Goal: Task Accomplishment & Management: Complete application form

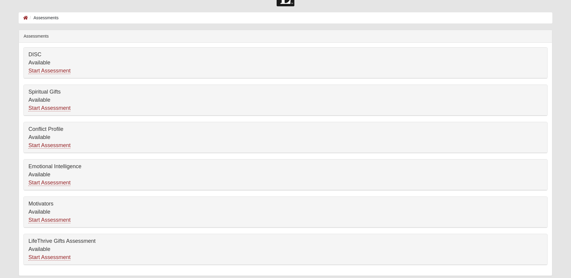
scroll to position [39, 0]
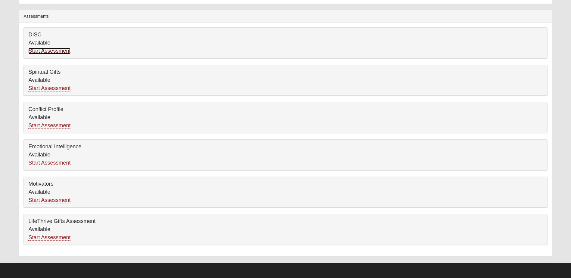
click at [42, 50] on link "Start Assessment" at bounding box center [49, 51] width 42 height 6
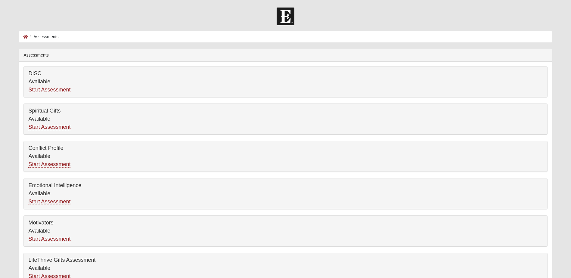
scroll to position [39, 0]
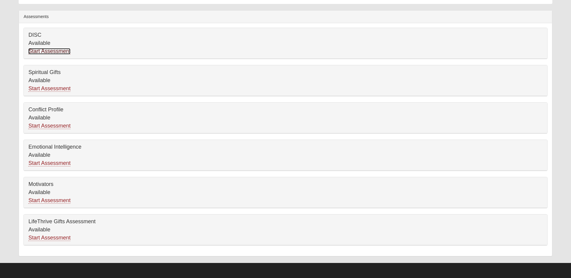
click at [47, 51] on link "Start Assessment" at bounding box center [49, 51] width 42 height 6
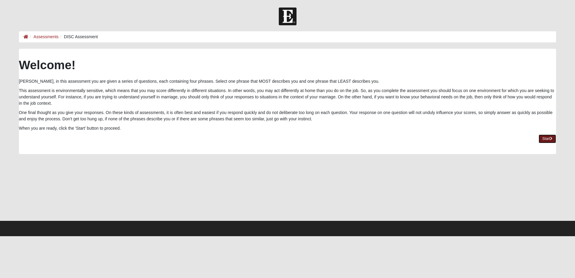
click at [546, 138] on link "Start" at bounding box center [547, 139] width 17 height 9
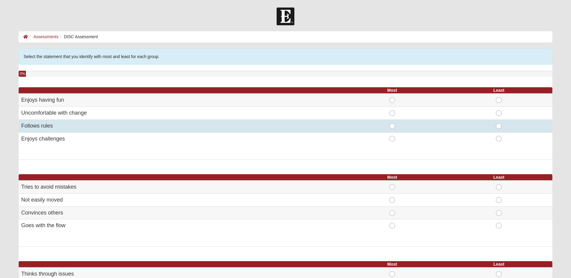
click at [392, 123] on span "Most" at bounding box center [392, 123] width 0 height 0
click at [392, 126] on input "Most" at bounding box center [394, 126] width 4 height 6
radio input "true"
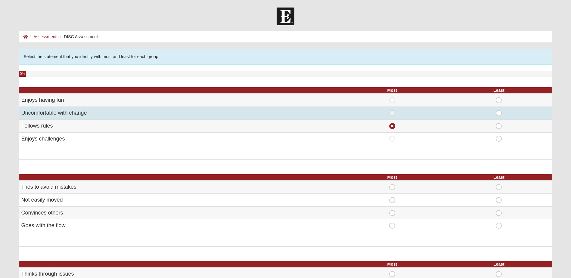
click at [499, 110] on span "Least" at bounding box center [499, 110] width 0 height 0
click at [499, 114] on input "Least" at bounding box center [501, 113] width 4 height 6
radio input "true"
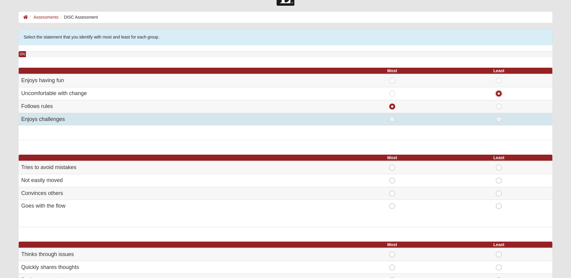
scroll to position [30, 0]
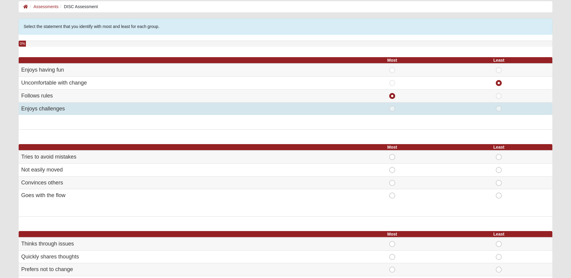
click at [499, 106] on span "Least" at bounding box center [499, 106] width 0 height 0
click at [499, 109] on input "Least" at bounding box center [501, 109] width 4 height 6
radio input "true"
radio input "false"
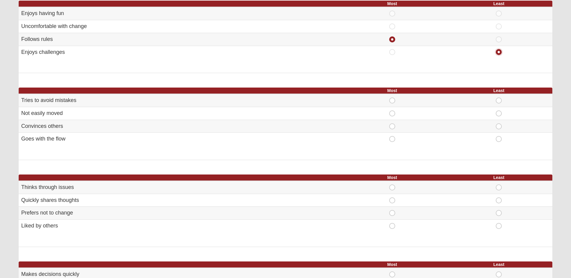
scroll to position [90, 0]
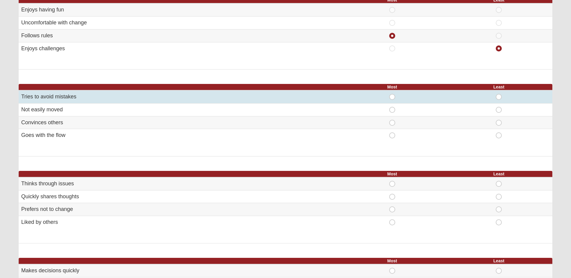
click at [392, 94] on span "Most" at bounding box center [392, 94] width 0 height 0
click at [392, 97] on input "Most" at bounding box center [394, 97] width 4 height 6
radio input "true"
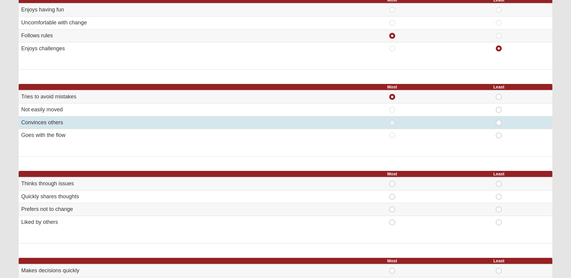
click at [499, 120] on span "Least" at bounding box center [499, 120] width 0 height 0
click at [499, 123] on input "Least" at bounding box center [501, 123] width 4 height 6
radio input "true"
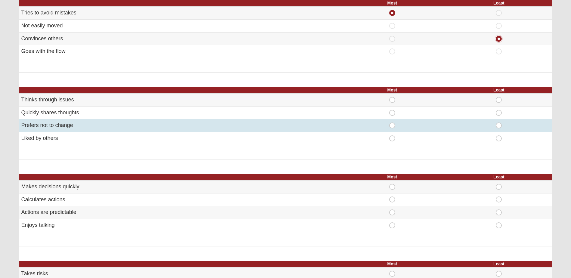
scroll to position [181, 0]
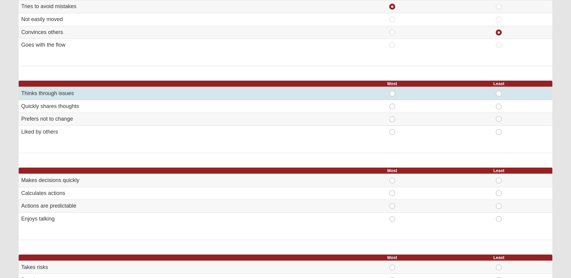
click at [392, 91] on span "Most" at bounding box center [392, 91] width 0 height 0
click at [392, 94] on input "Most" at bounding box center [394, 94] width 4 height 6
radio input "true"
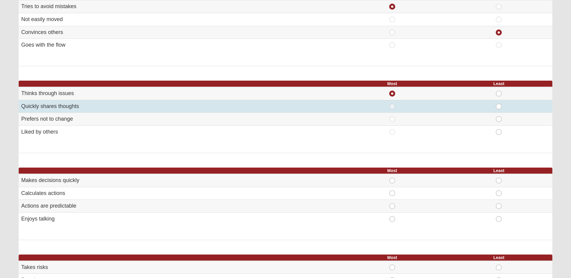
click at [499, 104] on span "Least" at bounding box center [499, 104] width 0 height 0
click at [499, 107] on input "Least" at bounding box center [501, 107] width 4 height 6
radio input "true"
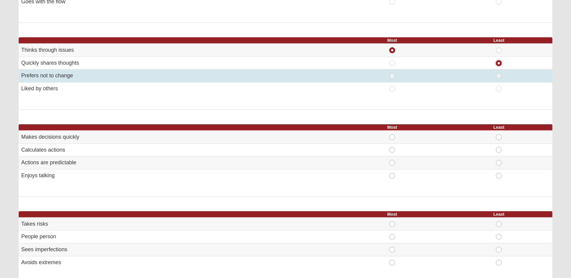
scroll to position [241, 0]
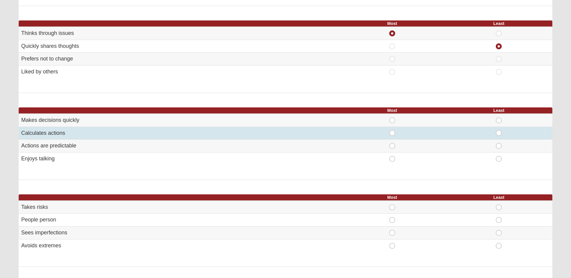
click at [392, 130] on span "Most" at bounding box center [392, 130] width 0 height 0
click at [392, 133] on input "Most" at bounding box center [394, 133] width 4 height 6
radio input "true"
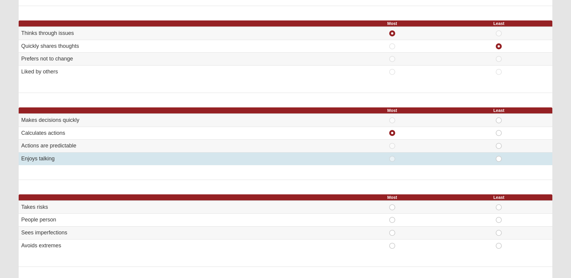
click at [499, 156] on span "Least" at bounding box center [499, 156] width 0 height 0
click at [499, 159] on input "Least" at bounding box center [501, 159] width 4 height 6
radio input "true"
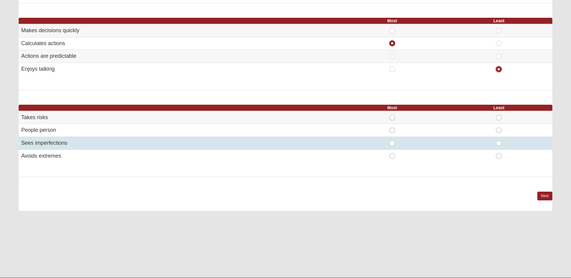
scroll to position [331, 0]
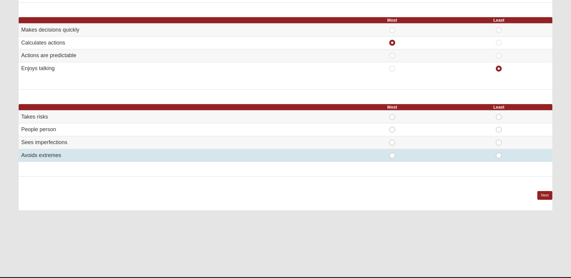
click at [392, 153] on span "Most" at bounding box center [392, 153] width 0 height 0
click at [392, 156] on input "Most" at bounding box center [394, 156] width 4 height 6
radio input "true"
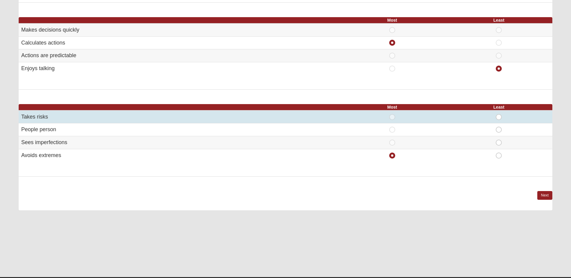
click at [499, 114] on span "Least" at bounding box center [499, 114] width 0 height 0
click at [499, 118] on input "Least" at bounding box center [501, 117] width 4 height 6
radio input "true"
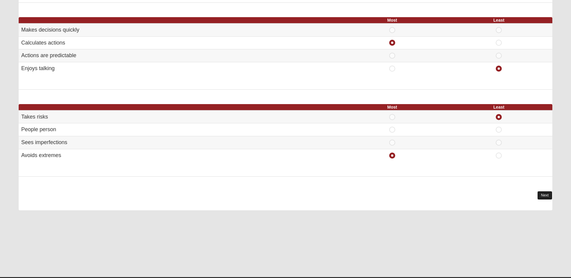
click at [541, 194] on link "Next" at bounding box center [544, 195] width 15 height 9
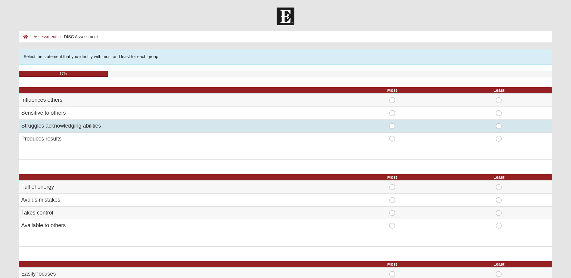
click at [392, 123] on span "Most" at bounding box center [392, 123] width 0 height 0
click at [392, 126] on input "Most" at bounding box center [394, 126] width 4 height 6
radio input "true"
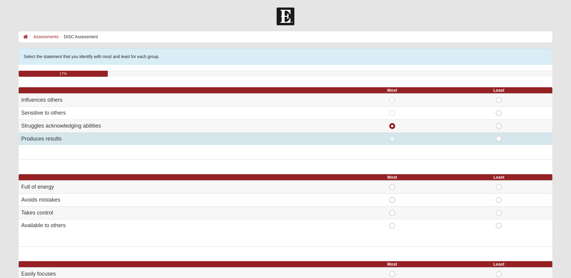
click at [499, 136] on span "Least" at bounding box center [499, 136] width 0 height 0
click at [499, 138] on input "Least" at bounding box center [501, 139] width 4 height 6
radio input "true"
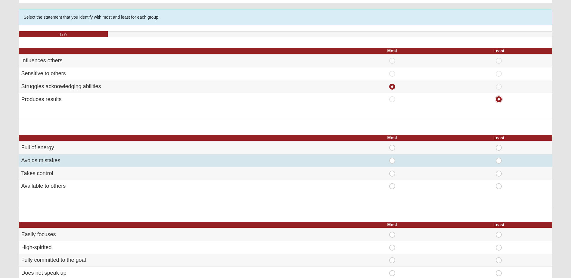
scroll to position [60, 0]
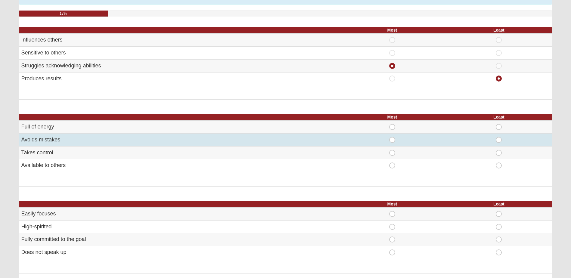
click at [392, 137] on span "Most" at bounding box center [392, 137] width 0 height 0
click at [392, 140] on input "Most" at bounding box center [394, 140] width 4 height 6
radio input "true"
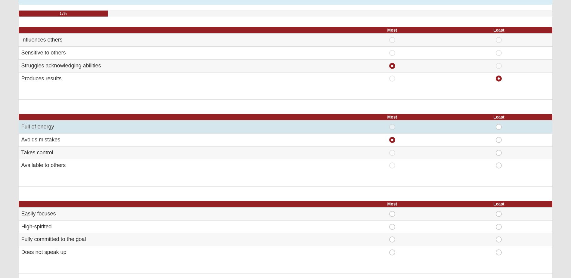
click at [499, 124] on span "Least" at bounding box center [499, 124] width 0 height 0
click at [499, 126] on input "Least" at bounding box center [501, 127] width 4 height 6
radio input "true"
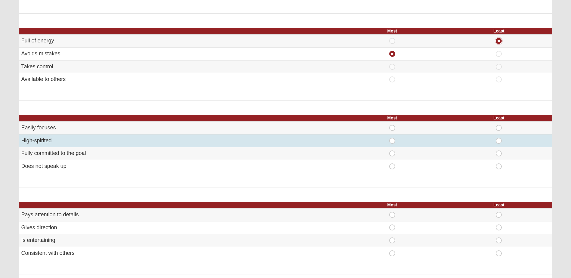
scroll to position [150, 0]
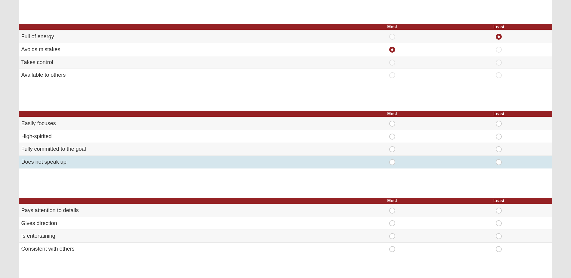
click at [392, 159] on span "Most" at bounding box center [392, 159] width 0 height 0
click at [393, 162] on input "Most" at bounding box center [394, 162] width 4 height 6
radio input "true"
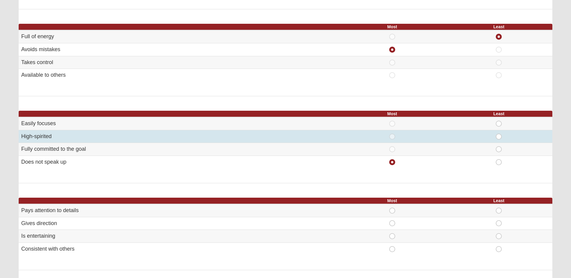
click at [499, 134] on span "Least" at bounding box center [499, 134] width 0 height 0
click at [499, 137] on input "Least" at bounding box center [501, 137] width 4 height 6
radio input "true"
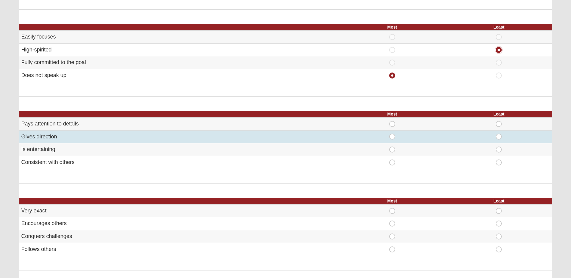
scroll to position [241, 0]
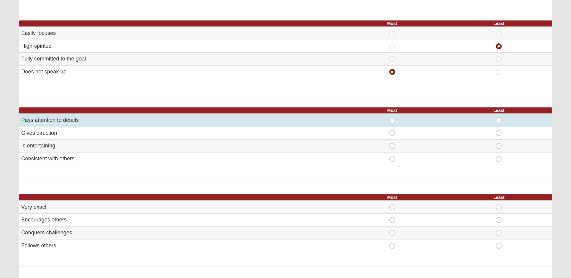
click at [392, 117] on span "Most" at bounding box center [392, 117] width 0 height 0
click at [393, 120] on input "Most" at bounding box center [394, 120] width 4 height 6
radio input "true"
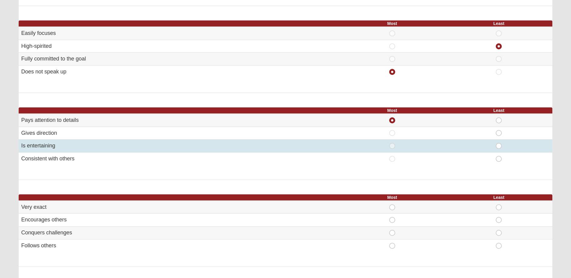
click at [499, 143] on span "Least" at bounding box center [499, 143] width 0 height 0
click at [499, 145] on input "Least" at bounding box center [501, 146] width 4 height 6
radio input "true"
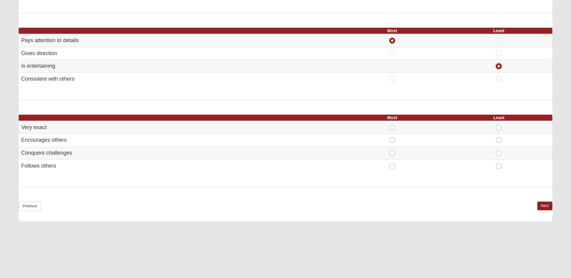
scroll to position [331, 0]
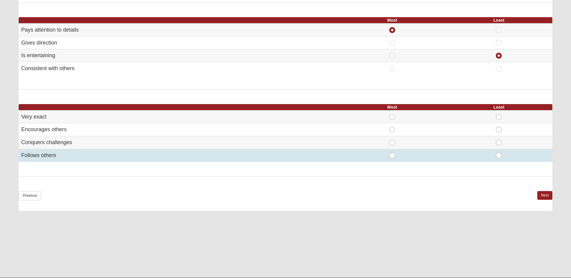
click at [392, 153] on span "Most" at bounding box center [392, 153] width 0 height 0
click at [392, 155] on input "Most" at bounding box center [394, 156] width 4 height 6
radio input "true"
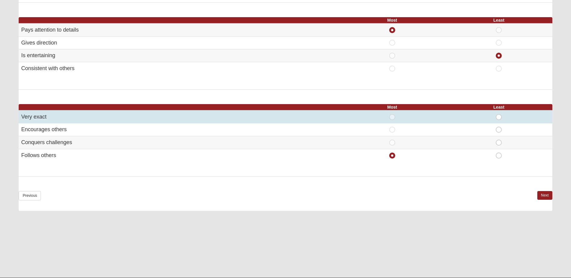
click at [499, 114] on span "Least" at bounding box center [499, 114] width 0 height 0
click at [499, 117] on input "Least" at bounding box center [501, 117] width 4 height 6
radio input "true"
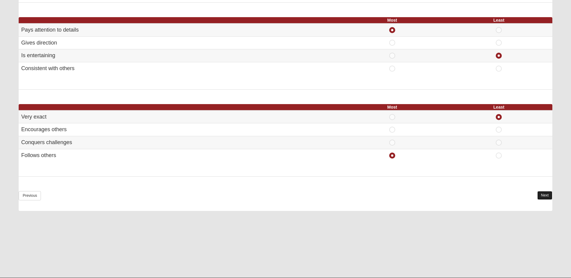
click at [544, 196] on link "Next" at bounding box center [544, 195] width 15 height 9
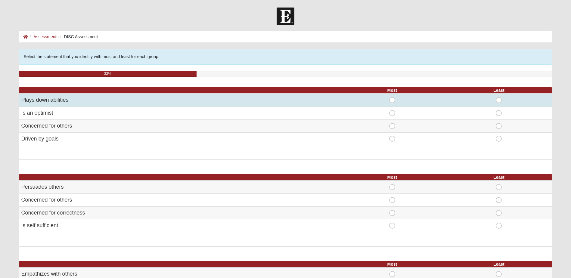
click at [392, 97] on span "Most" at bounding box center [392, 97] width 0 height 0
click at [392, 101] on input "Most" at bounding box center [394, 100] width 4 height 6
radio input "true"
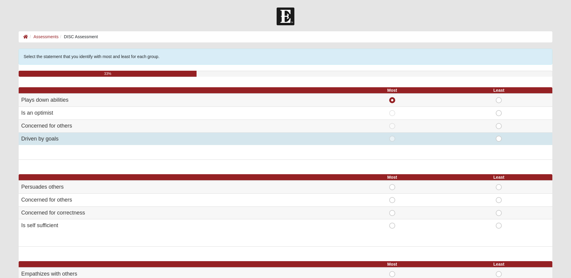
click at [499, 136] on span "Least" at bounding box center [499, 136] width 0 height 0
click at [499, 140] on input "Least" at bounding box center [501, 139] width 4 height 6
radio input "true"
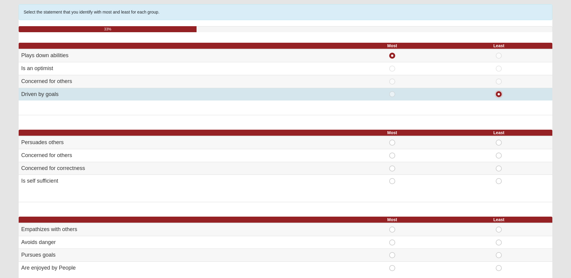
scroll to position [60, 0]
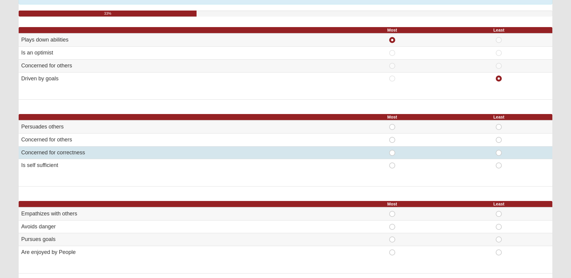
click at [392, 150] on span "Most" at bounding box center [392, 150] width 0 height 0
click at [392, 152] on input "Most" at bounding box center [394, 153] width 4 height 6
radio input "true"
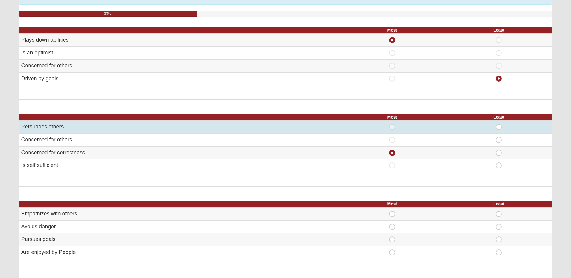
click at [499, 124] on span "Least" at bounding box center [499, 124] width 0 height 0
click at [499, 128] on input "Least" at bounding box center [501, 127] width 4 height 6
radio input "true"
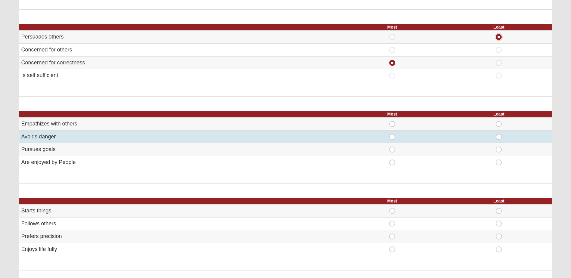
scroll to position [150, 0]
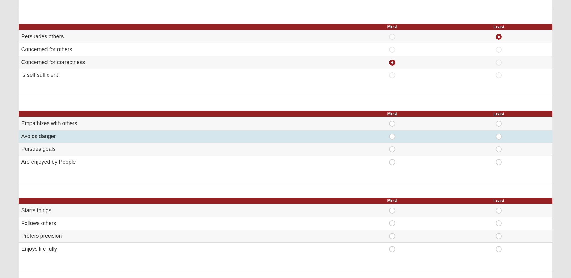
click at [392, 134] on span "Most" at bounding box center [392, 134] width 0 height 0
click at [393, 138] on input "Most" at bounding box center [394, 137] width 4 height 6
radio input "true"
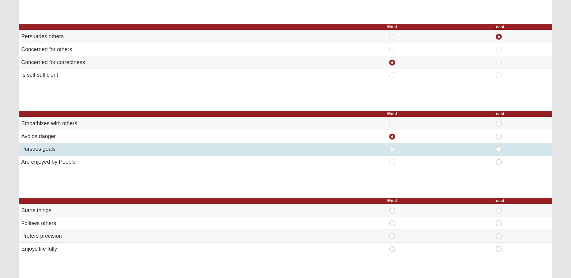
click at [499, 146] on span "Least" at bounding box center [499, 146] width 0 height 0
click at [499, 149] on input "Least" at bounding box center [501, 149] width 4 height 6
radio input "true"
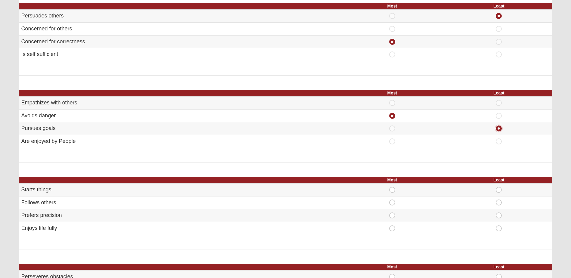
scroll to position [241, 0]
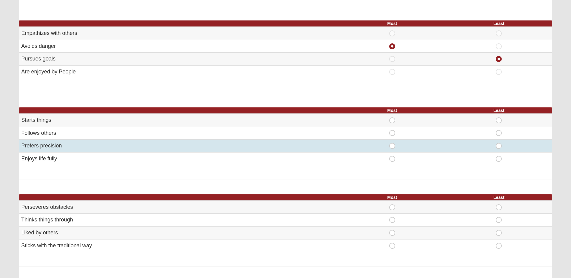
click at [499, 143] on span "Least" at bounding box center [499, 143] width 0 height 0
click at [499, 146] on input "Least" at bounding box center [501, 146] width 4 height 6
radio input "true"
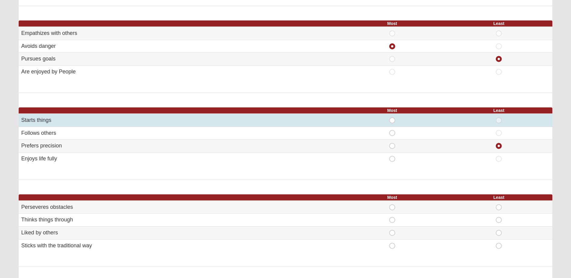
click at [392, 117] on span "Most" at bounding box center [392, 117] width 0 height 0
click at [393, 119] on input "Most" at bounding box center [394, 120] width 4 height 6
radio input "true"
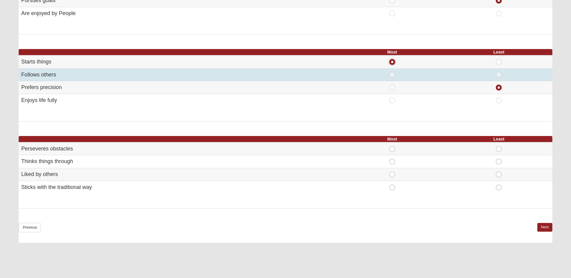
scroll to position [331, 0]
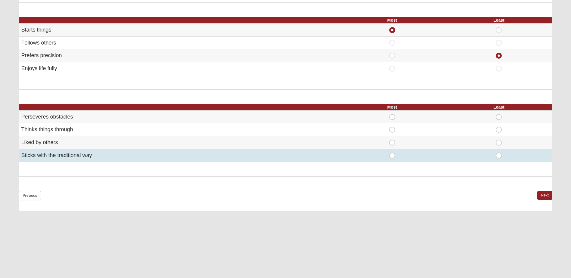
click at [392, 153] on span "Most" at bounding box center [392, 153] width 0 height 0
click at [392, 155] on input "Most" at bounding box center [394, 156] width 4 height 6
radio input "true"
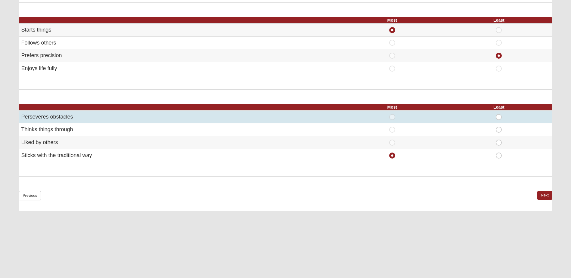
click at [499, 114] on span "Least" at bounding box center [499, 114] width 0 height 0
click at [499, 116] on input "Least" at bounding box center [501, 117] width 4 height 6
radio input "true"
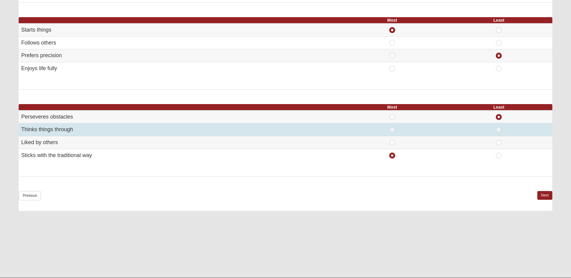
click at [392, 127] on span "Most" at bounding box center [392, 127] width 0 height 0
click at [393, 130] on input "Most" at bounding box center [394, 130] width 4 height 6
radio input "true"
radio input "false"
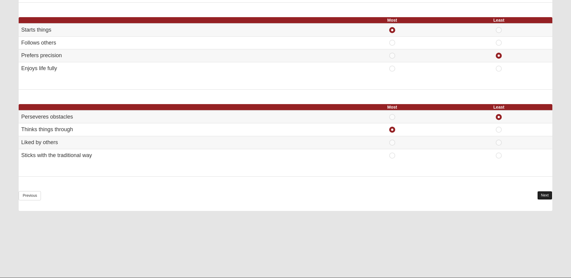
click at [543, 197] on link "Next" at bounding box center [544, 195] width 15 height 9
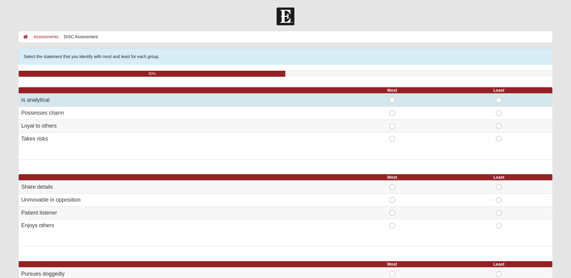
click at [392, 97] on span "Most" at bounding box center [392, 97] width 0 height 0
click at [392, 99] on input "Most" at bounding box center [394, 100] width 4 height 6
radio input "true"
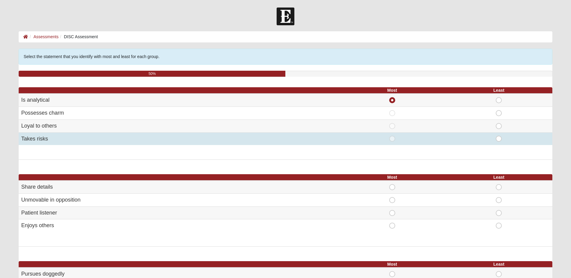
click at [499, 136] on span "Least" at bounding box center [499, 136] width 0 height 0
click at [499, 139] on input "Least" at bounding box center [501, 139] width 4 height 6
radio input "true"
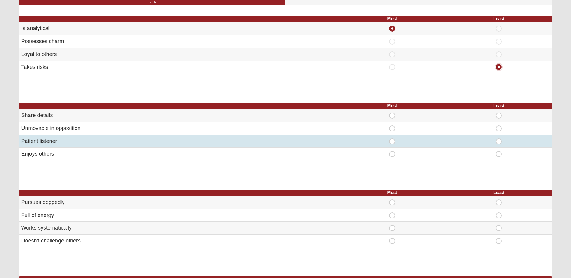
scroll to position [90, 0]
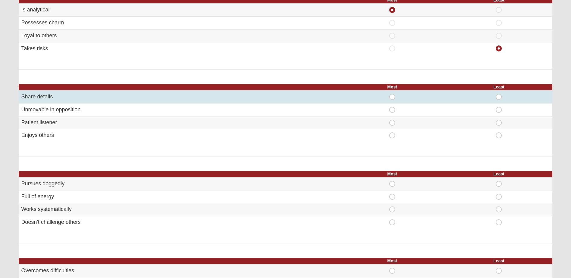
click at [392, 94] on span "Most" at bounding box center [392, 94] width 0 height 0
click at [392, 99] on input "Most" at bounding box center [394, 97] width 4 height 6
radio input "true"
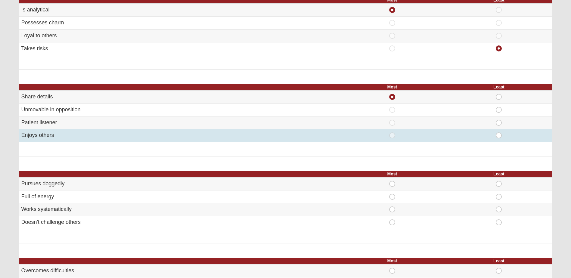
click at [499, 132] on span "Least" at bounding box center [499, 132] width 0 height 0
click at [499, 135] on input "Least" at bounding box center [501, 135] width 4 height 6
radio input "true"
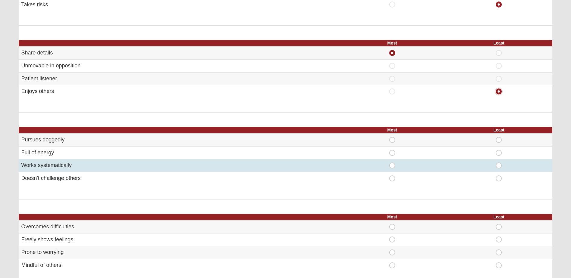
scroll to position [181, 0]
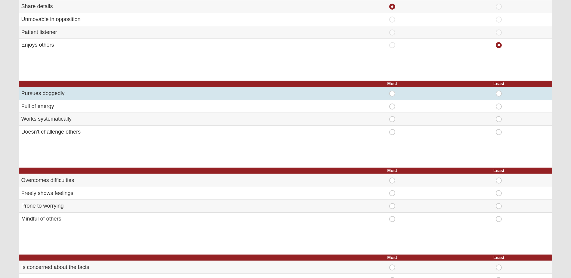
click at [392, 91] on span "Most" at bounding box center [392, 91] width 0 height 0
click at [393, 94] on input "Most" at bounding box center [394, 94] width 4 height 6
radio input "true"
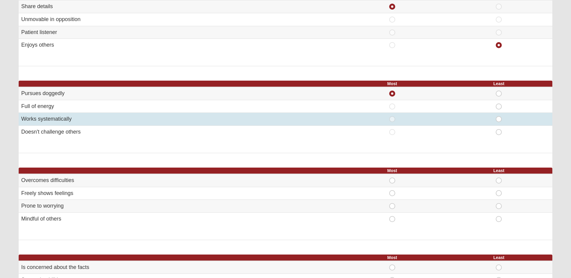
click at [499, 116] on span "Least" at bounding box center [499, 116] width 0 height 0
click at [499, 120] on input "Least" at bounding box center [501, 119] width 4 height 6
radio input "true"
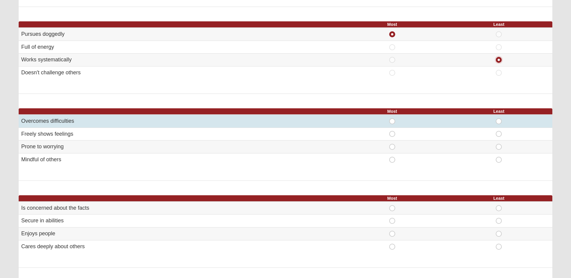
scroll to position [241, 0]
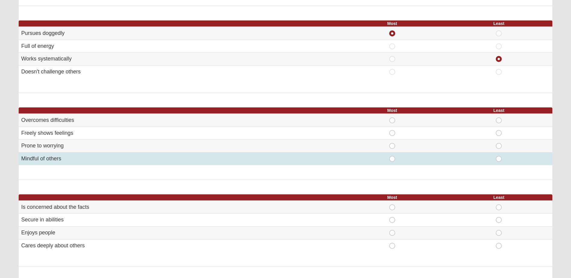
click at [392, 156] on span "Most" at bounding box center [392, 156] width 0 height 0
click at [392, 159] on input "Most" at bounding box center [394, 159] width 4 height 6
radio input "true"
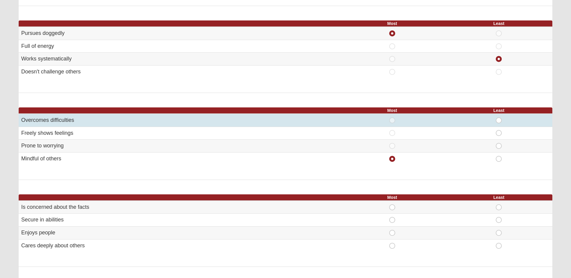
click at [499, 117] on span "Least" at bounding box center [499, 117] width 0 height 0
click at [499, 120] on input "Least" at bounding box center [501, 120] width 4 height 6
radio input "true"
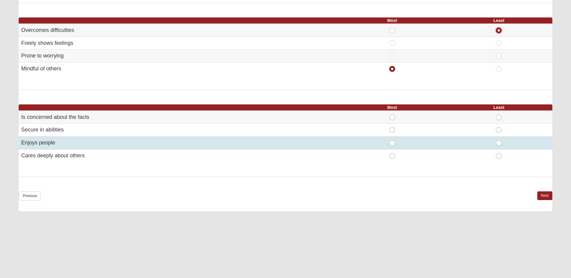
scroll to position [331, 0]
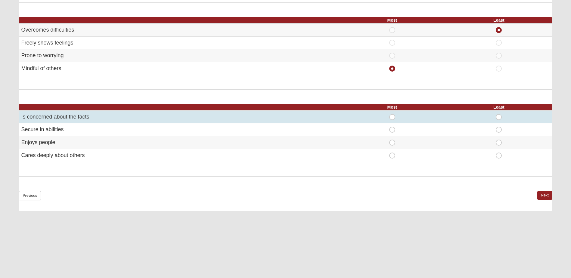
click at [392, 114] on span "Most" at bounding box center [392, 114] width 0 height 0
click at [392, 118] on input "Most" at bounding box center [394, 117] width 4 height 6
radio input "true"
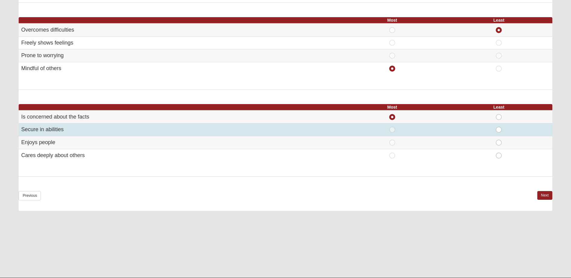
click at [499, 127] on span "Least" at bounding box center [499, 127] width 0 height 0
click at [499, 131] on input "Least" at bounding box center [501, 130] width 4 height 6
radio input "true"
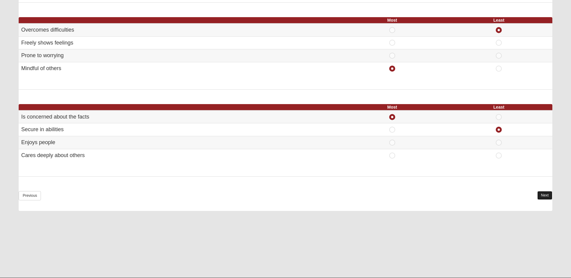
click at [544, 195] on link "Next" at bounding box center [544, 195] width 15 height 9
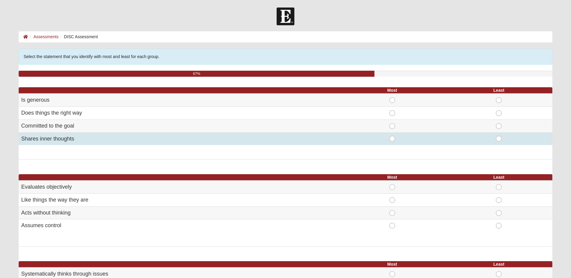
click at [392, 136] on span "Most" at bounding box center [392, 136] width 0 height 0
click at [392, 139] on input "Most" at bounding box center [394, 139] width 4 height 6
radio input "true"
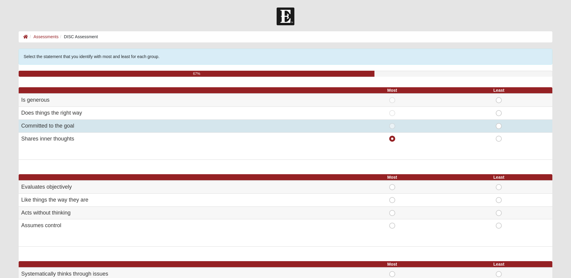
click at [499, 123] on span "Least" at bounding box center [499, 123] width 0 height 0
click at [499, 126] on input "Least" at bounding box center [501, 126] width 4 height 6
radio input "true"
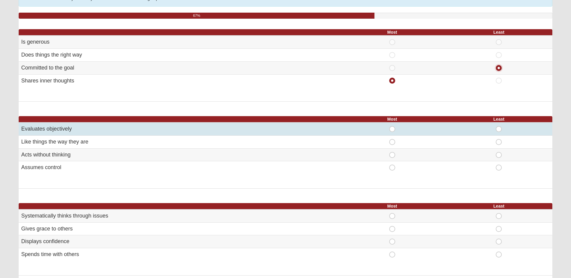
scroll to position [60, 0]
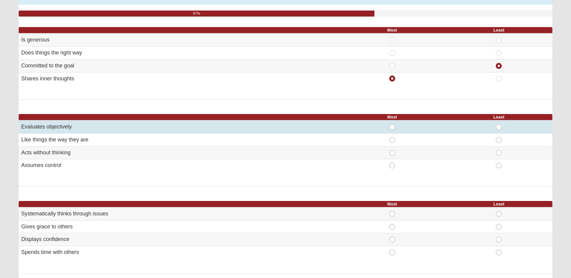
click at [392, 124] on span "Most" at bounding box center [392, 124] width 0 height 0
click at [392, 128] on input "Most" at bounding box center [394, 127] width 4 height 6
radio input "true"
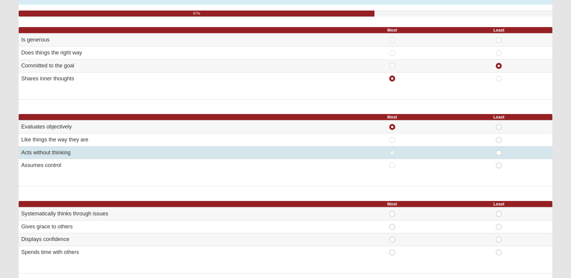
click at [499, 150] on span "Least" at bounding box center [499, 150] width 0 height 0
click at [499, 153] on input "Least" at bounding box center [501, 153] width 4 height 6
radio input "true"
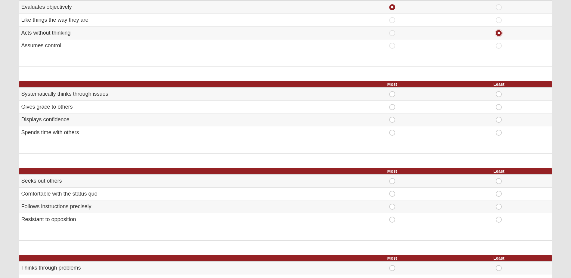
scroll to position [181, 0]
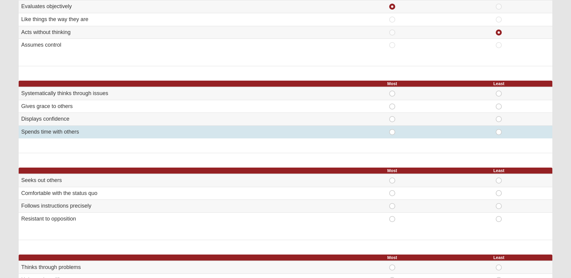
click at [499, 129] on span "Least" at bounding box center [499, 129] width 0 height 0
click at [499, 132] on input "Least" at bounding box center [501, 132] width 4 height 6
radio input "true"
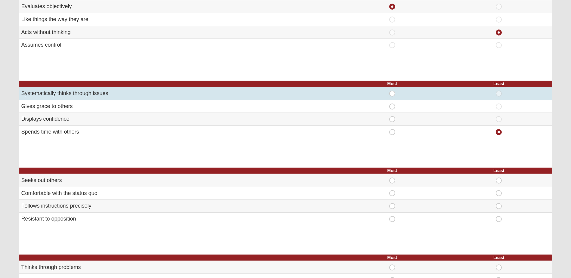
click at [392, 91] on span "Most" at bounding box center [392, 91] width 0 height 0
click at [392, 94] on input "Most" at bounding box center [394, 94] width 4 height 6
radio input "true"
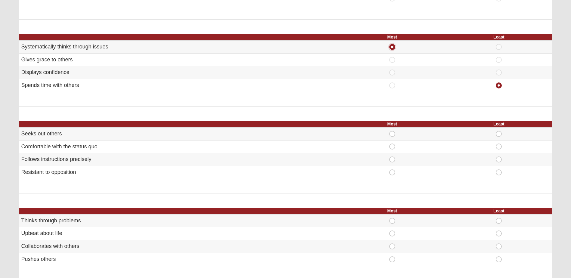
scroll to position [241, 0]
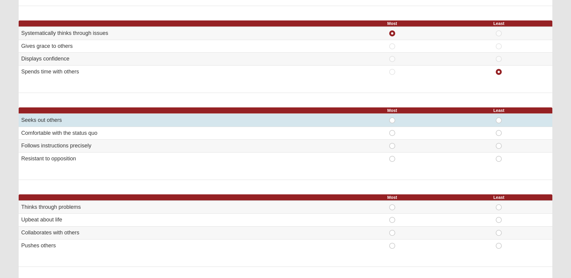
click at [392, 117] on span "Most" at bounding box center [392, 117] width 0 height 0
click at [392, 122] on input "Most" at bounding box center [394, 120] width 4 height 6
radio input "true"
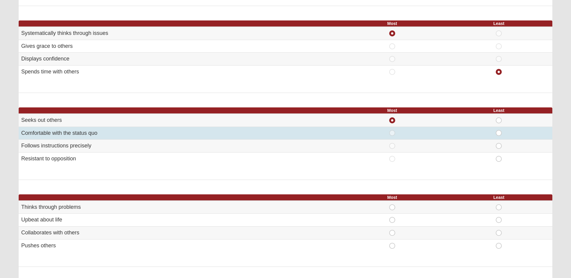
click at [499, 130] on span "Least" at bounding box center [499, 130] width 0 height 0
click at [499, 132] on input "Least" at bounding box center [501, 133] width 4 height 6
radio input "true"
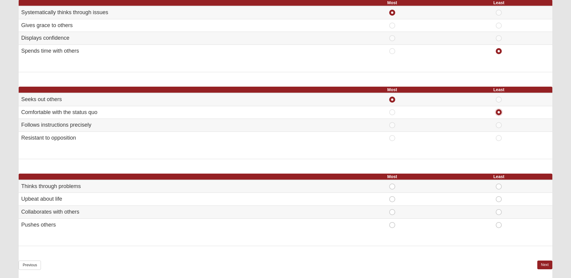
scroll to position [331, 0]
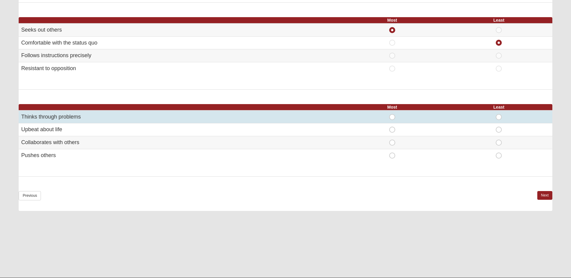
click at [392, 114] on span "Most" at bounding box center [392, 114] width 0 height 0
click at [393, 118] on input "Most" at bounding box center [394, 117] width 4 height 6
radio input "true"
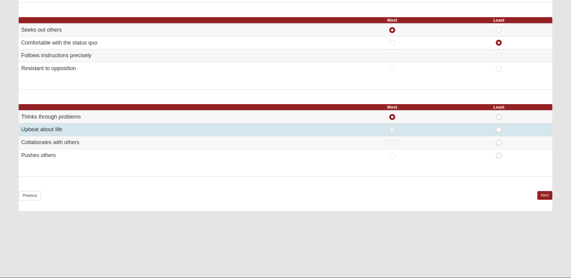
click at [499, 127] on span "Least" at bounding box center [499, 127] width 0 height 0
click at [499, 130] on input "Least" at bounding box center [501, 130] width 4 height 6
radio input "true"
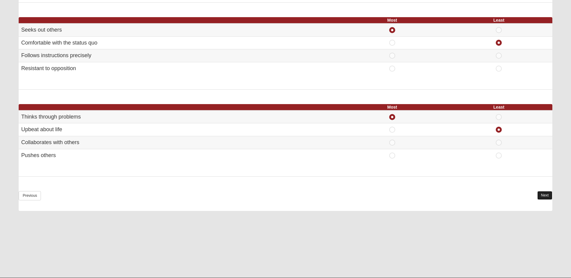
click at [542, 193] on link "Next" at bounding box center [544, 195] width 15 height 9
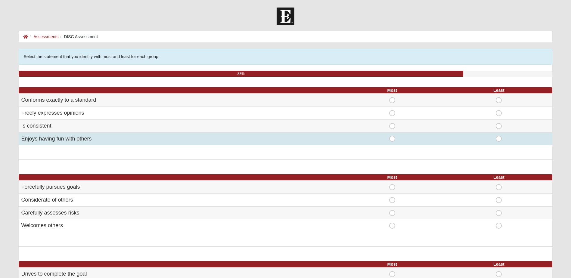
click at [392, 136] on span "Most" at bounding box center [392, 136] width 0 height 0
click at [395, 138] on input "Most" at bounding box center [394, 139] width 4 height 6
radio input "true"
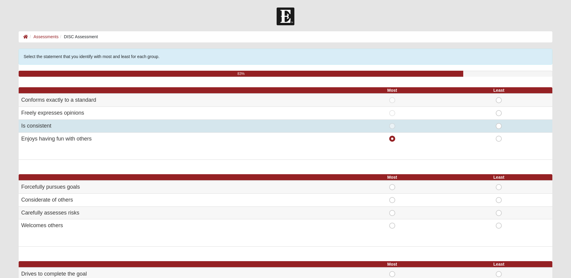
click at [499, 123] on span "Least" at bounding box center [499, 123] width 0 height 0
click at [500, 128] on input "Least" at bounding box center [501, 126] width 4 height 6
radio input "true"
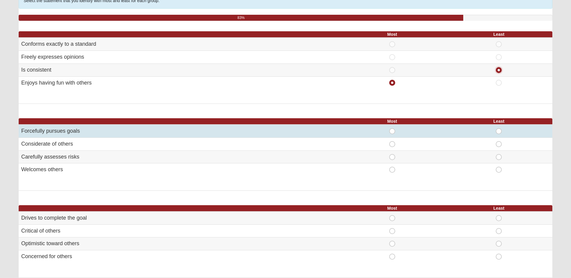
scroll to position [60, 0]
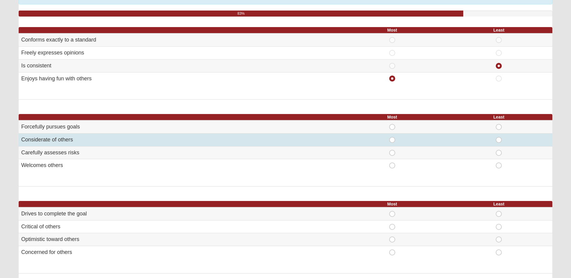
click at [392, 137] on span "Most" at bounding box center [392, 137] width 0 height 0
click at [392, 140] on input "Most" at bounding box center [394, 140] width 4 height 6
radio input "true"
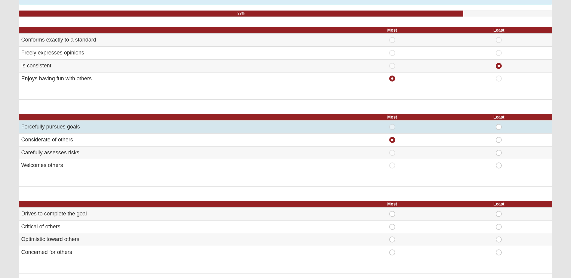
click at [499, 124] on span "Least" at bounding box center [499, 124] width 0 height 0
click at [499, 127] on input "Least" at bounding box center [501, 127] width 4 height 6
radio input "true"
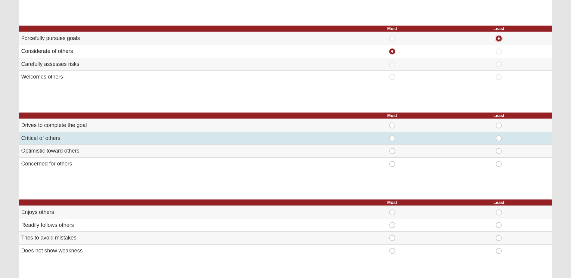
scroll to position [150, 0]
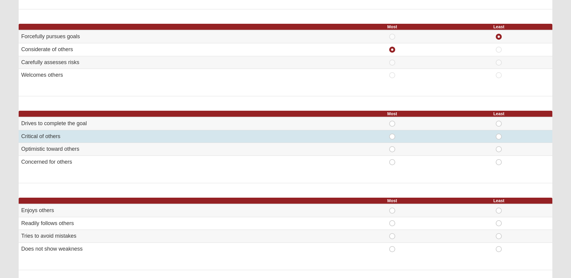
click at [392, 134] on span "Most" at bounding box center [392, 134] width 0 height 0
click at [392, 137] on input "Most" at bounding box center [394, 137] width 4 height 6
radio input "true"
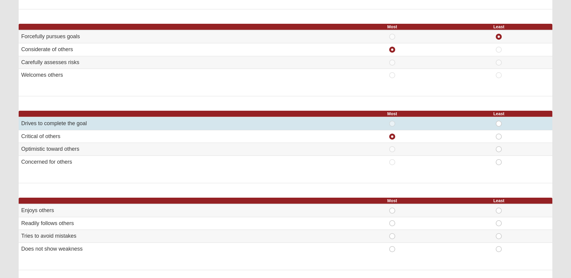
click at [499, 121] on span "Least" at bounding box center [499, 121] width 0 height 0
click at [499, 122] on input "Least" at bounding box center [501, 124] width 4 height 6
radio input "true"
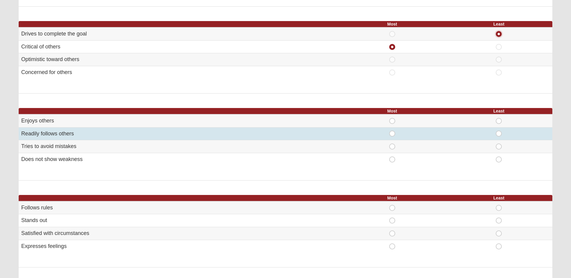
scroll to position [241, 0]
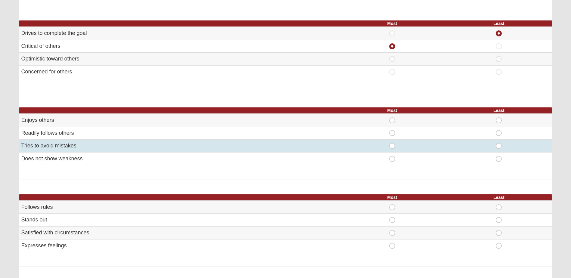
click at [392, 143] on span "Most" at bounding box center [392, 143] width 0 height 0
click at [393, 147] on input "Most" at bounding box center [394, 146] width 4 height 6
radio input "true"
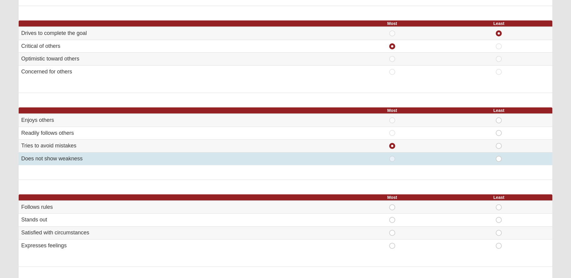
click at [499, 156] on span "Least" at bounding box center [499, 156] width 0 height 0
click at [499, 158] on input "Least" at bounding box center [501, 159] width 4 height 6
radio input "true"
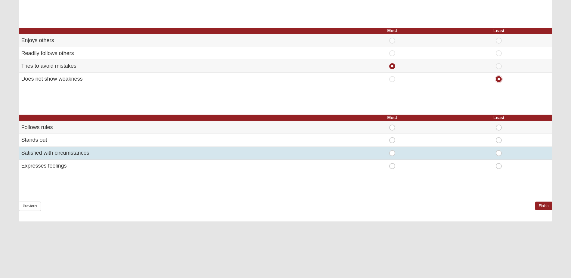
scroll to position [331, 0]
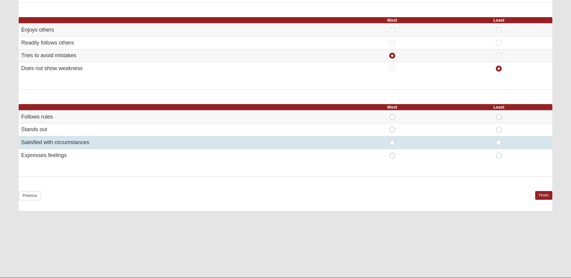
click at [392, 140] on span "Most" at bounding box center [392, 140] width 0 height 0
click at [392, 144] on input "Most" at bounding box center [394, 143] width 4 height 6
radio input "true"
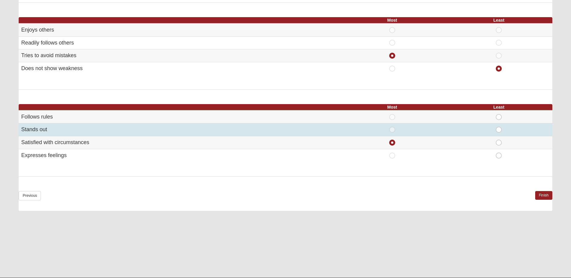
click at [499, 127] on span "Least" at bounding box center [499, 127] width 0 height 0
click at [500, 130] on input "Least" at bounding box center [501, 130] width 4 height 6
radio input "true"
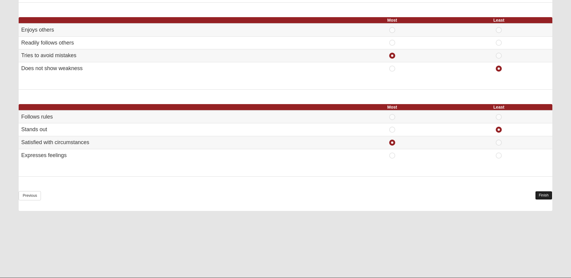
click at [541, 196] on link "Finish" at bounding box center [543, 195] width 17 height 9
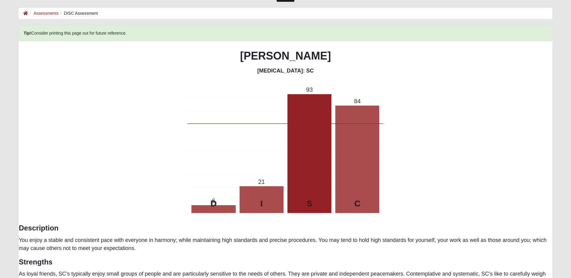
scroll to position [0, 0]
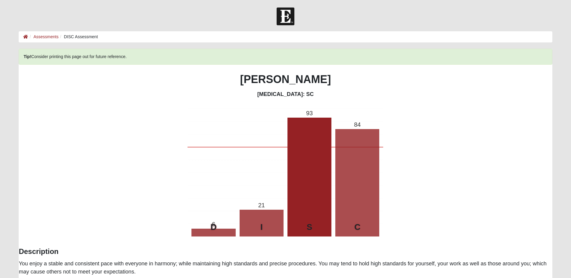
click at [52, 39] on li "Assessments" at bounding box center [43, 37] width 30 height 6
click at [50, 37] on link "Assessments" at bounding box center [45, 36] width 25 height 5
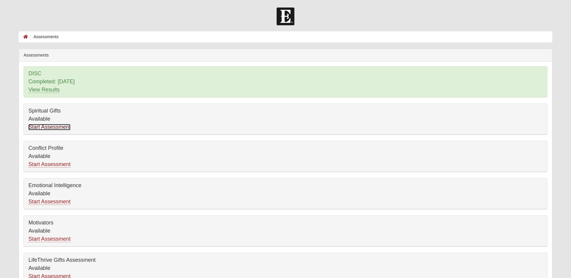
click at [55, 127] on link "Start Assessment" at bounding box center [49, 127] width 42 height 6
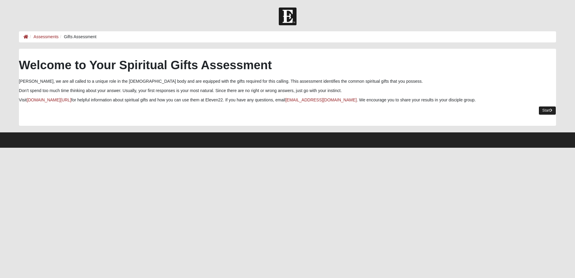
click at [550, 111] on link "Start" at bounding box center [547, 110] width 17 height 9
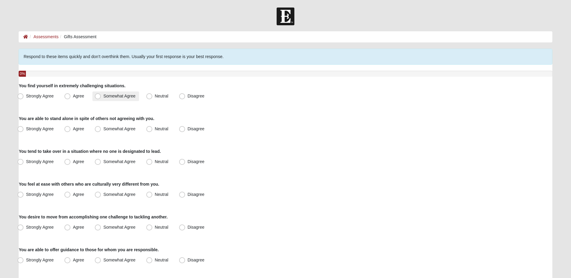
click at [103, 96] on span "Somewhat Agree" at bounding box center [119, 96] width 32 height 5
click at [98, 96] on input "Somewhat Agree" at bounding box center [99, 96] width 4 height 4
radio input "true"
click at [73, 128] on span "Agree" at bounding box center [78, 128] width 11 height 5
click at [69, 128] on input "Agree" at bounding box center [69, 129] width 4 height 4
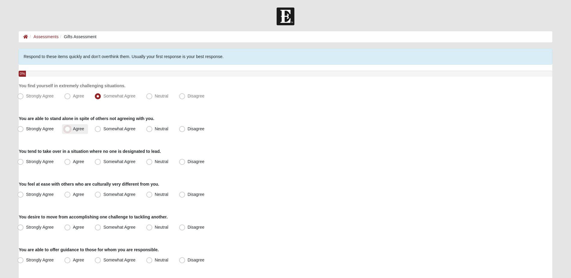
radio input "true"
click at [73, 162] on span "Agree" at bounding box center [78, 161] width 11 height 5
click at [68, 162] on input "Agree" at bounding box center [69, 162] width 4 height 4
radio input "true"
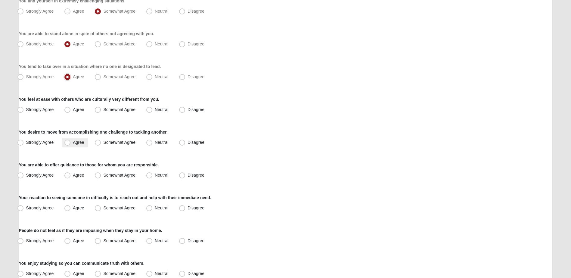
scroll to position [90, 0]
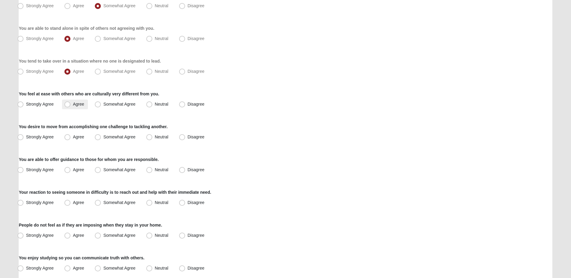
click at [73, 104] on span "Agree" at bounding box center [78, 104] width 11 height 5
click at [68, 104] on input "Agree" at bounding box center [69, 104] width 4 height 4
radio input "true"
click at [73, 138] on span "Agree" at bounding box center [78, 137] width 11 height 5
click at [67, 138] on input "Agree" at bounding box center [69, 137] width 4 height 4
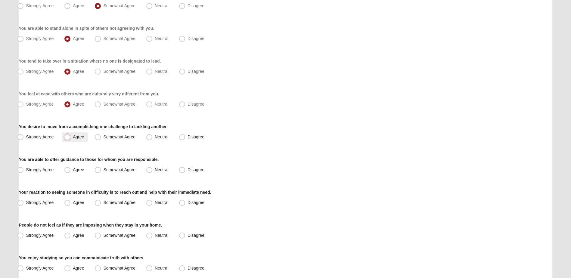
radio input "true"
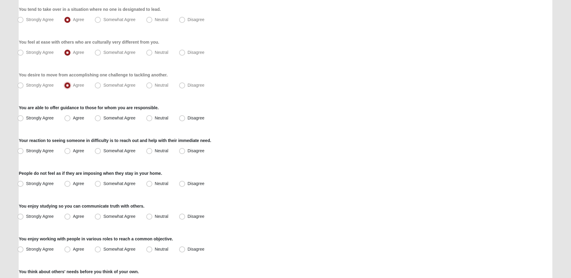
scroll to position [150, 0]
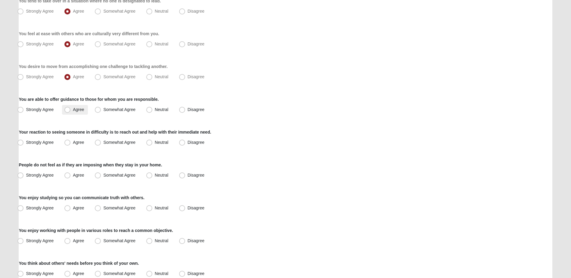
click at [73, 111] on span "Agree" at bounding box center [78, 109] width 11 height 5
click at [68, 111] on input "Agree" at bounding box center [69, 110] width 4 height 4
radio input "true"
click at [73, 144] on span "Agree" at bounding box center [78, 142] width 11 height 5
click at [68, 144] on input "Agree" at bounding box center [69, 143] width 4 height 4
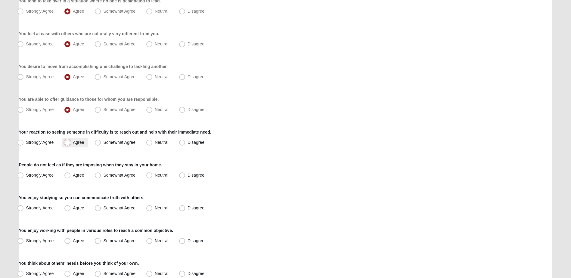
radio input "true"
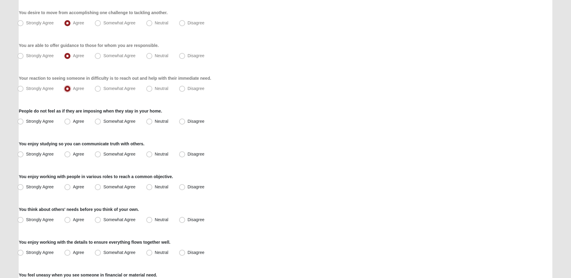
scroll to position [211, 0]
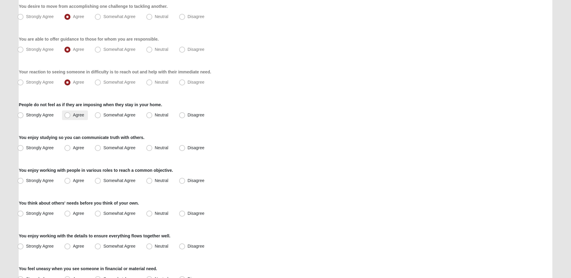
click at [73, 117] on span "Agree" at bounding box center [78, 115] width 11 height 5
click at [67, 117] on input "Agree" at bounding box center [69, 115] width 4 height 4
radio input "true"
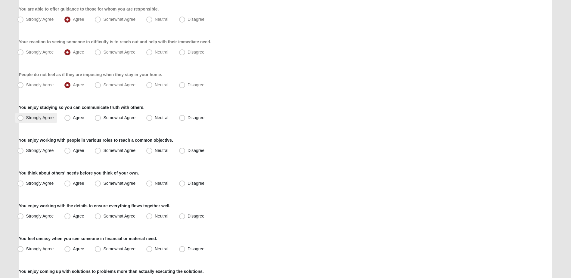
click at [26, 120] on span "Strongly Agree" at bounding box center [40, 117] width 28 height 5
click at [23, 120] on input "Strongly Agree" at bounding box center [22, 118] width 4 height 4
radio input "true"
click at [73, 153] on span "Agree" at bounding box center [78, 150] width 11 height 5
click at [67, 153] on input "Agree" at bounding box center [69, 151] width 4 height 4
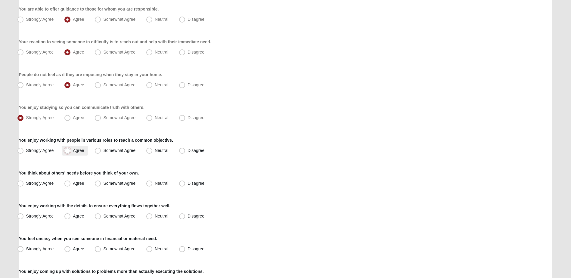
radio input "true"
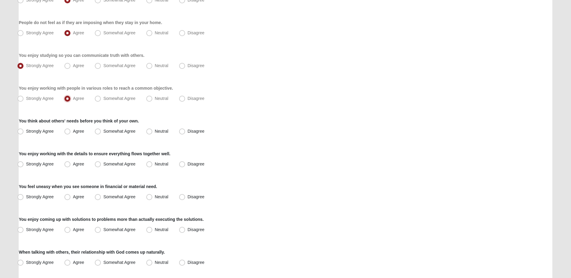
scroll to position [301, 0]
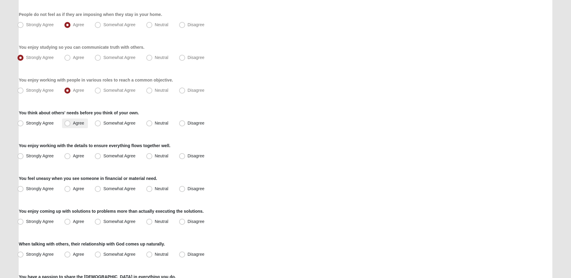
click at [73, 124] on span "Agree" at bounding box center [78, 123] width 11 height 5
click at [67, 124] on input "Agree" at bounding box center [69, 123] width 4 height 4
radio input "true"
click at [73, 155] on span "Agree" at bounding box center [78, 155] width 11 height 5
click at [67, 155] on input "Agree" at bounding box center [69, 156] width 4 height 4
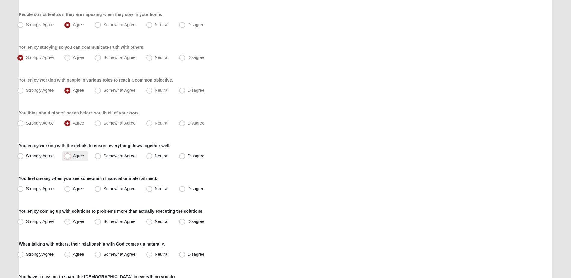
radio input "true"
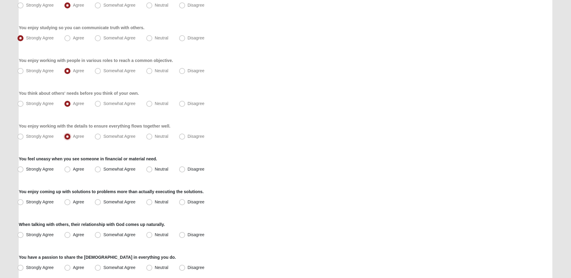
scroll to position [331, 0]
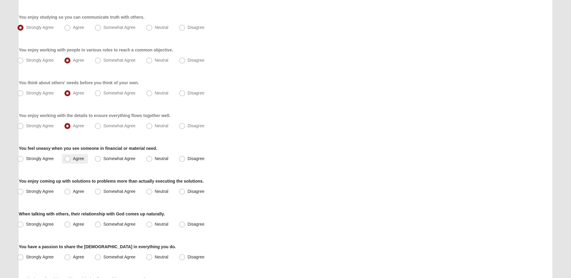
click at [73, 160] on span "Agree" at bounding box center [78, 158] width 11 height 5
click at [67, 160] on input "Agree" at bounding box center [69, 159] width 4 height 4
radio input "true"
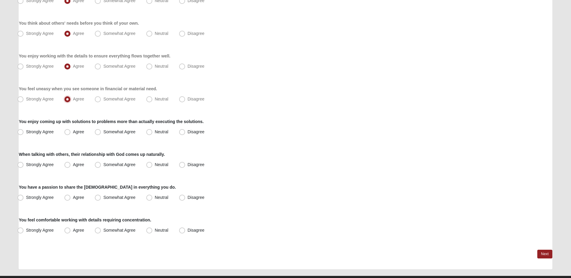
scroll to position [391, 0]
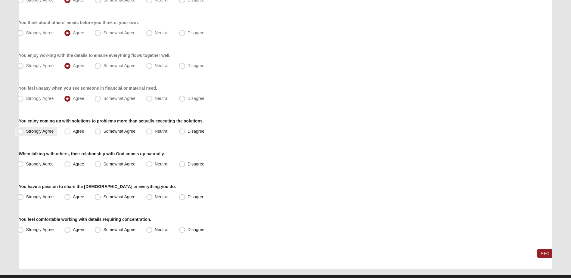
click at [26, 133] on span "Strongly Agree" at bounding box center [40, 131] width 28 height 5
click at [22, 133] on input "Strongly Agree" at bounding box center [22, 131] width 4 height 4
radio input "true"
click at [155, 166] on span "Neutral" at bounding box center [162, 164] width 14 height 5
click at [150, 166] on input "Neutral" at bounding box center [151, 164] width 4 height 4
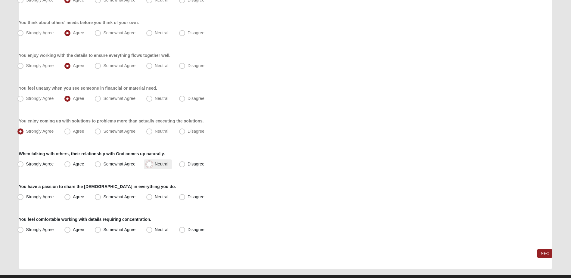
radio input "true"
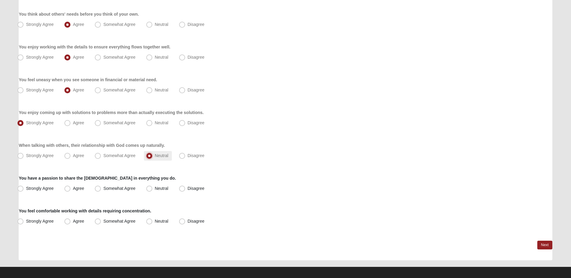
scroll to position [404, 0]
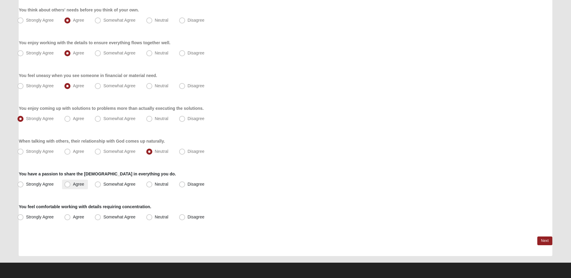
click at [73, 184] on span "Agree" at bounding box center [78, 184] width 11 height 5
click at [67, 184] on input "Agree" at bounding box center [69, 184] width 4 height 4
radio input "true"
click at [73, 215] on span "Agree" at bounding box center [78, 217] width 11 height 5
click at [67, 215] on input "Agree" at bounding box center [69, 217] width 4 height 4
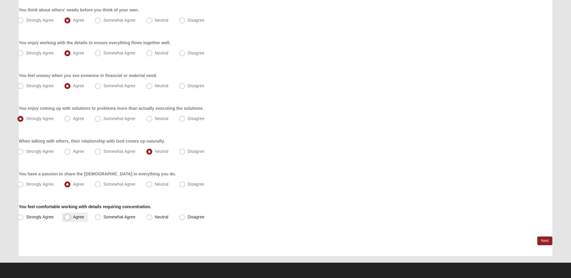
radio input "true"
click at [543, 240] on link "Next" at bounding box center [544, 241] width 15 height 9
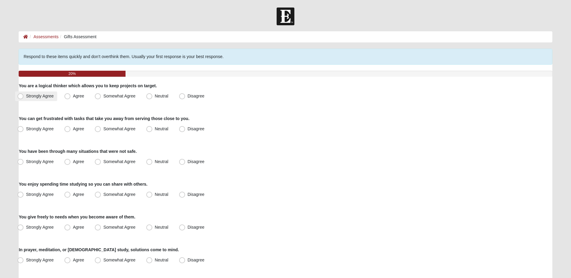
click at [26, 97] on span "Strongly Agree" at bounding box center [40, 96] width 28 height 5
click at [22, 97] on input "Strongly Agree" at bounding box center [22, 96] width 4 height 4
radio input "true"
click at [73, 128] on span "Agree" at bounding box center [78, 128] width 11 height 5
click at [69, 128] on input "Agree" at bounding box center [69, 129] width 4 height 4
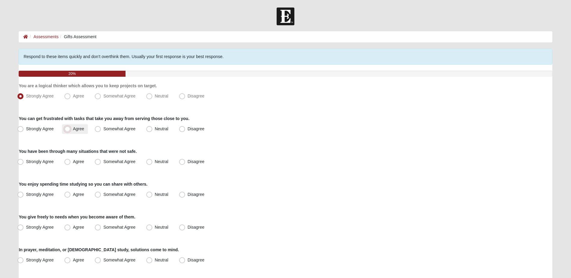
radio input "true"
click at [36, 162] on span "Strongly Agree" at bounding box center [40, 161] width 28 height 5
click at [24, 162] on input "Strongly Agree" at bounding box center [22, 162] width 4 height 4
radio input "true"
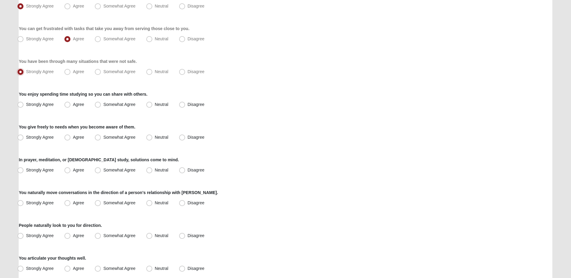
scroll to position [90, 0]
click at [35, 101] on label "Strongly Agree" at bounding box center [36, 105] width 42 height 10
click at [24, 102] on input "Strongly Agree" at bounding box center [22, 104] width 4 height 4
radio input "true"
click at [76, 136] on span "Agree" at bounding box center [78, 137] width 11 height 5
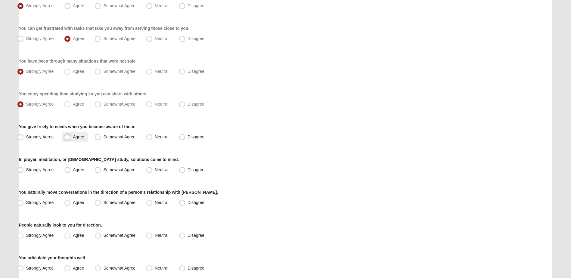
click at [71, 136] on input "Agree" at bounding box center [69, 137] width 4 height 4
radio input "true"
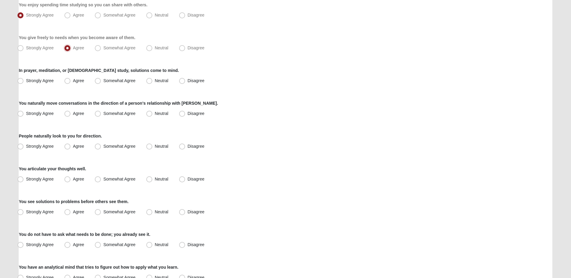
scroll to position [181, 0]
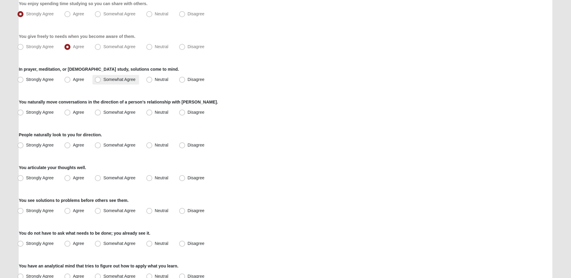
click at [103, 80] on span "Somewhat Agree" at bounding box center [119, 79] width 32 height 5
click at [97, 80] on input "Somewhat Agree" at bounding box center [99, 80] width 4 height 4
radio input "true"
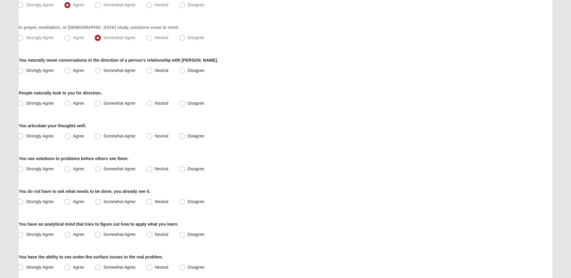
scroll to position [241, 0]
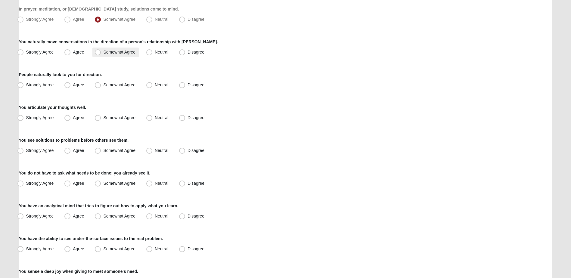
click at [103, 52] on span "Somewhat Agree" at bounding box center [119, 52] width 32 height 5
click at [101, 52] on input "Somewhat Agree" at bounding box center [99, 52] width 4 height 4
radio input "true"
click at [103, 83] on span "Somewhat Agree" at bounding box center [119, 84] width 32 height 5
click at [97, 83] on input "Somewhat Agree" at bounding box center [99, 85] width 4 height 4
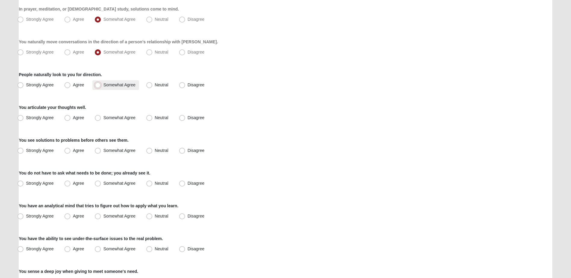
radio input "true"
click at [85, 119] on label "Agree" at bounding box center [75, 118] width 26 height 10
click at [71, 119] on input "Agree" at bounding box center [69, 118] width 4 height 4
radio input "true"
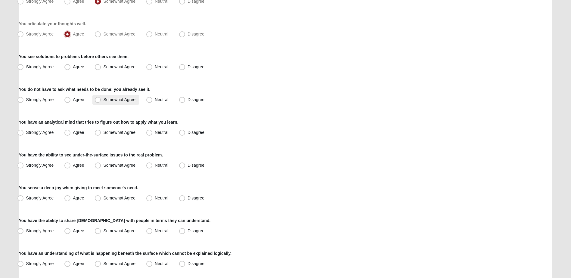
scroll to position [331, 0]
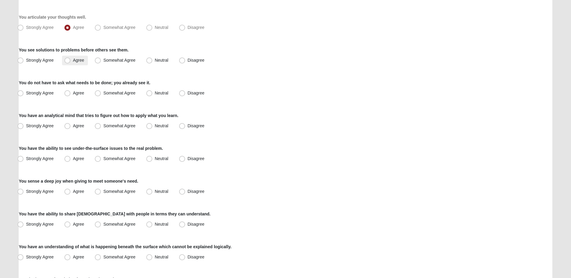
click at [76, 62] on span "Agree" at bounding box center [78, 60] width 11 height 5
click at [71, 62] on input "Agree" at bounding box center [69, 60] width 4 height 4
radio input "true"
click at [78, 95] on label "Agree" at bounding box center [75, 93] width 26 height 10
click at [71, 95] on input "Agree" at bounding box center [69, 93] width 4 height 4
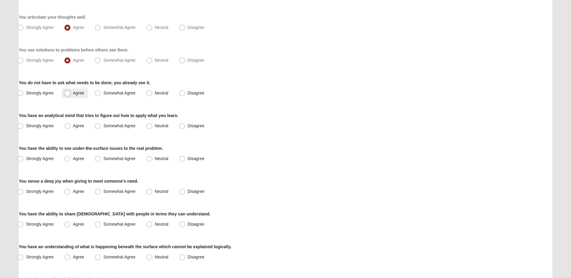
radio input "true"
click at [45, 125] on span "Strongly Agree" at bounding box center [40, 125] width 28 height 5
click at [24, 125] on input "Strongly Agree" at bounding box center [22, 126] width 4 height 4
radio input "true"
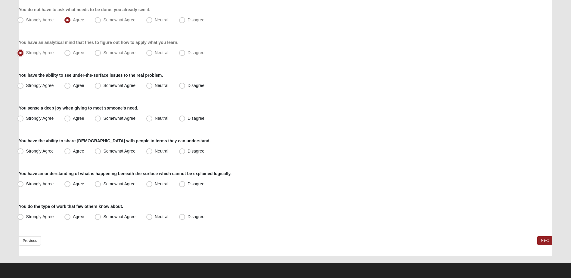
scroll to position [404, 0]
click at [78, 87] on span "Agree" at bounding box center [78, 85] width 11 height 5
click at [71, 87] on input "Agree" at bounding box center [69, 85] width 4 height 4
radio input "true"
click at [76, 119] on span "Agree" at bounding box center [78, 118] width 11 height 5
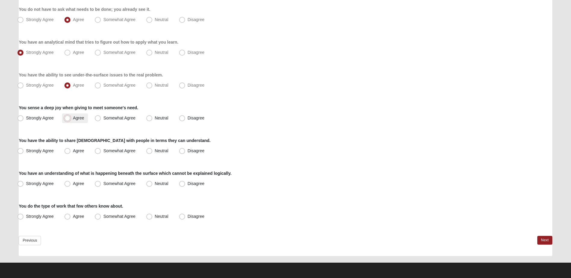
click at [71, 119] on input "Agree" at bounding box center [69, 118] width 4 height 4
radio input "true"
click at [117, 151] on span "Somewhat Agree" at bounding box center [119, 150] width 32 height 5
click at [101, 151] on input "Somewhat Agree" at bounding box center [99, 151] width 4 height 4
radio input "true"
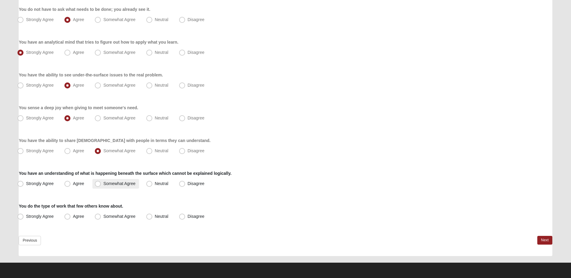
click at [103, 186] on span "Somewhat Agree" at bounding box center [119, 183] width 32 height 5
click at [97, 186] on input "Somewhat Agree" at bounding box center [99, 184] width 4 height 4
radio input "true"
click at [155, 218] on span "Neutral" at bounding box center [162, 216] width 14 height 5
click at [149, 218] on input "Neutral" at bounding box center [151, 217] width 4 height 4
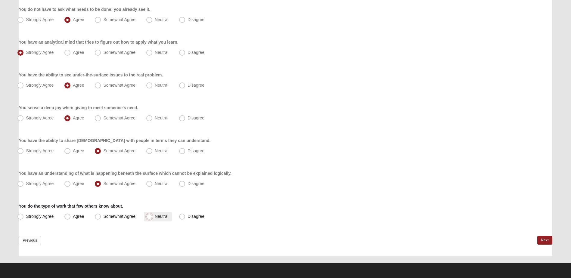
radio input "true"
click at [546, 242] on link "Next" at bounding box center [544, 240] width 15 height 9
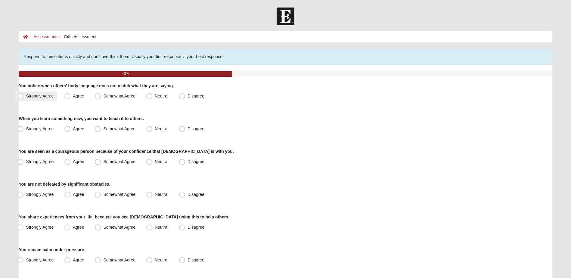
click at [42, 98] on span "Strongly Agree" at bounding box center [40, 96] width 28 height 5
click at [24, 98] on input "Strongly Agree" at bounding box center [22, 96] width 4 height 4
radio input "true"
click at [46, 131] on span "Strongly Agree" at bounding box center [40, 128] width 28 height 5
click at [24, 131] on input "Strongly Agree" at bounding box center [22, 129] width 4 height 4
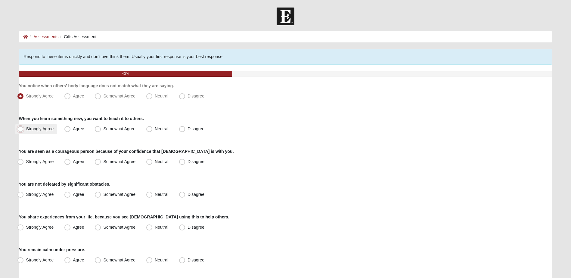
radio input "true"
click at [105, 162] on span "Somewhat Agree" at bounding box center [119, 161] width 32 height 5
click at [101, 162] on input "Somewhat Agree" at bounding box center [99, 162] width 4 height 4
radio input "true"
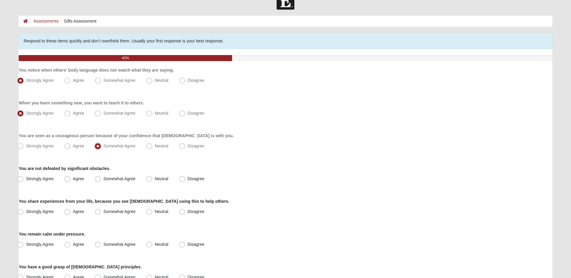
scroll to position [30, 0]
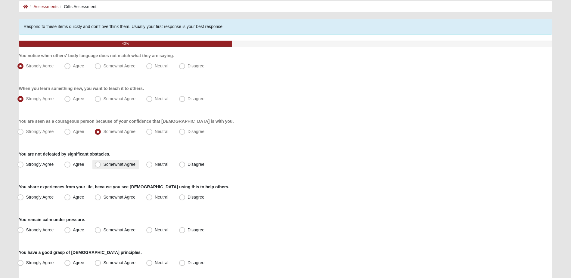
click at [103, 166] on span "Somewhat Agree" at bounding box center [119, 164] width 32 height 5
click at [97, 166] on input "Somewhat Agree" at bounding box center [99, 164] width 4 height 4
radio input "true"
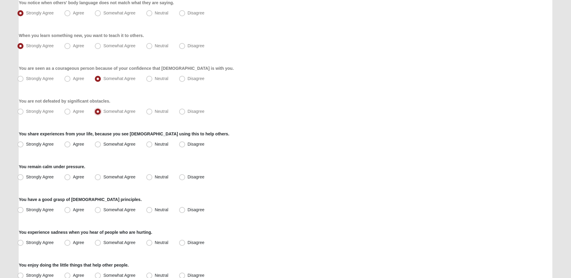
scroll to position [90, 0]
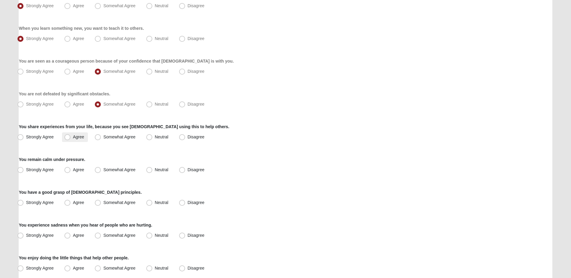
click at [76, 138] on span "Agree" at bounding box center [78, 137] width 11 height 5
click at [71, 138] on input "Agree" at bounding box center [69, 137] width 4 height 4
radio input "true"
click at [73, 171] on span "Agree" at bounding box center [78, 169] width 11 height 5
click at [71, 171] on input "Agree" at bounding box center [69, 170] width 4 height 4
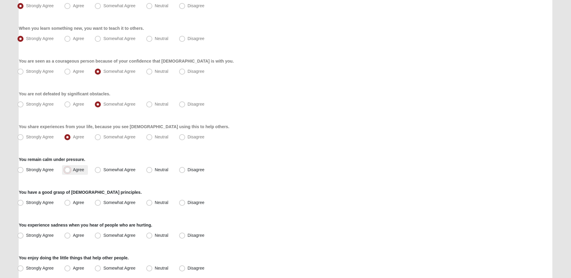
radio input "true"
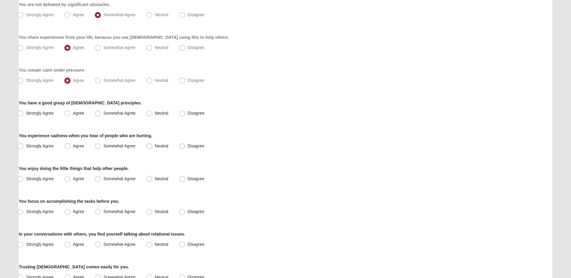
scroll to position [181, 0]
click at [71, 114] on label "Agree" at bounding box center [75, 113] width 26 height 10
click at [71, 114] on input "Agree" at bounding box center [69, 112] width 4 height 4
radio input "true"
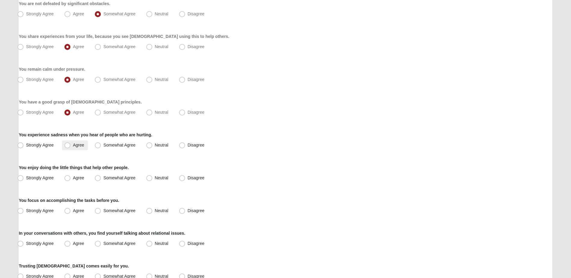
click at [73, 145] on span "Agree" at bounding box center [78, 145] width 11 height 5
click at [70, 145] on input "Agree" at bounding box center [69, 145] width 4 height 4
radio input "true"
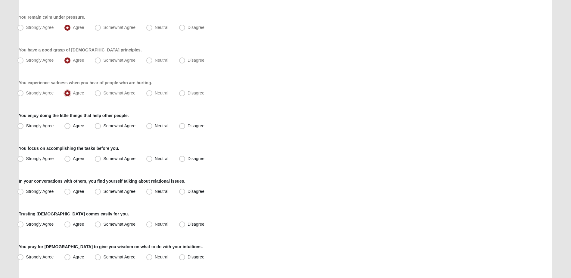
scroll to position [241, 0]
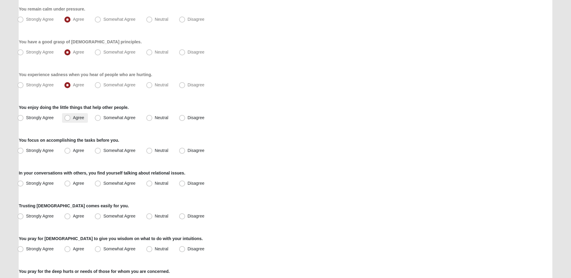
click at [74, 119] on span "Agree" at bounding box center [78, 117] width 11 height 5
click at [71, 119] on input "Agree" at bounding box center [69, 118] width 4 height 4
radio input "true"
click at [103, 152] on span "Somewhat Agree" at bounding box center [119, 150] width 32 height 5
click at [97, 152] on input "Somewhat Agree" at bounding box center [99, 151] width 4 height 4
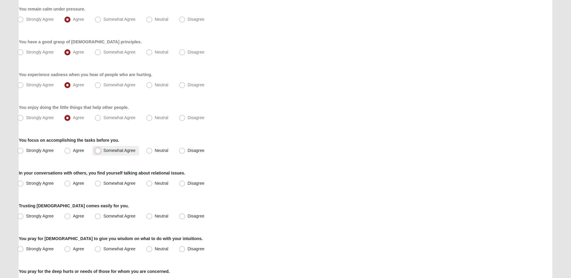
radio input "true"
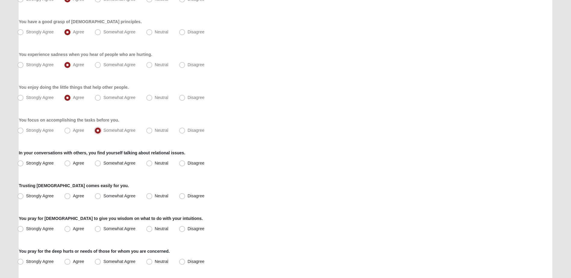
scroll to position [271, 0]
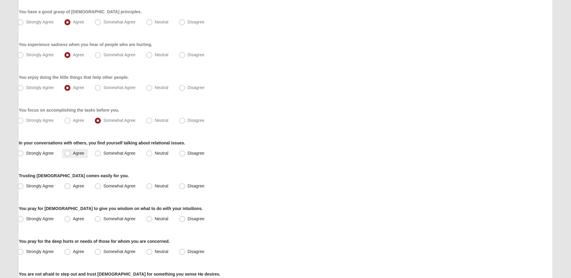
click at [78, 154] on span "Agree" at bounding box center [78, 153] width 11 height 5
click at [71, 154] on input "Agree" at bounding box center [69, 153] width 4 height 4
radio input "true"
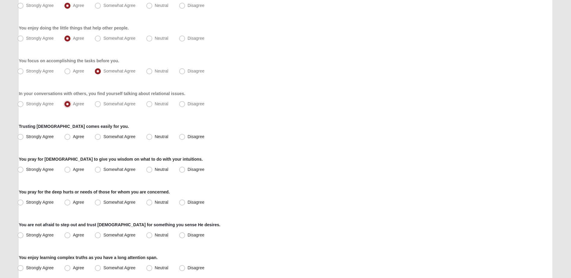
scroll to position [331, 0]
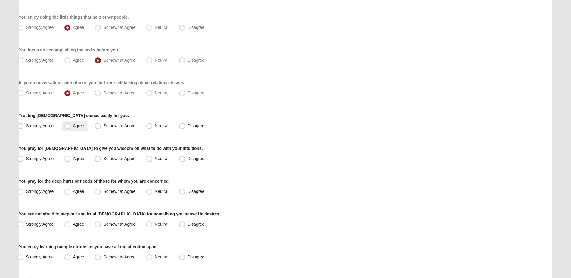
click at [77, 129] on label "Agree" at bounding box center [75, 126] width 26 height 10
click at [71, 128] on input "Agree" at bounding box center [69, 126] width 4 height 4
radio input "true"
click at [77, 159] on span "Agree" at bounding box center [78, 158] width 11 height 5
click at [71, 159] on input "Agree" at bounding box center [69, 159] width 4 height 4
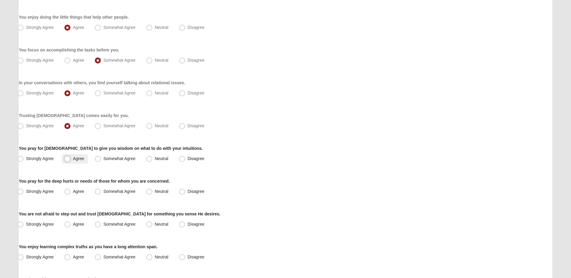
radio input "true"
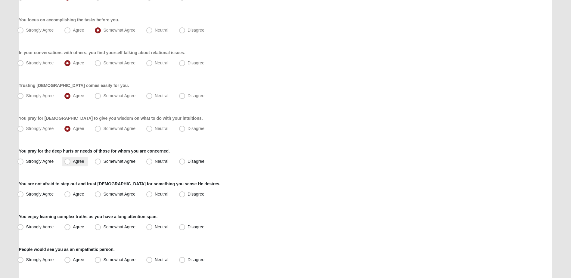
click at [78, 161] on span "Agree" at bounding box center [78, 161] width 11 height 5
click at [71, 161] on input "Agree" at bounding box center [69, 161] width 4 height 4
radio input "true"
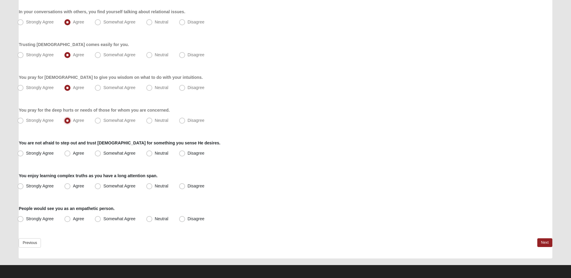
scroll to position [404, 0]
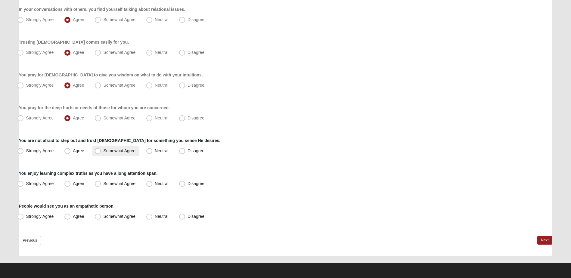
click at [104, 153] on label "Somewhat Agree" at bounding box center [115, 151] width 47 height 10
click at [101, 153] on input "Somewhat Agree" at bounding box center [99, 151] width 4 height 4
radio input "true"
click at [80, 186] on label "Agree" at bounding box center [75, 184] width 26 height 10
click at [71, 186] on input "Agree" at bounding box center [69, 184] width 4 height 4
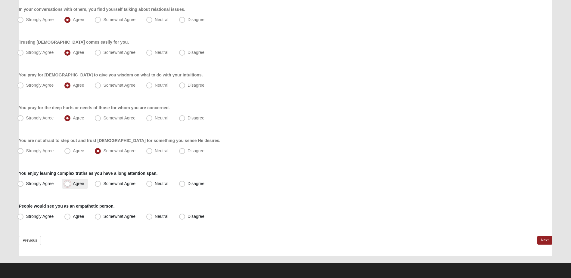
radio input "true"
click at [82, 219] on label "Agree" at bounding box center [75, 217] width 26 height 10
click at [71, 218] on input "Agree" at bounding box center [69, 217] width 4 height 4
radio input "true"
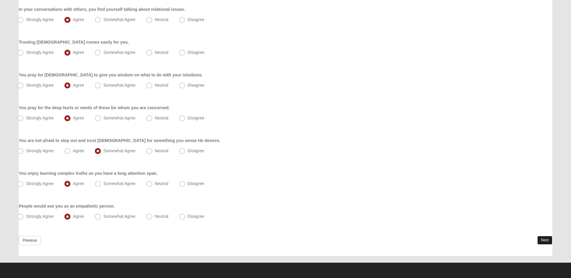
click at [542, 239] on link "Next" at bounding box center [544, 240] width 15 height 9
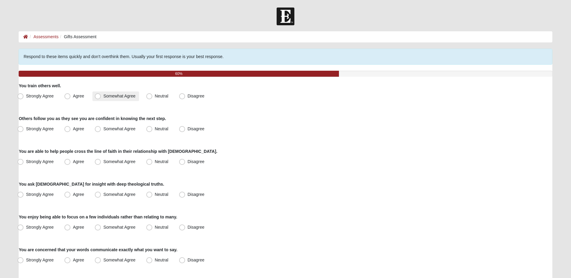
click at [103, 98] on span "Somewhat Agree" at bounding box center [119, 96] width 32 height 5
click at [101, 98] on input "Somewhat Agree" at bounding box center [99, 96] width 4 height 4
radio input "true"
click at [79, 131] on span "Agree" at bounding box center [78, 128] width 11 height 5
click at [71, 131] on input "Agree" at bounding box center [69, 129] width 4 height 4
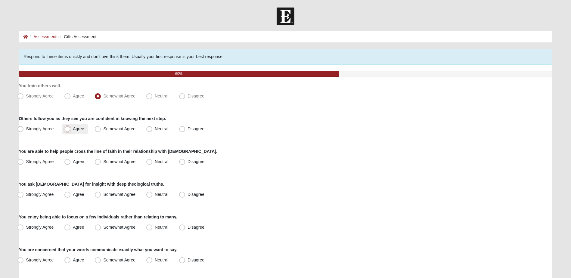
radio input "true"
click at [152, 162] on label "Neutral" at bounding box center [158, 162] width 28 height 10
click at [152, 162] on input "Neutral" at bounding box center [151, 162] width 4 height 4
radio input "true"
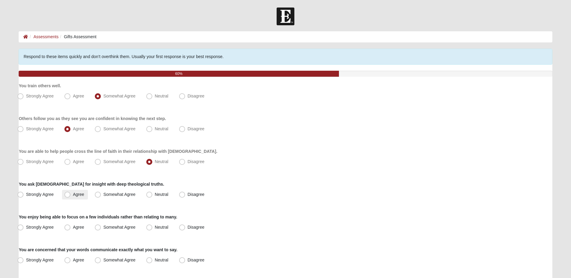
click at [81, 195] on span "Agree" at bounding box center [78, 194] width 11 height 5
click at [71, 195] on input "Agree" at bounding box center [69, 195] width 4 height 4
radio input "true"
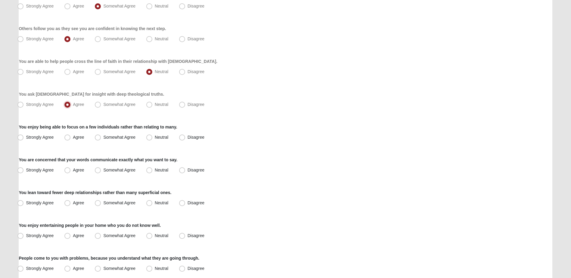
scroll to position [90, 0]
click at [103, 104] on span "Somewhat Agree" at bounding box center [119, 104] width 32 height 5
click at [99, 104] on input "Somewhat Agree" at bounding box center [99, 104] width 4 height 4
radio input "true"
click at [79, 136] on span "Agree" at bounding box center [78, 137] width 11 height 5
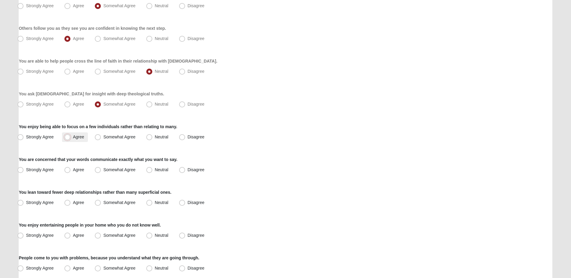
click at [71, 136] on input "Agree" at bounding box center [69, 137] width 4 height 4
radio input "true"
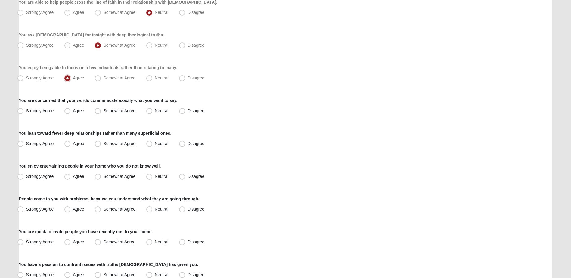
scroll to position [150, 0]
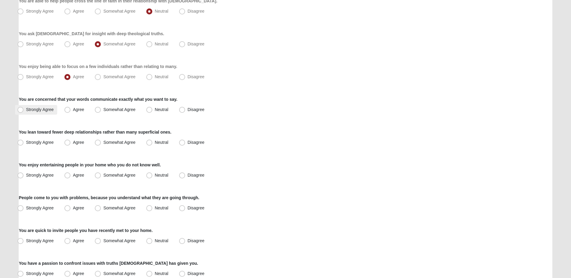
click at [27, 113] on label "Strongly Agree" at bounding box center [36, 110] width 42 height 10
click at [24, 112] on input "Strongly Agree" at bounding box center [22, 110] width 4 height 4
radio input "true"
click at [79, 141] on span "Agree" at bounding box center [78, 142] width 11 height 5
click at [71, 141] on input "Agree" at bounding box center [69, 143] width 4 height 4
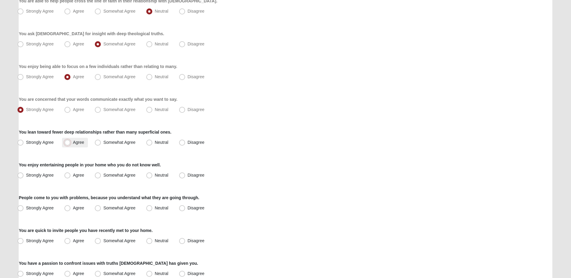
radio input "true"
click at [146, 176] on label "Neutral" at bounding box center [158, 176] width 28 height 10
click at [149, 176] on input "Neutral" at bounding box center [151, 175] width 4 height 4
radio input "true"
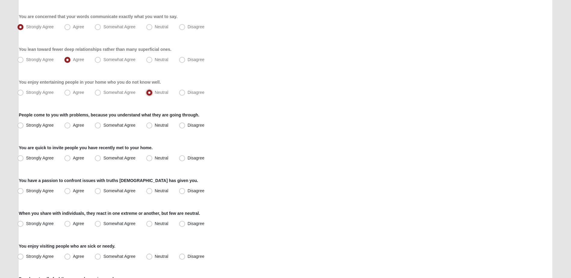
scroll to position [241, 0]
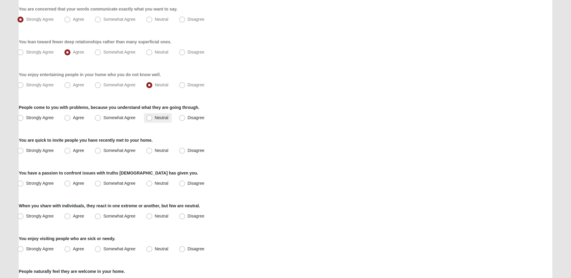
click at [155, 119] on span "Neutral" at bounding box center [162, 117] width 14 height 5
click at [149, 119] on input "Neutral" at bounding box center [151, 118] width 4 height 4
radio input "true"
click at [117, 119] on span "Somewhat Agree" at bounding box center [119, 117] width 32 height 5
click at [101, 119] on input "Somewhat Agree" at bounding box center [99, 118] width 4 height 4
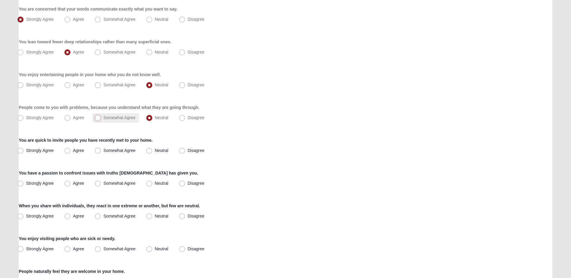
radio input "true"
click at [155, 151] on span "Neutral" at bounding box center [162, 150] width 14 height 5
click at [149, 151] on input "Neutral" at bounding box center [151, 151] width 4 height 4
radio input "true"
click at [79, 186] on label "Agree" at bounding box center [75, 184] width 26 height 10
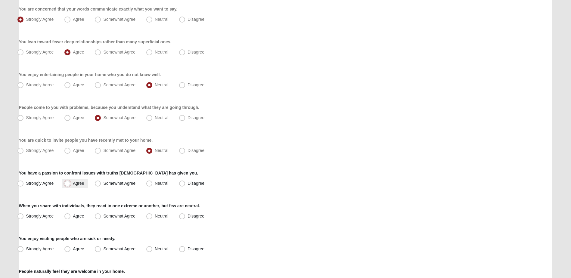
click at [71, 185] on input "Agree" at bounding box center [69, 183] width 4 height 4
radio input "true"
click at [155, 215] on span "Neutral" at bounding box center [162, 216] width 14 height 5
click at [149, 215] on input "Neutral" at bounding box center [151, 216] width 4 height 4
radio input "true"
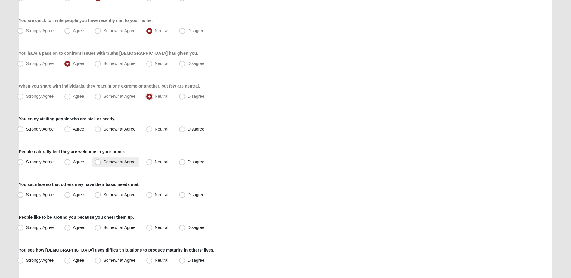
scroll to position [361, 0]
click at [155, 130] on span "Neutral" at bounding box center [162, 128] width 14 height 5
click at [149, 130] on input "Neutral" at bounding box center [151, 129] width 4 height 4
radio input "true"
click at [73, 162] on span "Agree" at bounding box center [78, 161] width 11 height 5
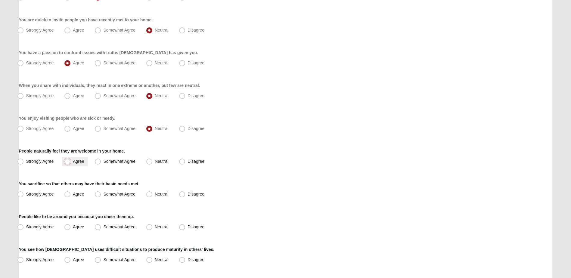
click at [67, 162] on input "Agree" at bounding box center [69, 161] width 4 height 4
radio input "true"
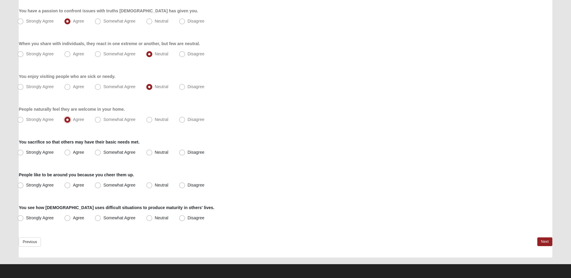
scroll to position [404, 0]
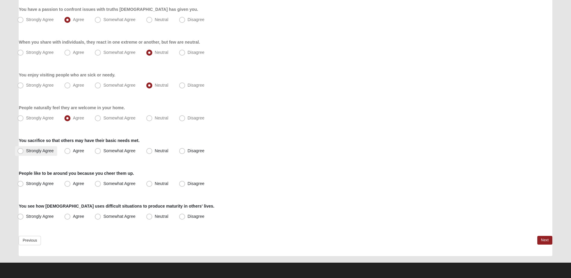
click at [37, 150] on span "Strongly Agree" at bounding box center [40, 150] width 28 height 5
click at [24, 150] on input "Strongly Agree" at bounding box center [22, 151] width 4 height 4
radio input "true"
click at [79, 184] on span "Agree" at bounding box center [78, 183] width 11 height 5
click at [71, 184] on input "Agree" at bounding box center [69, 184] width 4 height 4
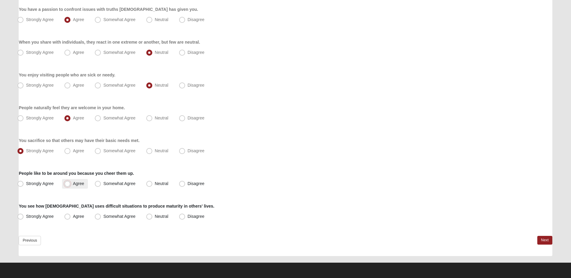
radio input "true"
click at [103, 186] on span "Somewhat Agree" at bounding box center [119, 183] width 32 height 5
click at [98, 186] on input "Somewhat Agree" at bounding box center [99, 184] width 4 height 4
radio input "true"
click at [37, 215] on span "Strongly Agree" at bounding box center [40, 216] width 28 height 5
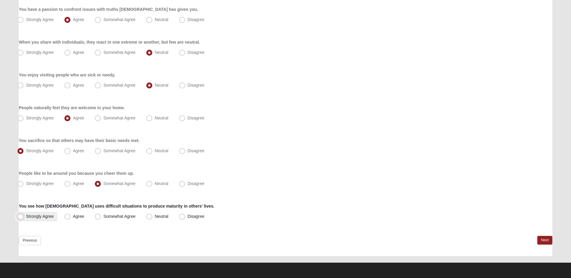
click at [24, 215] on input "Strongly Agree" at bounding box center [22, 217] width 4 height 4
radio input "true"
click at [547, 241] on link "Next" at bounding box center [544, 240] width 15 height 9
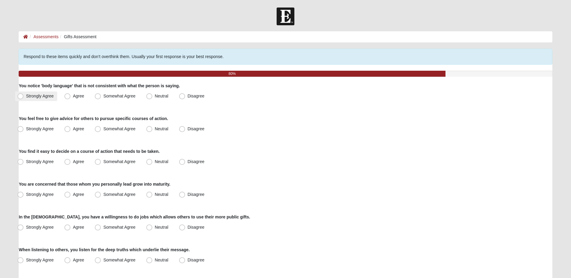
click at [43, 98] on span "Strongly Agree" at bounding box center [40, 96] width 28 height 5
click at [24, 98] on input "Strongly Agree" at bounding box center [22, 96] width 4 height 4
radio input "true"
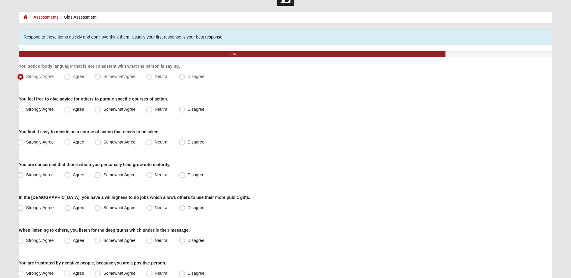
scroll to position [30, 0]
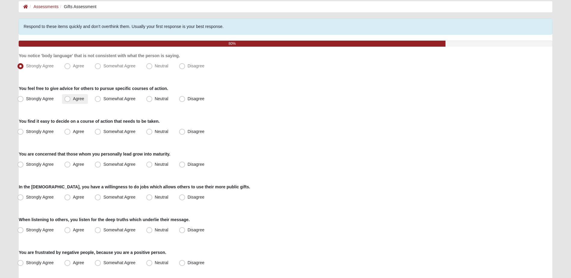
click at [73, 102] on label "Agree" at bounding box center [75, 99] width 26 height 10
click at [71, 101] on input "Agree" at bounding box center [69, 99] width 4 height 4
radio input "true"
click at [126, 132] on span "Somewhat Agree" at bounding box center [119, 131] width 32 height 5
click at [101, 132] on input "Somewhat Agree" at bounding box center [99, 132] width 4 height 4
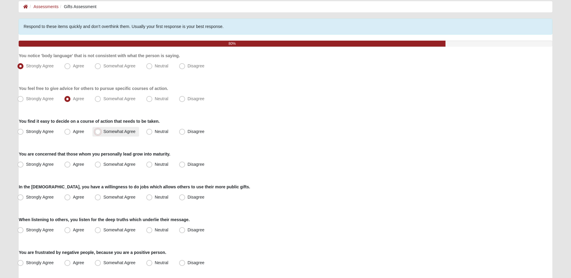
radio input "true"
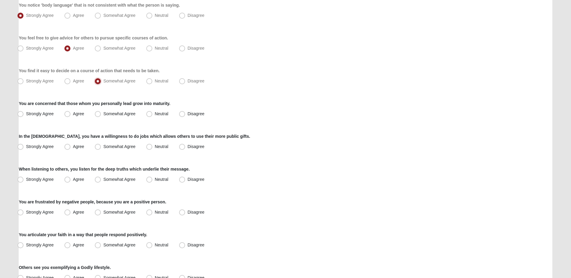
scroll to position [90, 0]
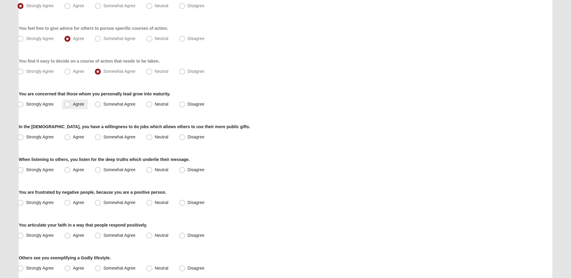
click at [76, 104] on span "Agree" at bounding box center [78, 104] width 11 height 5
click at [71, 104] on input "Agree" at bounding box center [69, 104] width 4 height 4
radio input "true"
click at [155, 138] on span "Neutral" at bounding box center [162, 137] width 14 height 5
click at [149, 138] on input "Neutral" at bounding box center [151, 137] width 4 height 4
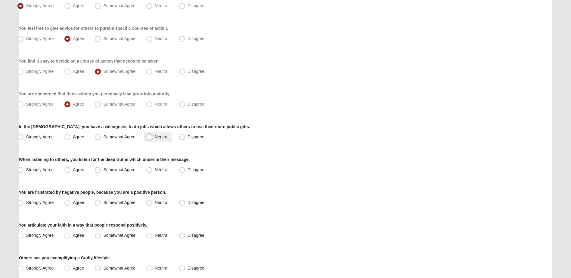
radio input "true"
click at [122, 138] on span "Somewhat Agree" at bounding box center [119, 137] width 32 height 5
click at [101, 138] on input "Somewhat Agree" at bounding box center [99, 137] width 4 height 4
radio input "true"
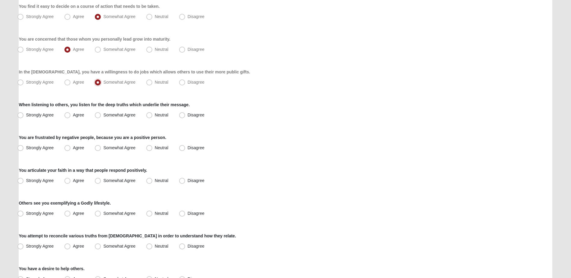
scroll to position [150, 0]
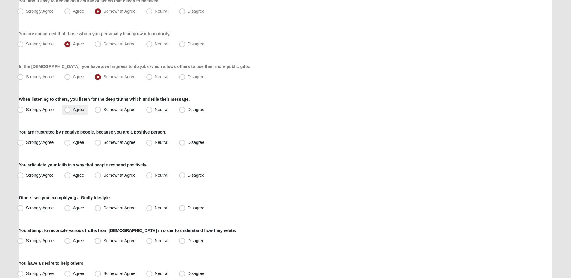
click at [71, 112] on label "Agree" at bounding box center [75, 110] width 26 height 10
click at [71, 112] on input "Agree" at bounding box center [69, 110] width 4 height 4
radio input "true"
click at [73, 143] on span "Agree" at bounding box center [78, 142] width 11 height 5
click at [69, 143] on input "Agree" at bounding box center [69, 143] width 4 height 4
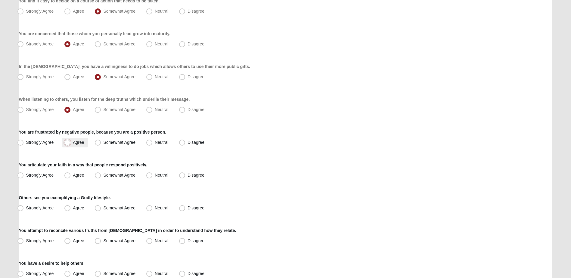
radio input "true"
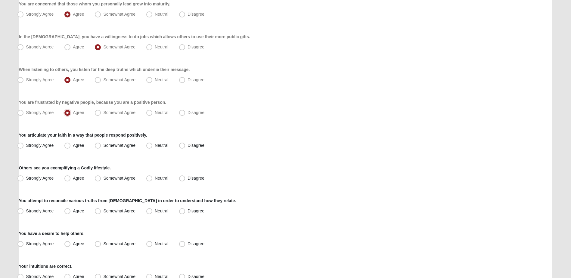
scroll to position [181, 0]
click at [103, 147] on span "Somewhat Agree" at bounding box center [119, 145] width 32 height 5
click at [98, 147] on input "Somewhat Agree" at bounding box center [99, 145] width 4 height 4
radio input "true"
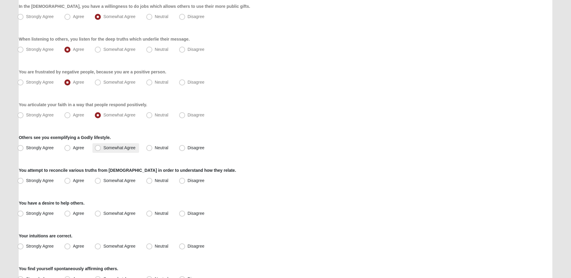
click at [103, 149] on span "Somewhat Agree" at bounding box center [119, 147] width 32 height 5
click at [100, 149] on input "Somewhat Agree" at bounding box center [99, 148] width 4 height 4
radio input "true"
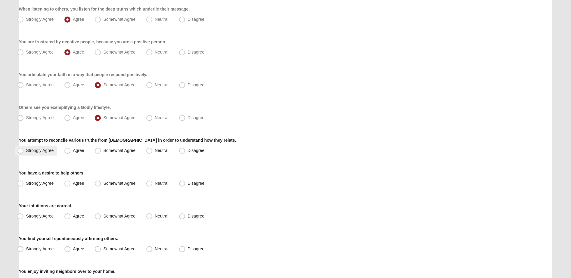
click at [39, 150] on span "Strongly Agree" at bounding box center [40, 150] width 28 height 5
click at [24, 150] on input "Strongly Agree" at bounding box center [22, 151] width 4 height 4
radio input "true"
click at [73, 183] on span "Agree" at bounding box center [78, 183] width 11 height 5
click at [67, 183] on input "Agree" at bounding box center [69, 183] width 4 height 4
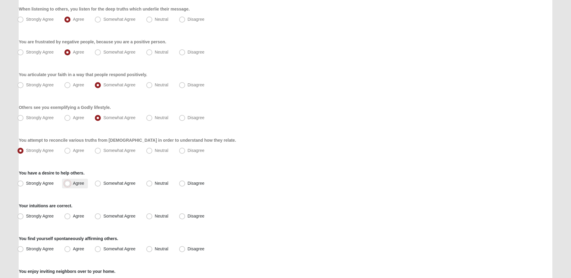
radio input "true"
click at [46, 184] on span "Strongly Agree" at bounding box center [40, 183] width 28 height 5
click at [24, 184] on input "Strongly Agree" at bounding box center [22, 183] width 4 height 4
radio input "true"
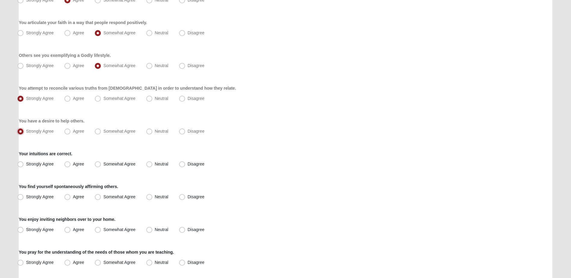
scroll to position [301, 0]
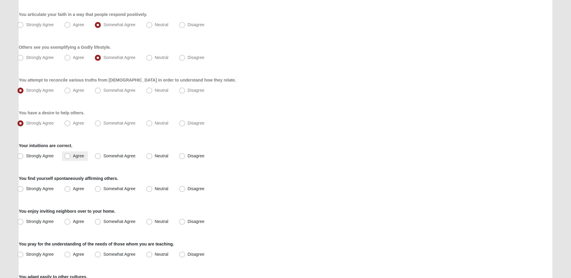
click at [73, 157] on span "Agree" at bounding box center [78, 155] width 11 height 5
click at [69, 157] on input "Agree" at bounding box center [69, 156] width 4 height 4
radio input "true"
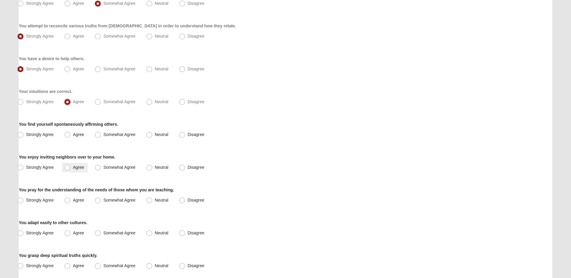
scroll to position [361, 0]
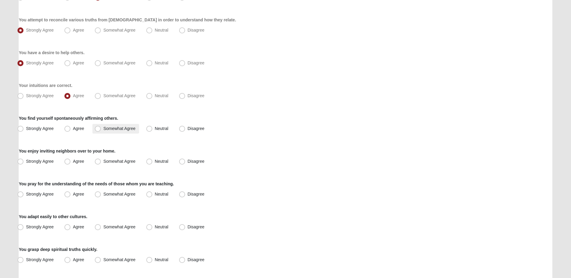
click at [103, 129] on span "Somewhat Agree" at bounding box center [119, 128] width 32 height 5
click at [98, 129] on input "Somewhat Agree" at bounding box center [99, 129] width 4 height 4
radio input "true"
click at [103, 161] on span "Somewhat Agree" at bounding box center [119, 161] width 32 height 5
click at [98, 161] on input "Somewhat Agree" at bounding box center [99, 161] width 4 height 4
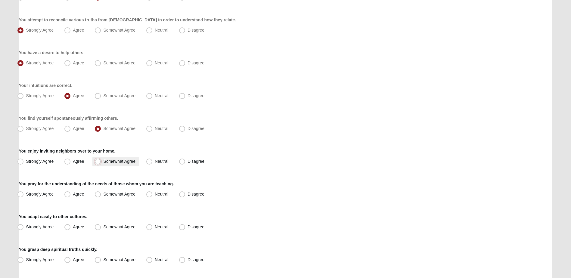
radio input "true"
click at [103, 195] on span "Somewhat Agree" at bounding box center [119, 194] width 32 height 5
click at [100, 195] on input "Somewhat Agree" at bounding box center [99, 194] width 4 height 4
radio input "true"
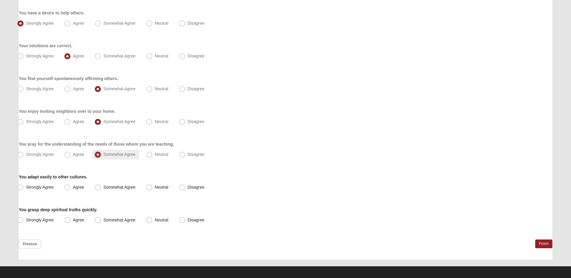
scroll to position [404, 0]
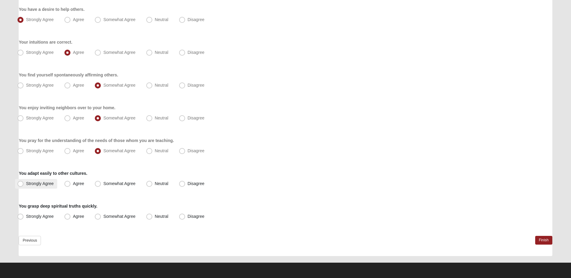
click at [42, 184] on span "Strongly Agree" at bounding box center [40, 183] width 28 height 5
click at [24, 184] on input "Strongly Agree" at bounding box center [22, 184] width 4 height 4
radio input "true"
click at [42, 216] on span "Strongly Agree" at bounding box center [40, 216] width 28 height 5
click at [24, 216] on input "Strongly Agree" at bounding box center [22, 217] width 4 height 4
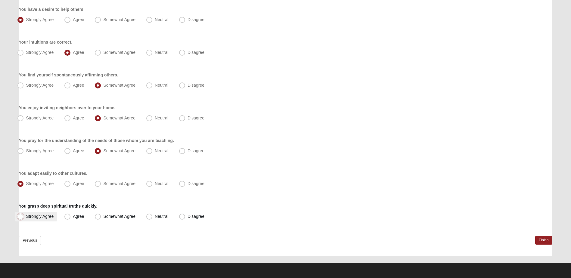
radio input "true"
click at [539, 241] on link "Finish" at bounding box center [543, 240] width 17 height 9
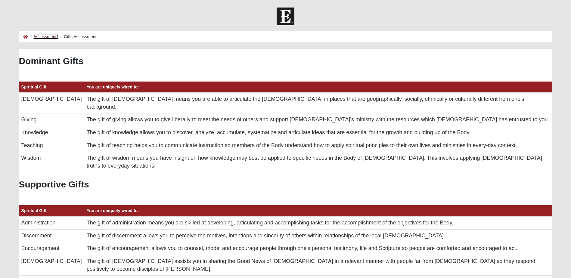
click at [46, 36] on link "Assessments" at bounding box center [45, 36] width 25 height 5
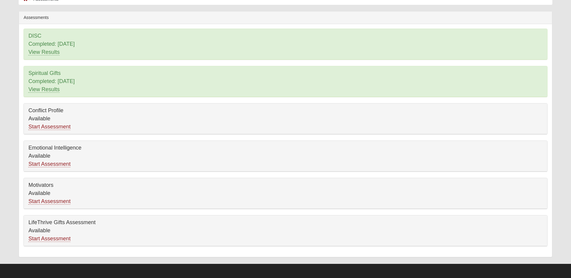
scroll to position [39, 0]
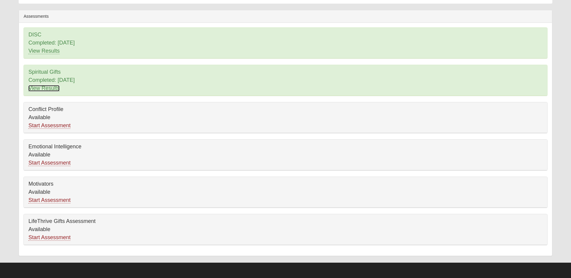
click at [44, 87] on link "View Results" at bounding box center [43, 88] width 31 height 6
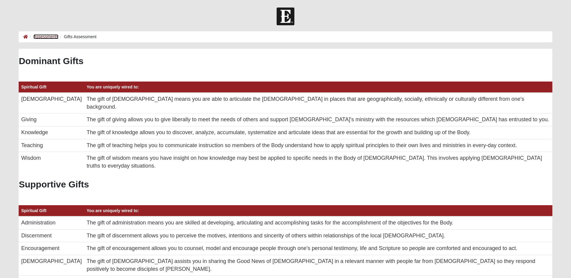
click at [42, 38] on link "Assessments" at bounding box center [45, 36] width 25 height 5
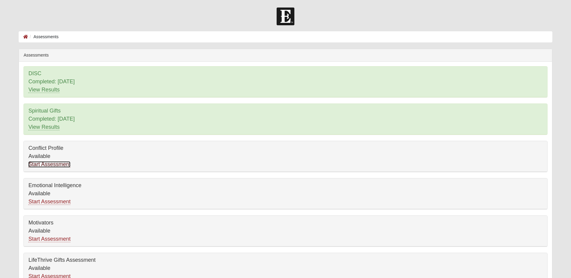
click at [51, 167] on link "Start Assessment" at bounding box center [49, 164] width 42 height 6
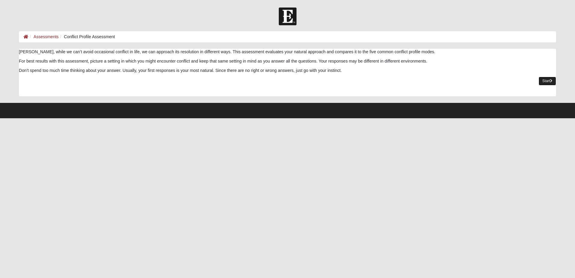
click at [549, 80] on link "Start" at bounding box center [547, 81] width 17 height 9
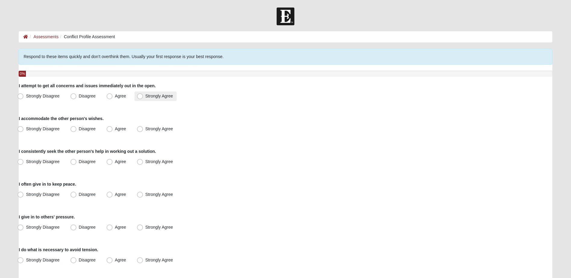
click at [145, 97] on span "Strongly Agree" at bounding box center [159, 96] width 28 height 5
click at [140, 97] on input "Strongly Agree" at bounding box center [141, 96] width 4 height 4
radio input "true"
click at [115, 129] on span "Agree" at bounding box center [120, 128] width 11 height 5
click at [110, 129] on input "Agree" at bounding box center [111, 129] width 4 height 4
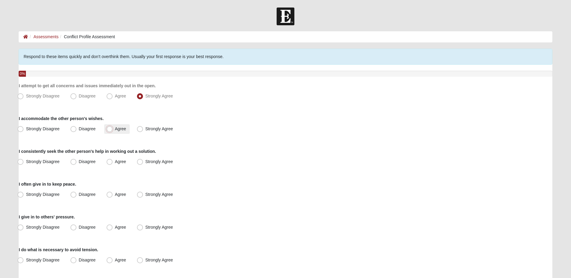
radio input "true"
click at [145, 162] on span "Strongly Agree" at bounding box center [159, 161] width 28 height 5
click at [139, 162] on input "Strongly Agree" at bounding box center [141, 162] width 4 height 4
radio input "true"
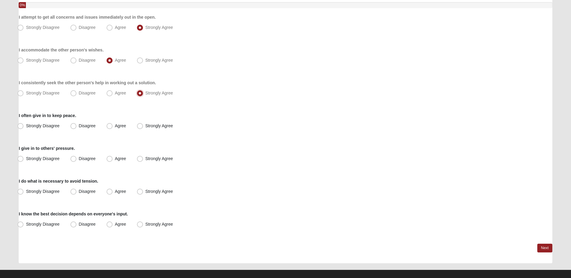
scroll to position [76, 0]
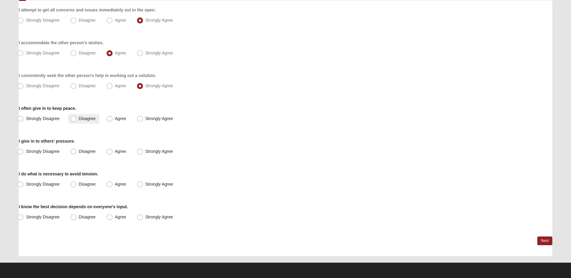
click at [79, 120] on span "Disagree" at bounding box center [87, 118] width 17 height 5
click at [74, 120] on input "Disagree" at bounding box center [75, 119] width 4 height 4
radio input "true"
click at [79, 153] on span "Disagree" at bounding box center [87, 151] width 17 height 5
click at [75, 153] on input "Disagree" at bounding box center [75, 152] width 4 height 4
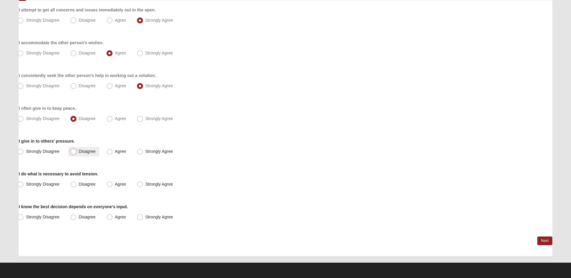
radio input "true"
click at [145, 185] on span "Strongly Agree" at bounding box center [159, 184] width 28 height 5
click at [141, 185] on input "Strongly Agree" at bounding box center [141, 184] width 4 height 4
radio input "true"
click at [115, 218] on span "Agree" at bounding box center [120, 217] width 11 height 5
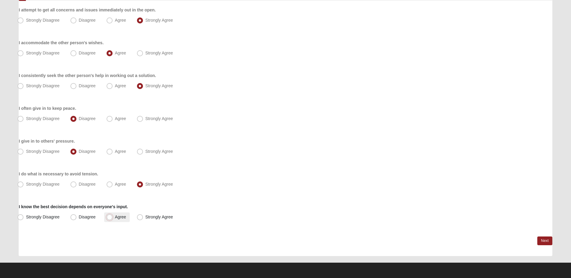
click at [110, 218] on input "Agree" at bounding box center [111, 217] width 4 height 4
radio input "true"
click at [547, 241] on link "Next" at bounding box center [544, 241] width 15 height 9
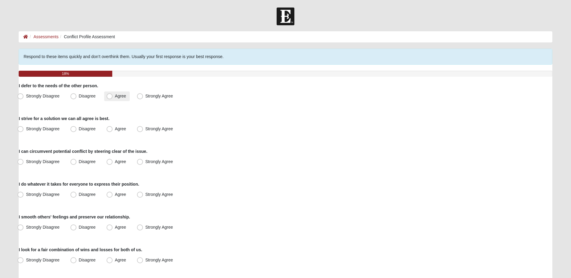
click at [115, 97] on span "Agree" at bounding box center [120, 96] width 11 height 5
click at [109, 97] on input "Agree" at bounding box center [111, 96] width 4 height 4
radio input "true"
click at [145, 131] on span "Strongly Agree" at bounding box center [159, 128] width 28 height 5
click at [139, 131] on input "Strongly Agree" at bounding box center [141, 129] width 4 height 4
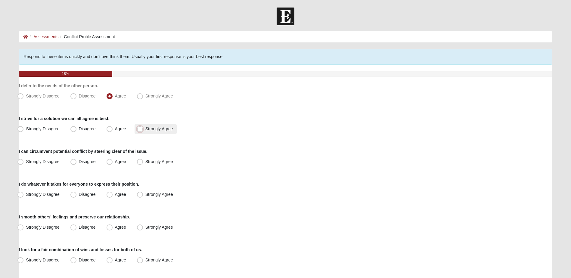
radio input "true"
click at [115, 163] on span "Agree" at bounding box center [120, 161] width 11 height 5
click at [111, 163] on input "Agree" at bounding box center [111, 162] width 4 height 4
radio input "true"
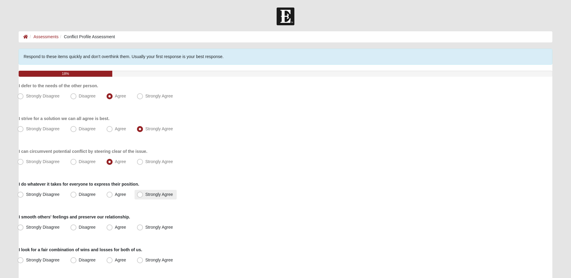
click at [145, 195] on span "Strongly Agree" at bounding box center [159, 194] width 28 height 5
click at [139, 195] on input "Strongly Agree" at bounding box center [141, 195] width 4 height 4
radio input "true"
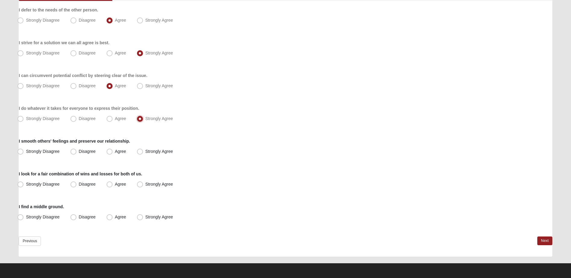
scroll to position [76, 0]
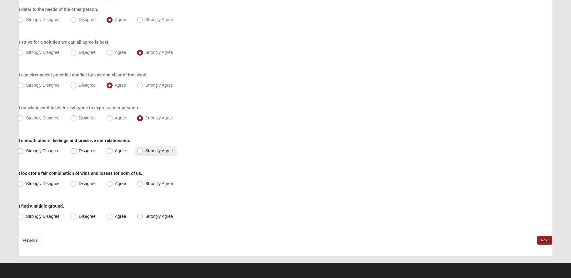
click at [145, 151] on span "Strongly Agree" at bounding box center [159, 150] width 28 height 5
click at [140, 151] on input "Strongly Agree" at bounding box center [141, 151] width 4 height 4
radio input "true"
click at [115, 183] on span "Agree" at bounding box center [120, 183] width 11 height 5
click at [110, 183] on input "Agree" at bounding box center [111, 184] width 4 height 4
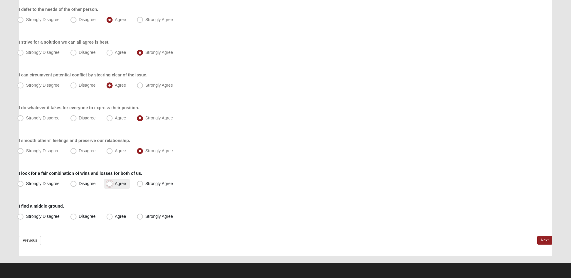
radio input "true"
click at [115, 216] on span "Agree" at bounding box center [120, 216] width 11 height 5
click at [109, 216] on input "Agree" at bounding box center [111, 217] width 4 height 4
radio input "true"
click at [545, 239] on link "Next" at bounding box center [544, 240] width 15 height 9
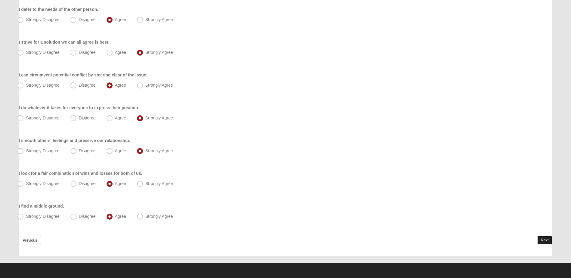
scroll to position [0, 0]
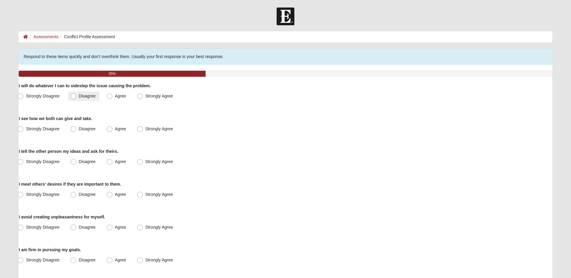
click at [79, 98] on label "Disagree" at bounding box center [83, 96] width 31 height 10
click at [77, 98] on input "Disagree" at bounding box center [75, 96] width 4 height 4
radio input "true"
click at [115, 129] on span "Agree" at bounding box center [120, 128] width 11 height 5
click at [110, 129] on input "Agree" at bounding box center [111, 129] width 4 height 4
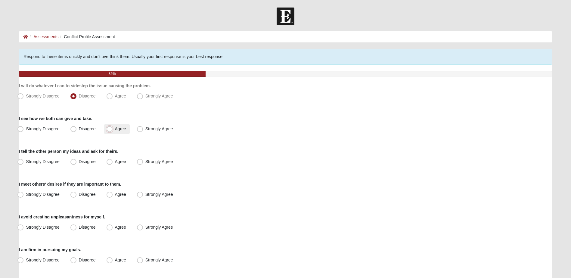
radio input "true"
click at [145, 162] on span "Strongly Agree" at bounding box center [159, 161] width 28 height 5
click at [140, 162] on input "Strongly Agree" at bounding box center [141, 162] width 4 height 4
radio input "true"
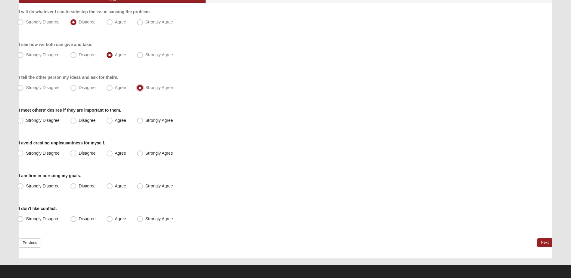
scroll to position [76, 0]
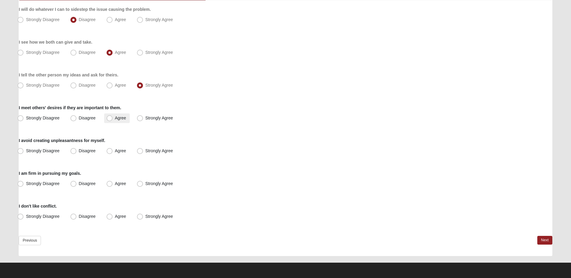
click at [115, 119] on span "Agree" at bounding box center [120, 118] width 11 height 5
click at [109, 119] on input "Agree" at bounding box center [111, 118] width 4 height 4
radio input "true"
click at [115, 150] on span "Agree" at bounding box center [120, 150] width 11 height 5
click at [110, 150] on input "Agree" at bounding box center [111, 151] width 4 height 4
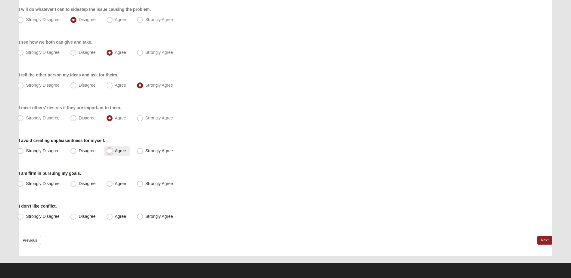
radio input "true"
click at [115, 183] on span "Agree" at bounding box center [120, 183] width 11 height 5
click at [110, 183] on input "Agree" at bounding box center [111, 184] width 4 height 4
radio input "true"
click at [145, 216] on span "Strongly Agree" at bounding box center [159, 216] width 28 height 5
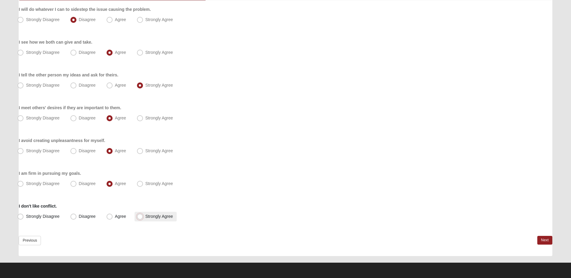
click at [140, 216] on input "Strongly Agree" at bounding box center [141, 217] width 4 height 4
radio input "true"
click at [546, 240] on link "Next" at bounding box center [544, 240] width 15 height 9
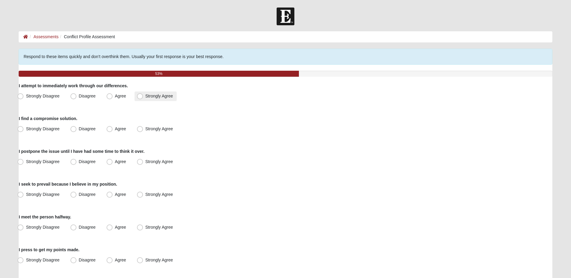
click at [145, 97] on span "Strongly Agree" at bounding box center [159, 96] width 28 height 5
click at [140, 97] on input "Strongly Agree" at bounding box center [141, 96] width 4 height 4
radio input "true"
click at [119, 128] on span "Agree" at bounding box center [120, 128] width 11 height 5
click at [113, 128] on input "Agree" at bounding box center [111, 129] width 4 height 4
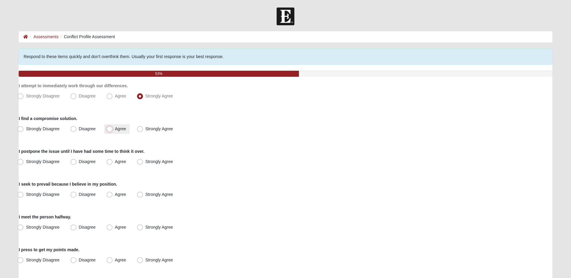
radio input "true"
click at [113, 161] on label "Agree" at bounding box center [117, 162] width 26 height 10
click at [113, 161] on input "Agree" at bounding box center [111, 162] width 4 height 4
radio input "true"
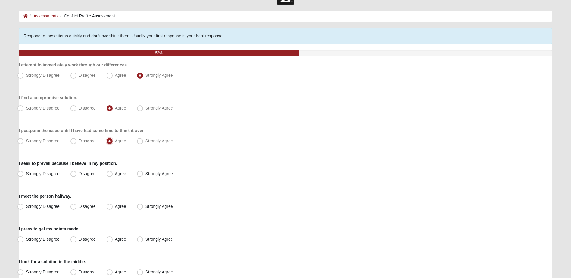
scroll to position [30, 0]
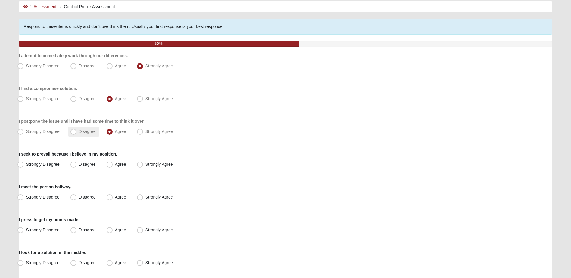
click at [78, 132] on label "Disagree" at bounding box center [83, 132] width 31 height 10
click at [77, 132] on input "Disagree" at bounding box center [75, 132] width 4 height 4
radio input "true"
click at [115, 131] on span "Agree" at bounding box center [120, 131] width 11 height 5
click at [110, 131] on input "Agree" at bounding box center [111, 132] width 4 height 4
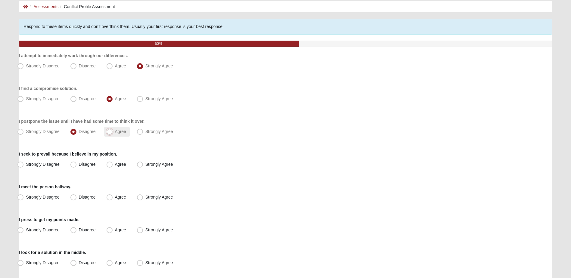
radio input "true"
click at [115, 166] on span "Agree" at bounding box center [120, 164] width 11 height 5
click at [111, 166] on input "Agree" at bounding box center [111, 164] width 4 height 4
radio input "true"
click at [118, 197] on span "Agree" at bounding box center [120, 197] width 11 height 5
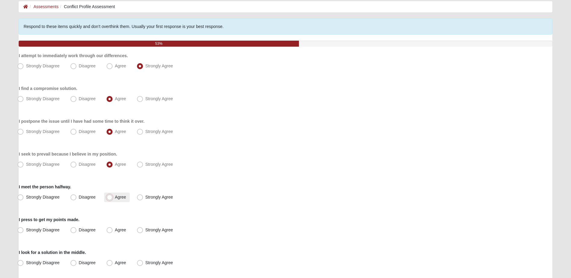
click at [113, 197] on input "Agree" at bounding box center [111, 197] width 4 height 4
radio input "true"
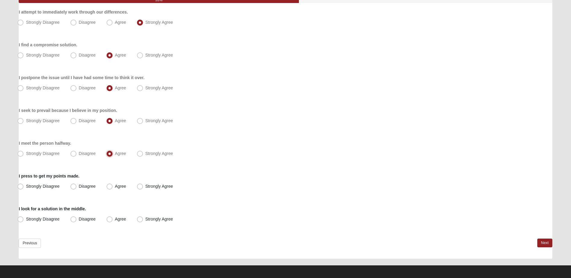
scroll to position [76, 0]
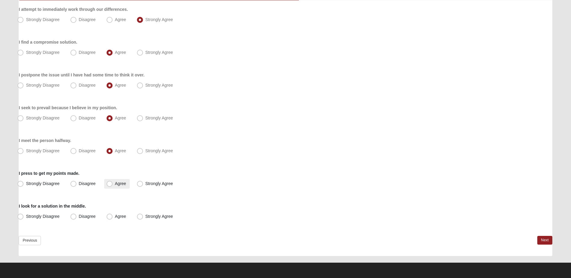
click at [115, 185] on span "Agree" at bounding box center [120, 183] width 11 height 5
click at [110, 185] on input "Agree" at bounding box center [111, 184] width 4 height 4
radio input "true"
click at [115, 217] on span "Agree" at bounding box center [120, 216] width 11 height 5
click at [111, 217] on input "Agree" at bounding box center [111, 217] width 4 height 4
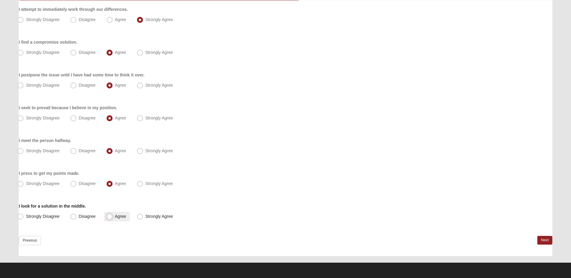
radio input "true"
click at [547, 240] on link "Next" at bounding box center [544, 240] width 15 height 9
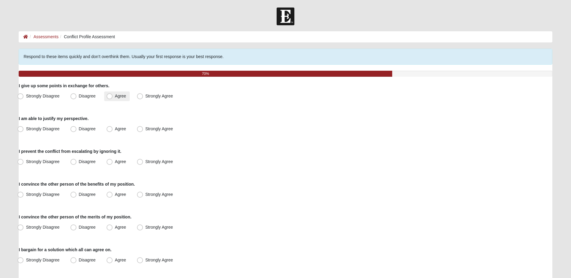
click at [113, 98] on label "Agree" at bounding box center [117, 96] width 26 height 10
click at [113, 98] on input "Agree" at bounding box center [111, 96] width 4 height 4
radio input "true"
click at [145, 129] on span "Strongly Agree" at bounding box center [159, 128] width 28 height 5
click at [139, 129] on input "Strongly Agree" at bounding box center [141, 129] width 4 height 4
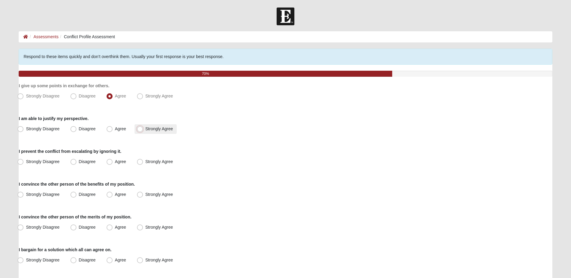
radio input "true"
click at [82, 162] on span "Disagree" at bounding box center [87, 161] width 17 height 5
click at [77, 162] on input "Disagree" at bounding box center [75, 162] width 4 height 4
radio input "true"
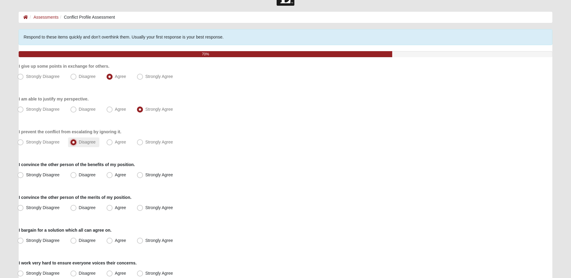
scroll to position [60, 0]
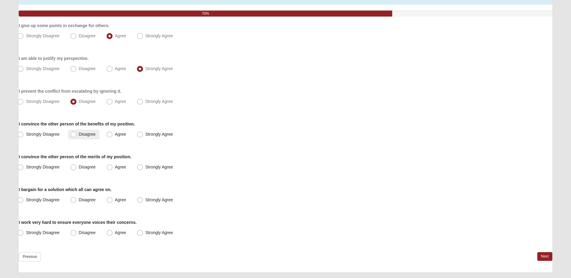
click at [85, 135] on span "Disagree" at bounding box center [87, 134] width 17 height 5
click at [77, 135] on input "Disagree" at bounding box center [75, 134] width 4 height 4
radio input "true"
click at [115, 168] on span "Agree" at bounding box center [120, 167] width 11 height 5
click at [110, 168] on input "Agree" at bounding box center [111, 167] width 4 height 4
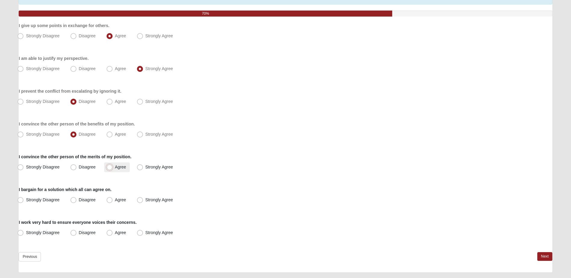
radio input "true"
click at [115, 200] on span "Agree" at bounding box center [120, 199] width 11 height 5
click at [109, 200] on input "Agree" at bounding box center [111, 200] width 4 height 4
radio input "true"
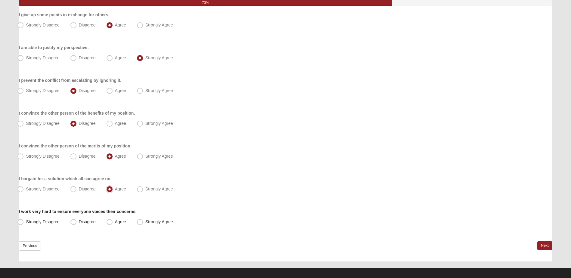
scroll to position [76, 0]
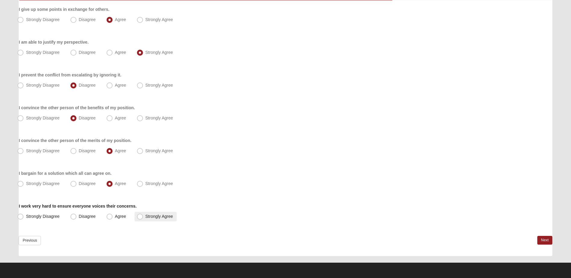
click at [145, 218] on span "Strongly Agree" at bounding box center [159, 216] width 28 height 5
click at [139, 218] on input "Strongly Agree" at bounding box center [141, 217] width 4 height 4
radio input "true"
click at [541, 240] on link "Next" at bounding box center [544, 240] width 15 height 9
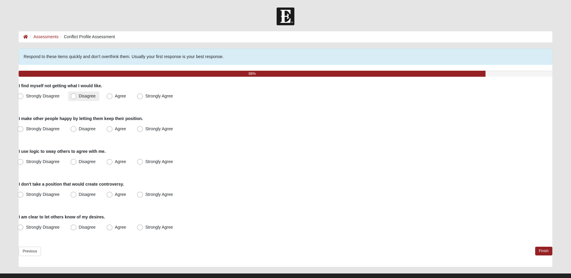
click at [78, 96] on label "Disagree" at bounding box center [83, 96] width 31 height 10
click at [77, 96] on input "Disagree" at bounding box center [75, 96] width 4 height 4
radio input "true"
click at [113, 129] on label "Agree" at bounding box center [117, 129] width 26 height 10
click at [113, 129] on input "Agree" at bounding box center [111, 129] width 4 height 4
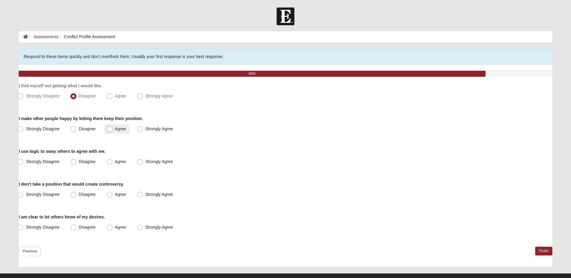
radio input "true"
click at [144, 162] on label "Strongly Agree" at bounding box center [156, 162] width 42 height 10
click at [143, 162] on input "Strongly Agree" at bounding box center [141, 162] width 4 height 4
radio input "true"
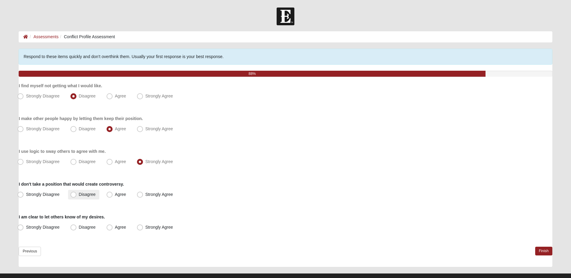
click at [79, 193] on span "Disagree" at bounding box center [87, 194] width 17 height 5
click at [73, 193] on input "Disagree" at bounding box center [75, 195] width 4 height 4
radio input "true"
click at [113, 227] on label "Agree" at bounding box center [117, 228] width 26 height 10
click at [113, 227] on input "Agree" at bounding box center [111, 227] width 4 height 4
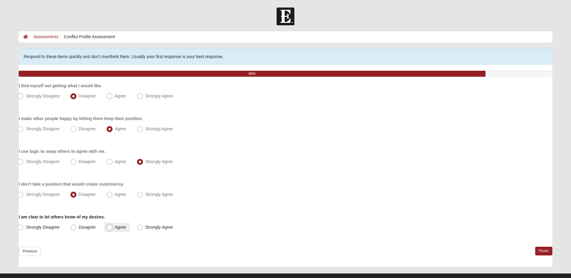
radio input "true"
click at [542, 248] on link "Finish" at bounding box center [543, 251] width 17 height 9
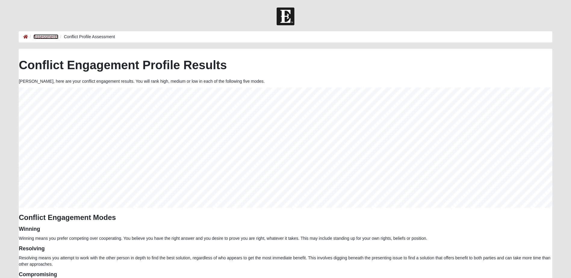
click at [46, 36] on link "Assessments" at bounding box center [45, 36] width 25 height 5
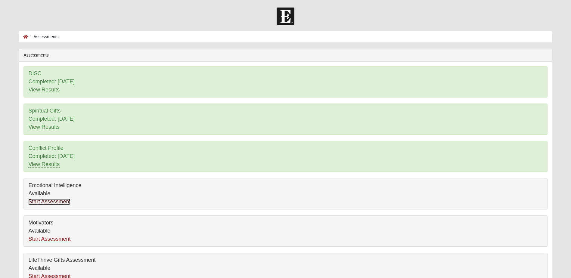
click at [45, 201] on link "Start Assessment" at bounding box center [49, 202] width 42 height 6
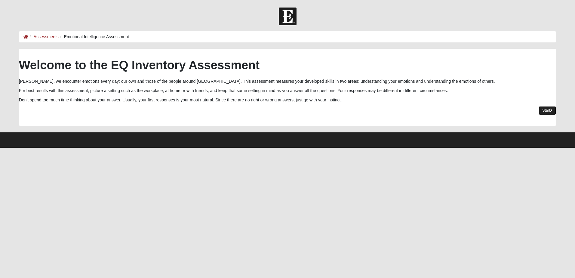
click at [546, 111] on link "Start" at bounding box center [547, 110] width 17 height 9
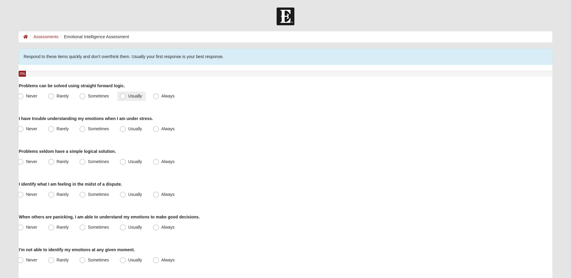
click at [128, 97] on span "Usually" at bounding box center [135, 96] width 14 height 5
click at [123, 97] on input "Usually" at bounding box center [124, 96] width 4 height 4
radio input "true"
click at [59, 128] on span "Rarely" at bounding box center [63, 128] width 12 height 5
click at [54, 128] on input "Rarely" at bounding box center [53, 129] width 4 height 4
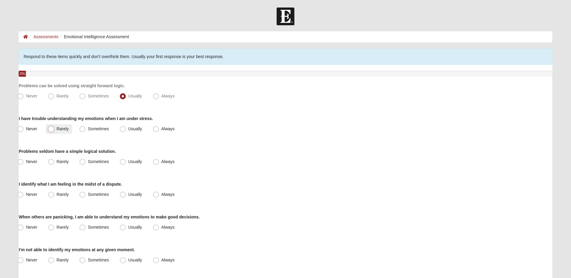
radio input "true"
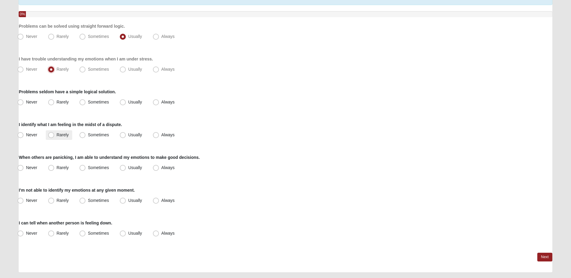
scroll to position [60, 0]
click at [88, 102] on span "Sometimes" at bounding box center [98, 101] width 21 height 5
click at [83, 102] on input "Sometimes" at bounding box center [84, 102] width 4 height 4
radio input "true"
click at [128, 135] on span "Usually" at bounding box center [135, 134] width 14 height 5
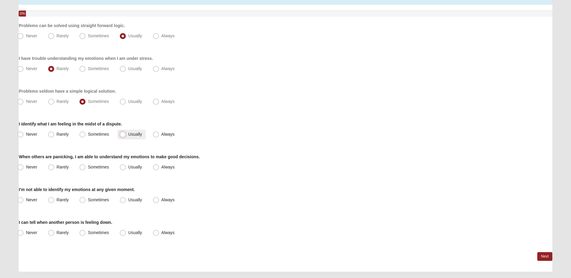
click at [125, 135] on input "Usually" at bounding box center [124, 134] width 4 height 4
radio input "true"
click at [131, 167] on span "Usually" at bounding box center [135, 167] width 14 height 5
click at [126, 167] on input "Usually" at bounding box center [124, 167] width 4 height 4
radio input "true"
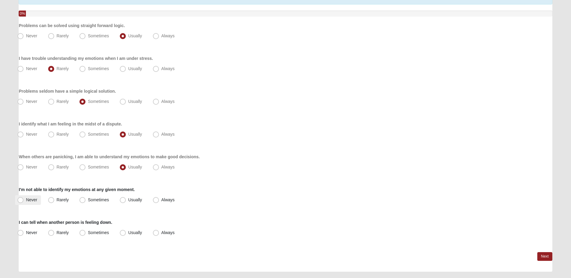
click at [31, 199] on span "Never" at bounding box center [31, 199] width 11 height 5
drag, startPoint x: 31, startPoint y: 199, endPoint x: 25, endPoint y: 200, distance: 6.9
click at [25, 200] on label "Never" at bounding box center [28, 200] width 26 height 10
click at [24, 200] on input "Never" at bounding box center [22, 200] width 4 height 4
radio input "true"
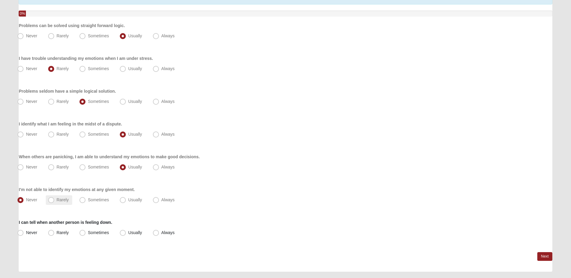
click at [57, 200] on span "Rarely" at bounding box center [63, 199] width 12 height 5
click at [52, 200] on input "Rarely" at bounding box center [53, 200] width 4 height 4
radio input "true"
click at [126, 231] on label "Usually" at bounding box center [131, 233] width 28 height 10
click at [126, 231] on input "Usually" at bounding box center [124, 233] width 4 height 4
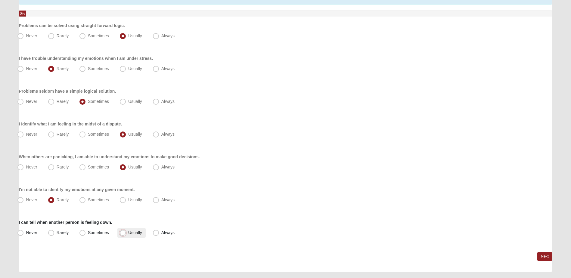
radio input "true"
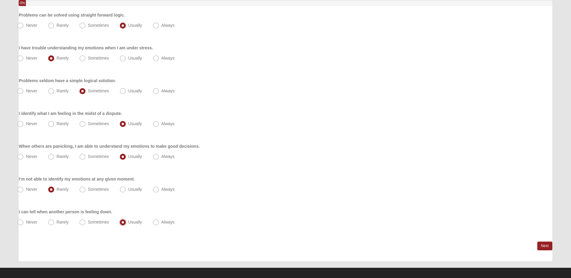
scroll to position [76, 0]
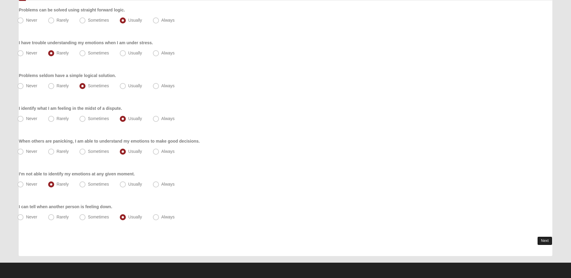
click at [546, 240] on link "Next" at bounding box center [544, 241] width 15 height 9
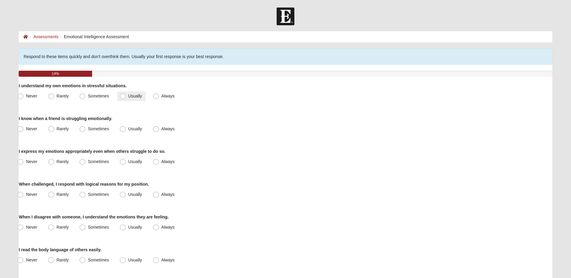
click at [131, 96] on span "Usually" at bounding box center [135, 96] width 14 height 5
click at [126, 96] on input "Usually" at bounding box center [124, 96] width 4 height 4
radio input "true"
click at [131, 128] on span "Usually" at bounding box center [135, 128] width 14 height 5
click at [126, 128] on input "Usually" at bounding box center [124, 129] width 4 height 4
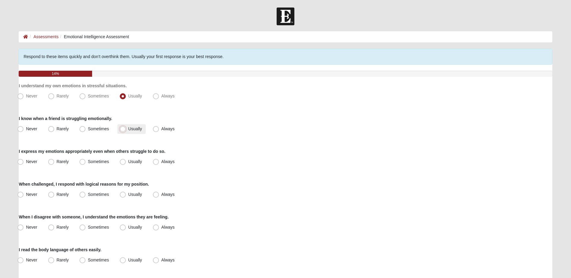
radio input "true"
click at [133, 161] on span "Usually" at bounding box center [135, 161] width 14 height 5
click at [126, 161] on input "Usually" at bounding box center [124, 162] width 4 height 4
radio input "true"
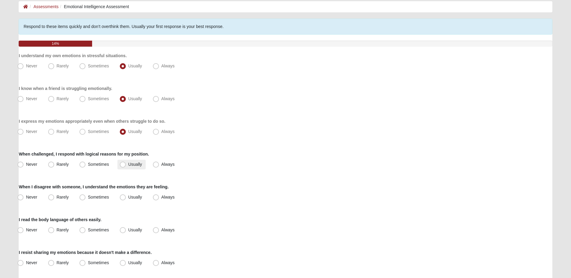
click at [131, 165] on span "Usually" at bounding box center [135, 164] width 14 height 5
click at [126, 165] on input "Usually" at bounding box center [124, 164] width 4 height 4
radio input "true"
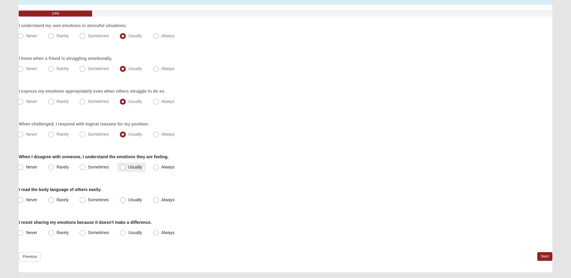
click at [127, 166] on label "Usually" at bounding box center [131, 167] width 28 height 10
click at [126, 166] on input "Usually" at bounding box center [124, 167] width 4 height 4
radio input "true"
click at [161, 200] on span "Always" at bounding box center [167, 199] width 13 height 5
click at [155, 200] on input "Always" at bounding box center [157, 200] width 4 height 4
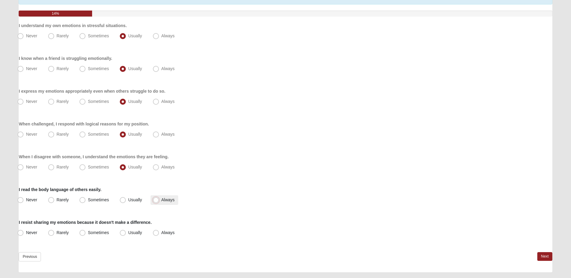
radio input "true"
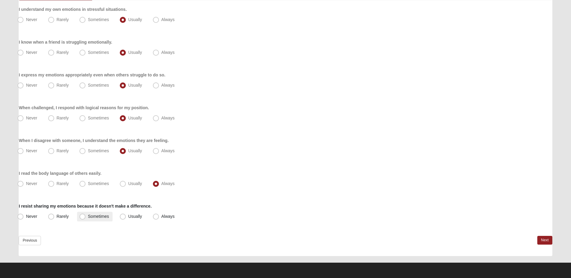
click at [88, 217] on span "Sometimes" at bounding box center [98, 216] width 21 height 5
click at [83, 217] on input "Sometimes" at bounding box center [84, 217] width 4 height 4
radio input "true"
click at [548, 239] on link "Next" at bounding box center [544, 240] width 15 height 9
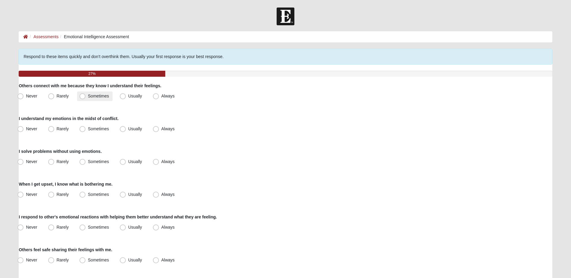
click at [102, 96] on span "Sometimes" at bounding box center [98, 96] width 21 height 5
click at [86, 96] on input "Sometimes" at bounding box center [84, 96] width 4 height 4
radio input "true"
click at [127, 129] on label "Usually" at bounding box center [131, 129] width 28 height 10
click at [126, 129] on input "Usually" at bounding box center [124, 129] width 4 height 4
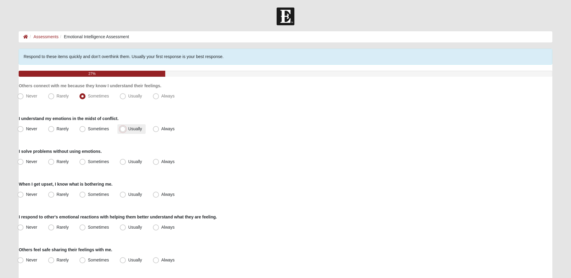
radio input "true"
click at [91, 162] on span "Sometimes" at bounding box center [98, 161] width 21 height 5
click at [86, 162] on input "Sometimes" at bounding box center [84, 162] width 4 height 4
radio input "true"
click at [128, 194] on span "Usually" at bounding box center [135, 194] width 14 height 5
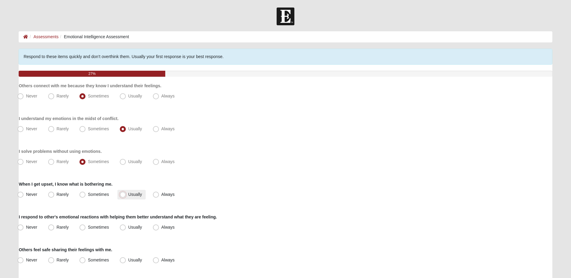
click at [122, 194] on input "Usually" at bounding box center [124, 195] width 4 height 4
radio input "true"
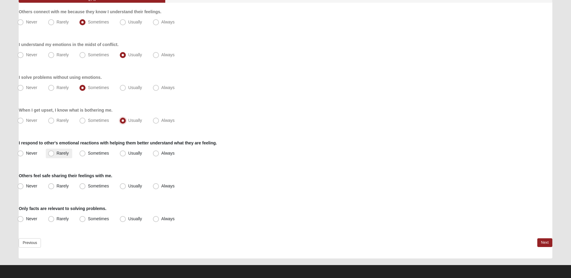
scroll to position [76, 0]
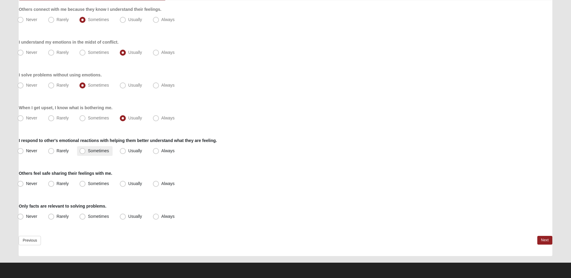
click at [102, 152] on span "Sometimes" at bounding box center [98, 150] width 21 height 5
click at [86, 152] on input "Sometimes" at bounding box center [84, 151] width 4 height 4
radio input "true"
click at [131, 185] on span "Usually" at bounding box center [135, 183] width 14 height 5
click at [126, 185] on input "Usually" at bounding box center [124, 184] width 4 height 4
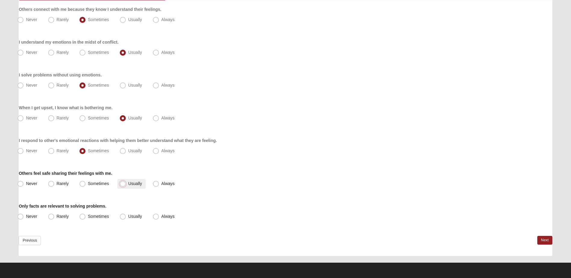
radio input "true"
click at [91, 216] on span "Sometimes" at bounding box center [98, 216] width 21 height 5
click at [86, 216] on input "Sometimes" at bounding box center [84, 217] width 4 height 4
radio input "true"
click at [542, 241] on link "Next" at bounding box center [544, 240] width 15 height 9
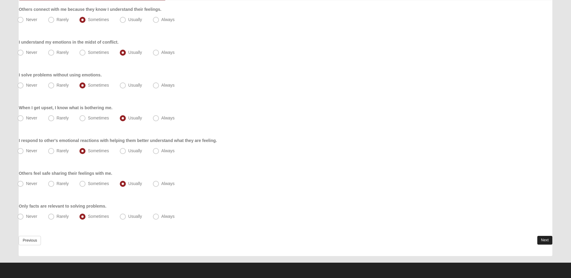
scroll to position [0, 0]
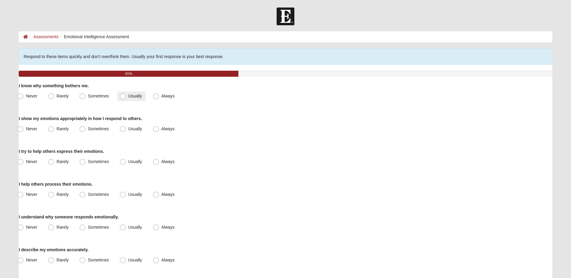
click at [128, 95] on span "Usually" at bounding box center [135, 96] width 14 height 5
click at [122, 95] on input "Usually" at bounding box center [124, 96] width 4 height 4
radio input "true"
click at [128, 127] on span "Usually" at bounding box center [135, 128] width 14 height 5
click at [126, 127] on input "Usually" at bounding box center [124, 129] width 4 height 4
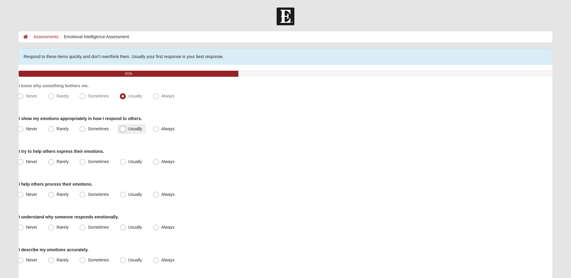
radio input "true"
click at [101, 162] on span "Sometimes" at bounding box center [98, 161] width 21 height 5
click at [86, 162] on input "Sometimes" at bounding box center [84, 162] width 4 height 4
radio input "true"
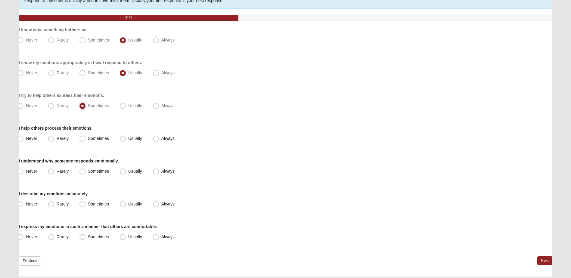
scroll to position [60, 0]
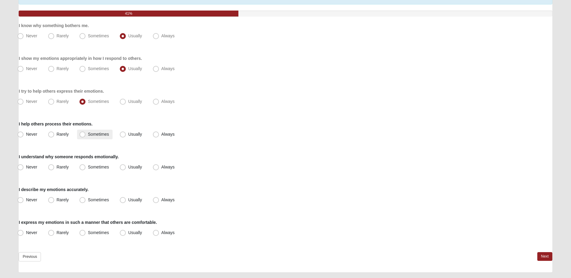
click at [100, 134] on span "Sometimes" at bounding box center [98, 134] width 21 height 5
click at [86, 134] on input "Sometimes" at bounding box center [84, 134] width 4 height 4
radio input "true"
click at [141, 167] on span "Usually" at bounding box center [135, 167] width 14 height 5
click at [126, 167] on input "Usually" at bounding box center [124, 167] width 4 height 4
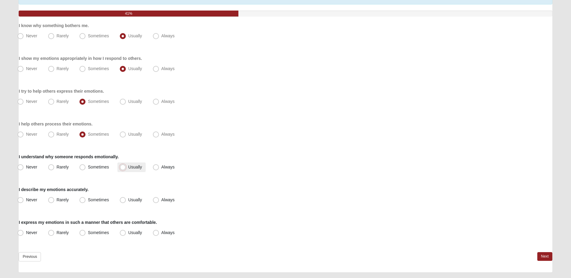
radio input "true"
click at [131, 199] on span "Usually" at bounding box center [135, 199] width 14 height 5
click at [126, 199] on input "Usually" at bounding box center [124, 200] width 4 height 4
radio input "true"
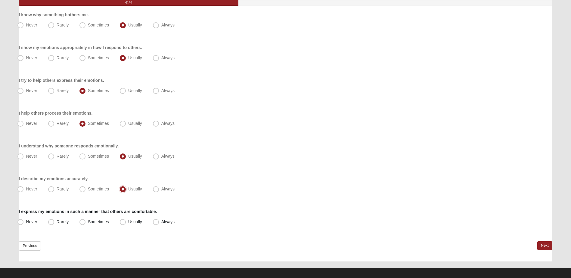
scroll to position [76, 0]
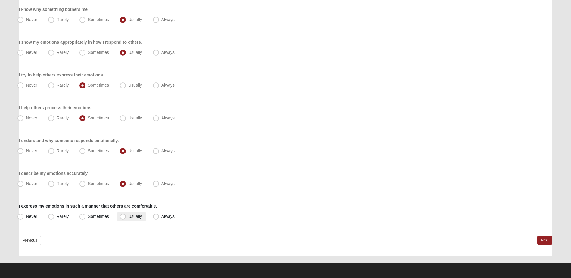
click at [128, 215] on span "Usually" at bounding box center [135, 216] width 14 height 5
click at [126, 215] on input "Usually" at bounding box center [124, 217] width 4 height 4
radio input "true"
click at [544, 241] on link "Next" at bounding box center [544, 240] width 15 height 9
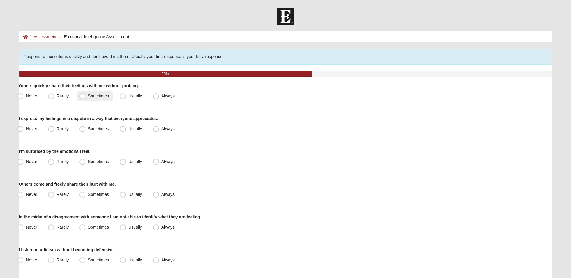
click at [92, 96] on span "Sometimes" at bounding box center [98, 96] width 21 height 5
click at [86, 96] on input "Sometimes" at bounding box center [84, 96] width 4 height 4
radio input "true"
click at [128, 130] on span "Usually" at bounding box center [135, 128] width 14 height 5
click at [124, 130] on input "Usually" at bounding box center [124, 129] width 4 height 4
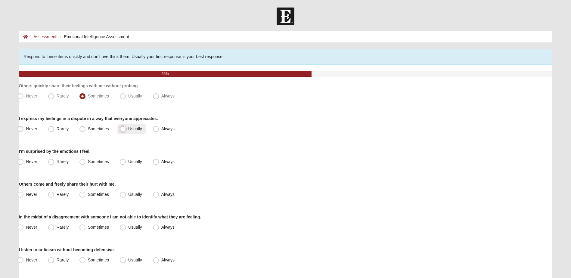
radio input "true"
click at [60, 162] on span "Rarely" at bounding box center [63, 161] width 12 height 5
click at [54, 162] on input "Rarely" at bounding box center [53, 162] width 4 height 4
radio input "true"
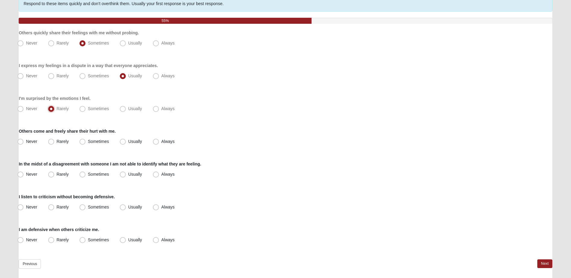
scroll to position [60, 0]
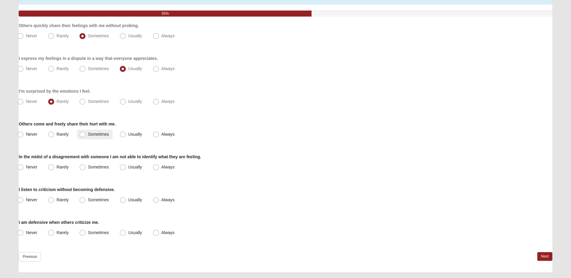
click at [90, 135] on span "Sometimes" at bounding box center [98, 134] width 21 height 5
click at [86, 135] on input "Sometimes" at bounding box center [84, 134] width 4 height 4
radio input "true"
click at [65, 168] on span "Rarely" at bounding box center [63, 167] width 12 height 5
drag, startPoint x: 65, startPoint y: 168, endPoint x: 61, endPoint y: 167, distance: 3.4
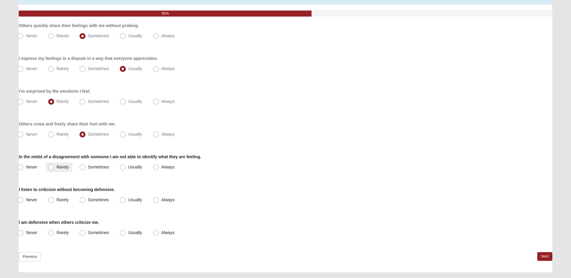
click at [61, 167] on span "Rarely" at bounding box center [63, 167] width 12 height 5
click at [54, 167] on input "Rarely" at bounding box center [53, 167] width 4 height 4
radio input "true"
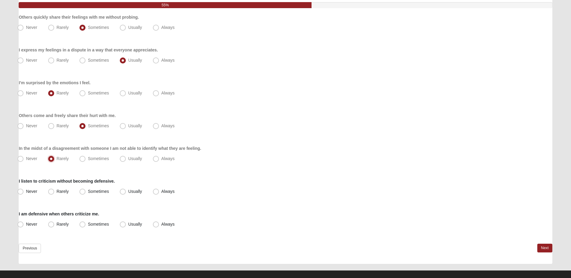
scroll to position [76, 0]
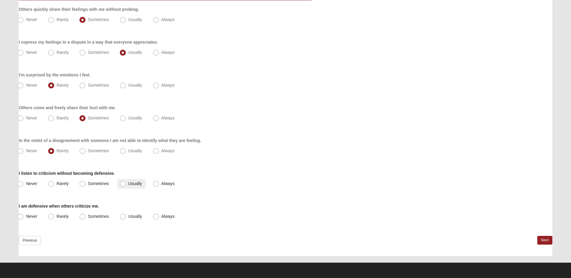
click at [128, 186] on span "Usually" at bounding box center [135, 183] width 14 height 5
click at [125, 186] on input "Usually" at bounding box center [124, 184] width 4 height 4
radio input "true"
click at [88, 217] on span "Sometimes" at bounding box center [98, 216] width 21 height 5
click at [84, 217] on input "Sometimes" at bounding box center [84, 217] width 4 height 4
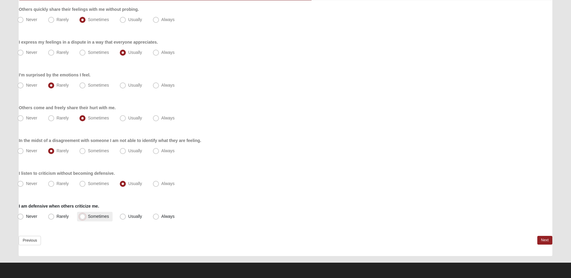
radio input "true"
click at [543, 240] on link "Next" at bounding box center [544, 240] width 15 height 9
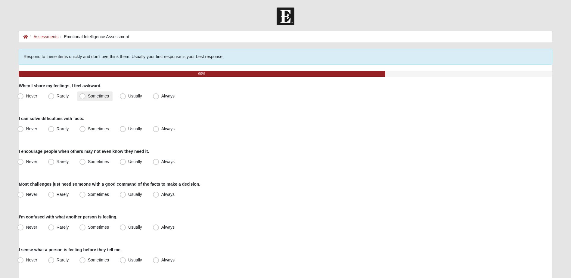
click at [88, 95] on span "Sometimes" at bounding box center [98, 96] width 21 height 5
click at [84, 95] on input "Sometimes" at bounding box center [84, 96] width 4 height 4
radio input "true"
click at [86, 129] on label "Sometimes" at bounding box center [95, 129] width 36 height 10
click at [86, 129] on input "Sometimes" at bounding box center [84, 129] width 4 height 4
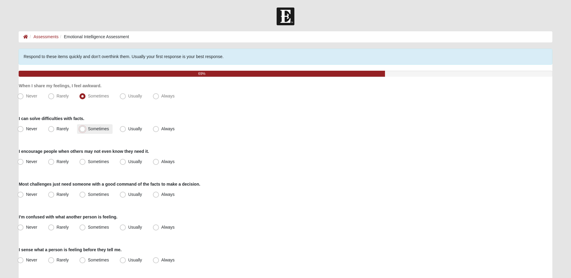
radio input "true"
click at [94, 161] on span "Sometimes" at bounding box center [98, 161] width 21 height 5
click at [86, 161] on input "Sometimes" at bounding box center [84, 162] width 4 height 4
radio input "true"
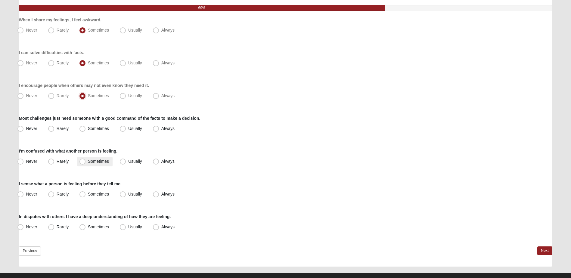
scroll to position [76, 0]
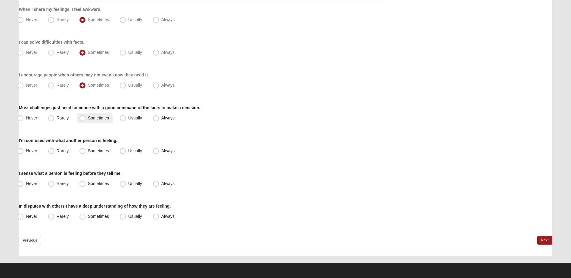
click at [88, 118] on span "Sometimes" at bounding box center [98, 118] width 21 height 5
click at [84, 118] on input "Sometimes" at bounding box center [84, 118] width 4 height 4
radio input "true"
click at [88, 150] on span "Sometimes" at bounding box center [98, 150] width 21 height 5
click at [82, 150] on input "Sometimes" at bounding box center [84, 151] width 4 height 4
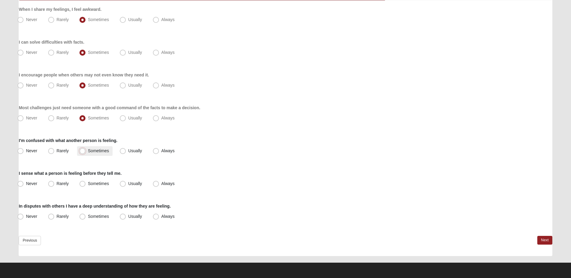
radio input "true"
click at [128, 185] on span "Usually" at bounding box center [135, 183] width 14 height 5
click at [122, 185] on input "Usually" at bounding box center [124, 184] width 4 height 4
radio input "true"
click at [99, 218] on span "Sometimes" at bounding box center [98, 216] width 21 height 5
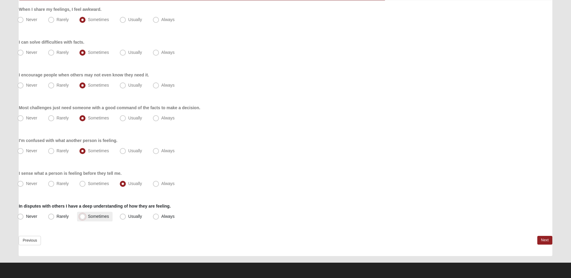
click at [86, 218] on input "Sometimes" at bounding box center [84, 217] width 4 height 4
radio input "true"
click at [546, 237] on link "Next" at bounding box center [544, 240] width 15 height 9
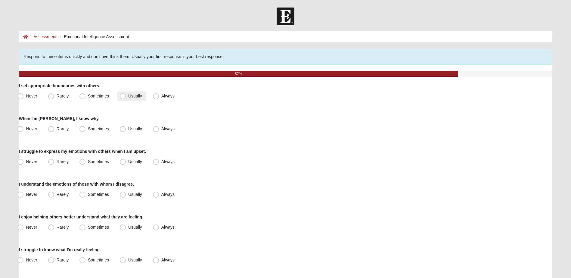
click at [128, 94] on span "Usually" at bounding box center [135, 96] width 14 height 5
click at [124, 94] on input "Usually" at bounding box center [124, 96] width 4 height 4
radio input "true"
click at [128, 128] on span "Usually" at bounding box center [135, 128] width 14 height 5
click at [125, 128] on input "Usually" at bounding box center [124, 129] width 4 height 4
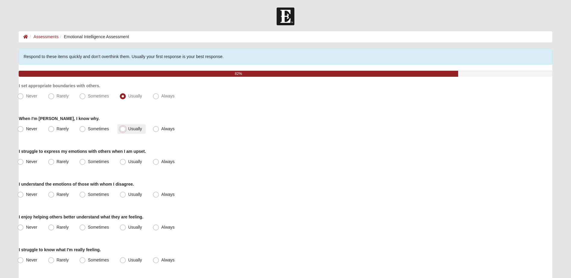
radio input "true"
click at [99, 162] on span "Sometimes" at bounding box center [98, 161] width 21 height 5
click at [86, 162] on input "Sometimes" at bounding box center [84, 162] width 4 height 4
radio input "true"
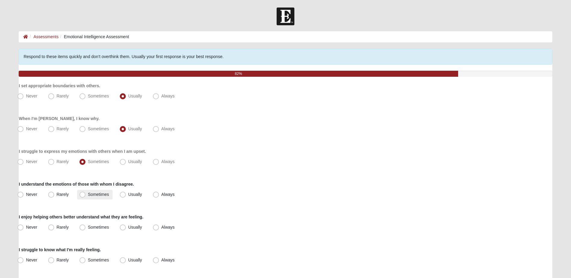
click at [89, 195] on span "Sometimes" at bounding box center [98, 194] width 21 height 5
click at [86, 195] on input "Sometimes" at bounding box center [84, 195] width 4 height 4
radio input "true"
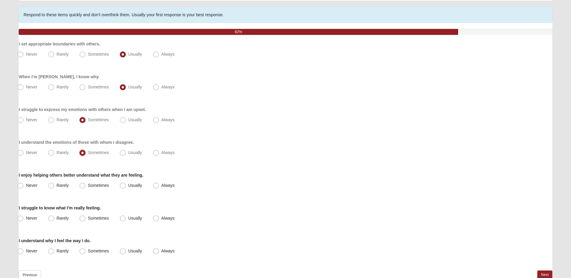
scroll to position [60, 0]
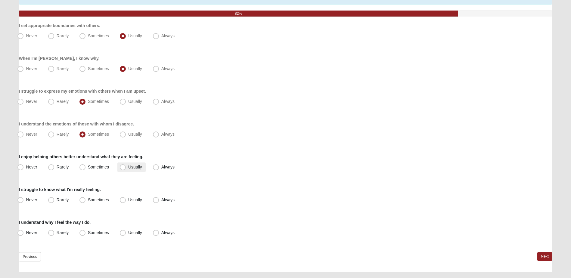
click at [128, 168] on span "Usually" at bounding box center [135, 167] width 14 height 5
click at [123, 168] on input "Usually" at bounding box center [124, 167] width 4 height 4
radio input "true"
click at [98, 200] on span "Sometimes" at bounding box center [98, 199] width 21 height 5
click at [86, 200] on input "Sometimes" at bounding box center [84, 200] width 4 height 4
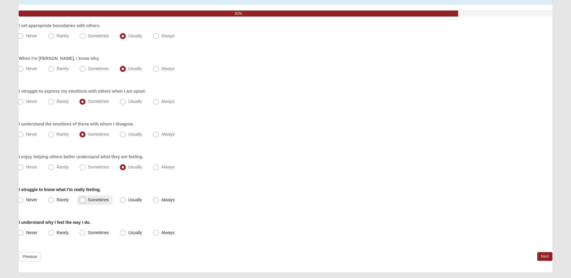
radio input "true"
click at [94, 236] on label "Sometimes" at bounding box center [95, 233] width 36 height 10
click at [86, 235] on input "Sometimes" at bounding box center [84, 233] width 4 height 4
radio input "true"
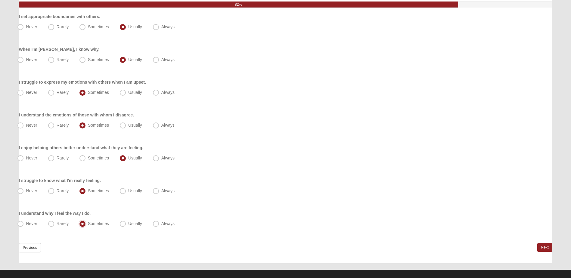
scroll to position [76, 0]
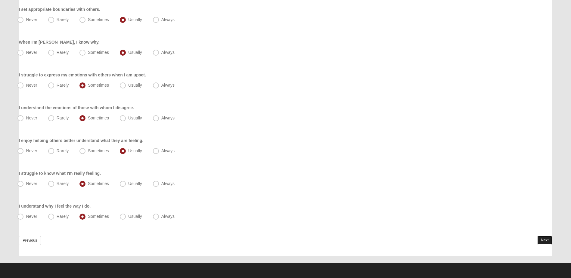
click at [546, 240] on link "Next" at bounding box center [544, 240] width 15 height 9
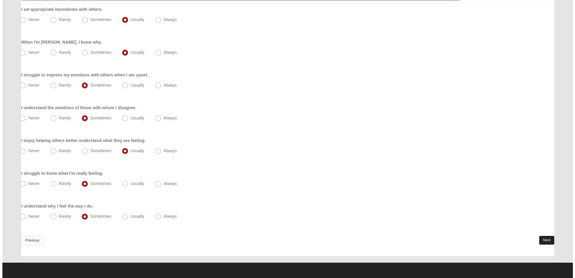
scroll to position [0, 0]
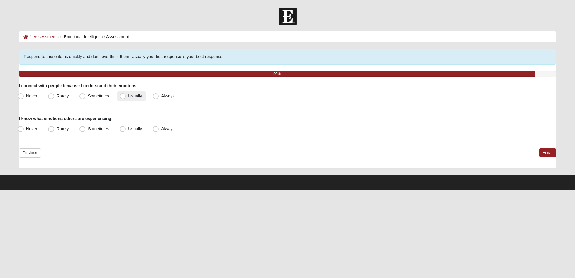
click at [128, 98] on span "Usually" at bounding box center [135, 96] width 14 height 5
click at [122, 98] on input "Usually" at bounding box center [124, 96] width 4 height 4
radio input "true"
click at [128, 130] on span "Usually" at bounding box center [135, 128] width 14 height 5
click at [122, 130] on input "Usually" at bounding box center [124, 129] width 4 height 4
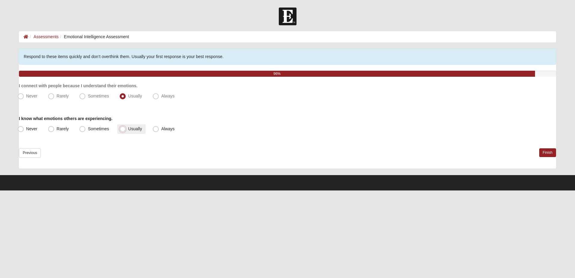
radio input "true"
click at [551, 153] on link "Finish" at bounding box center [548, 152] width 17 height 9
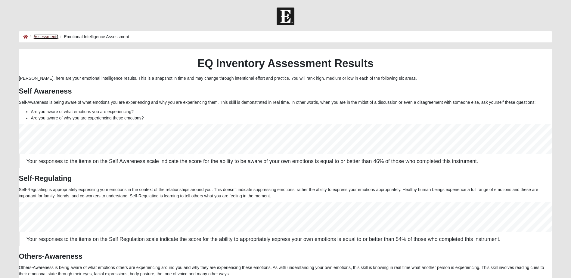
click at [51, 37] on link "Assessments" at bounding box center [45, 36] width 25 height 5
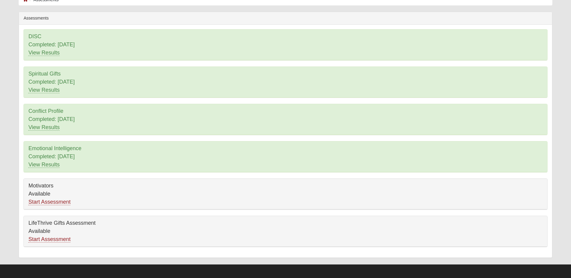
scroll to position [39, 0]
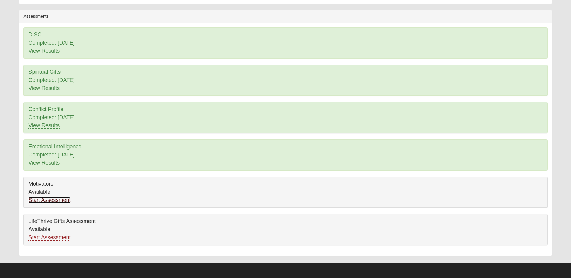
click at [54, 200] on link "Start Assessment" at bounding box center [49, 200] width 42 height 6
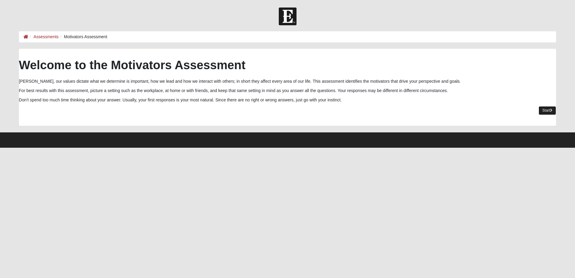
click at [546, 109] on link "Start" at bounding box center [547, 110] width 17 height 9
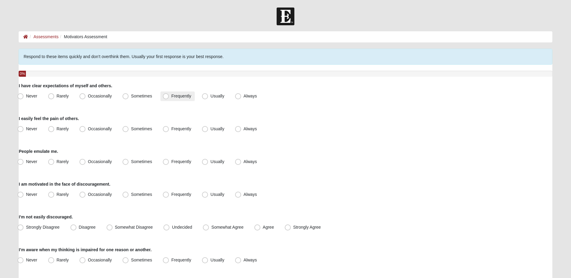
click at [171, 96] on span "Frequently" at bounding box center [181, 96] width 20 height 5
click at [166, 96] on input "Frequently" at bounding box center [167, 96] width 4 height 4
radio input "true"
click at [171, 130] on span "Frequently" at bounding box center [181, 128] width 20 height 5
click at [167, 130] on input "Frequently" at bounding box center [167, 129] width 4 height 4
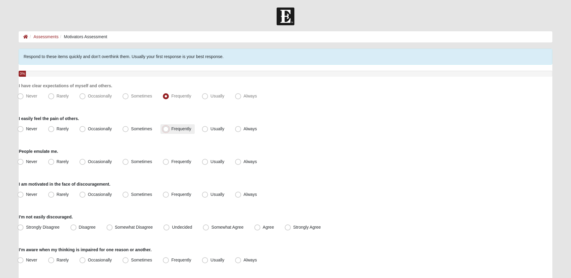
radio input "true"
click at [131, 162] on span "Sometimes" at bounding box center [141, 161] width 21 height 5
click at [126, 162] on input "Sometimes" at bounding box center [127, 162] width 4 height 4
radio input "true"
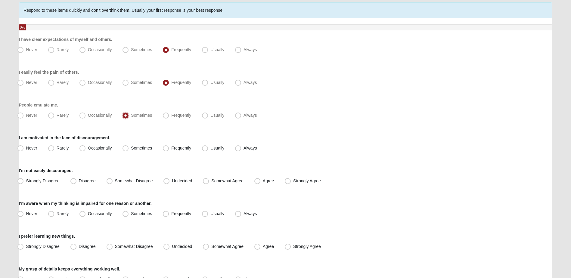
scroll to position [60, 0]
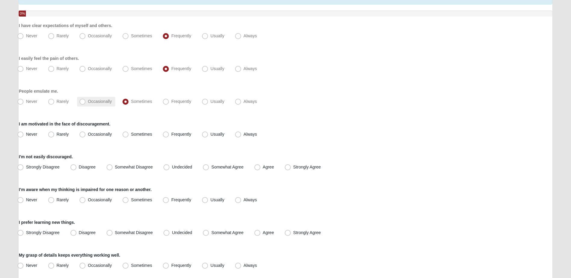
click at [88, 103] on span "Occasionally" at bounding box center [100, 101] width 24 height 5
click at [84, 103] on input "Occasionally" at bounding box center [84, 102] width 4 height 4
radio input "true"
click at [136, 137] on label "Sometimes" at bounding box center [138, 135] width 36 height 10
click at [129, 136] on input "Sometimes" at bounding box center [127, 134] width 4 height 4
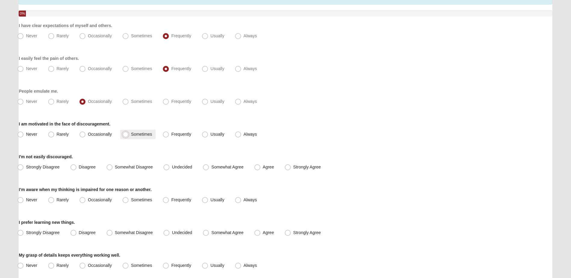
radio input "true"
click at [174, 167] on span "Undecided" at bounding box center [182, 167] width 20 height 5
click at [170, 167] on input "Undecided" at bounding box center [168, 167] width 4 height 4
radio input "true"
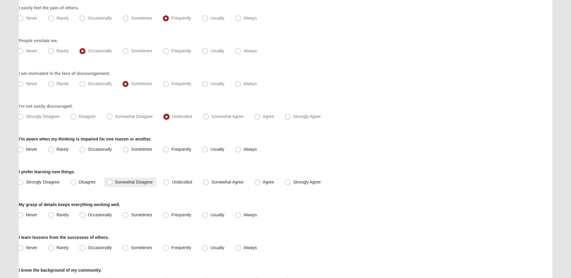
scroll to position [120, 0]
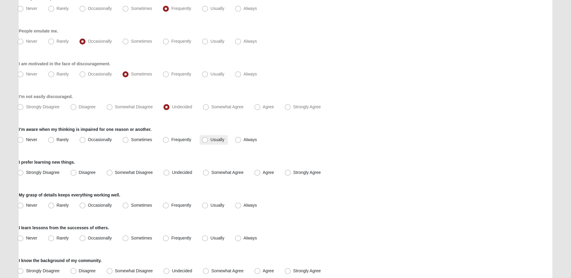
click at [210, 140] on span "Usually" at bounding box center [217, 139] width 14 height 5
click at [204, 140] on input "Usually" at bounding box center [206, 140] width 4 height 4
radio input "true"
click at [263, 172] on span "Agree" at bounding box center [268, 172] width 11 height 5
click at [260, 172] on input "Agree" at bounding box center [259, 173] width 4 height 4
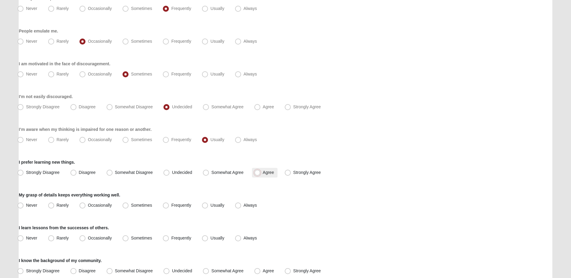
radio input "true"
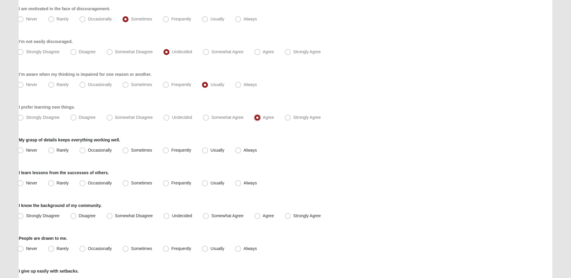
scroll to position [181, 0]
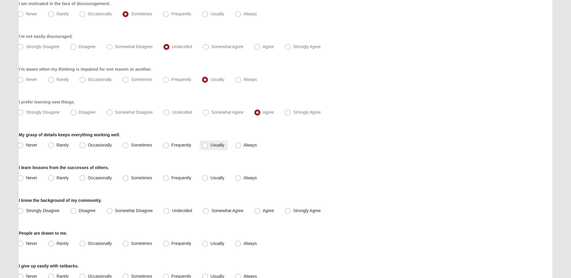
click at [210, 144] on span "Usually" at bounding box center [217, 145] width 14 height 5
click at [205, 144] on input "Usually" at bounding box center [206, 145] width 4 height 4
radio input "true"
click at [135, 178] on span "Sometimes" at bounding box center [141, 177] width 21 height 5
click at [129, 178] on input "Sometimes" at bounding box center [127, 178] width 4 height 4
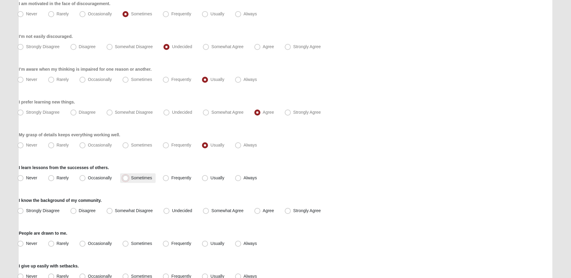
radio input "true"
click at [170, 177] on label "Frequently" at bounding box center [177, 178] width 34 height 10
click at [169, 177] on input "Frequently" at bounding box center [167, 178] width 4 height 4
radio input "true"
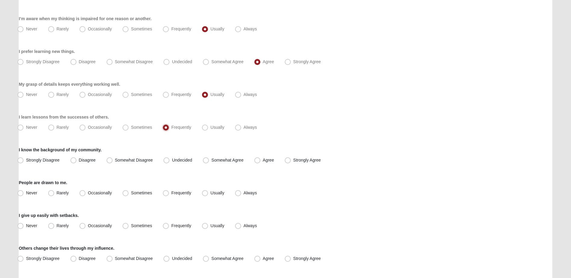
scroll to position [241, 0]
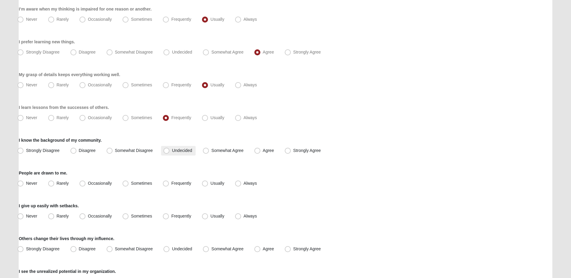
click at [179, 151] on span "Undecided" at bounding box center [182, 150] width 20 height 5
click at [170, 151] on input "Undecided" at bounding box center [168, 151] width 4 height 4
radio input "true"
click at [131, 182] on label "Sometimes" at bounding box center [138, 184] width 36 height 10
click at [129, 182] on input "Sometimes" at bounding box center [127, 183] width 4 height 4
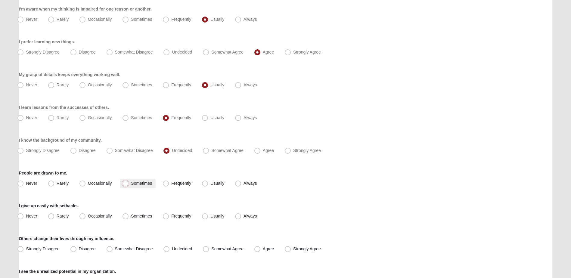
radio input "true"
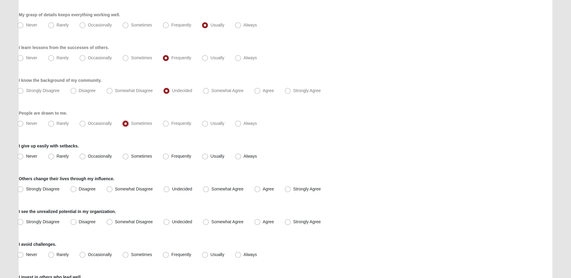
scroll to position [301, 0]
click at [139, 154] on span "Sometimes" at bounding box center [141, 155] width 21 height 5
click at [129, 154] on input "Sometimes" at bounding box center [127, 156] width 4 height 4
radio input "true"
click at [217, 188] on span "Somewhat Agree" at bounding box center [227, 188] width 32 height 5
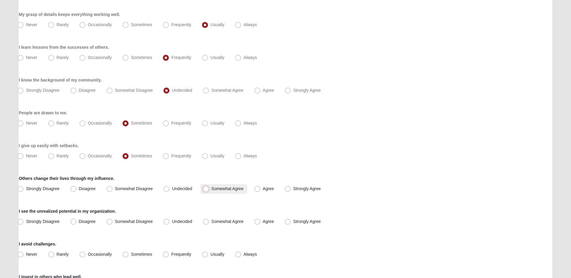
click at [209, 188] on input "Somewhat Agree" at bounding box center [207, 189] width 4 height 4
radio input "true"
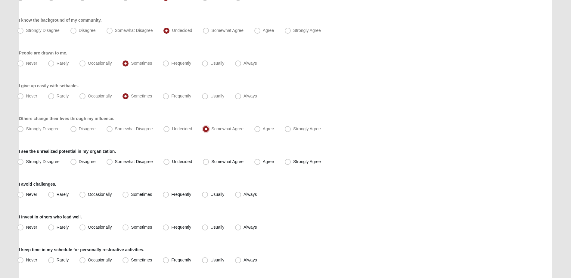
scroll to position [361, 0]
click at [271, 161] on span "Agree" at bounding box center [268, 161] width 11 height 5
drag, startPoint x: 271, startPoint y: 161, endPoint x: 262, endPoint y: 160, distance: 8.5
click at [262, 160] on label "Agree" at bounding box center [265, 162] width 26 height 10
click at [261, 160] on input "Agree" at bounding box center [259, 161] width 4 height 4
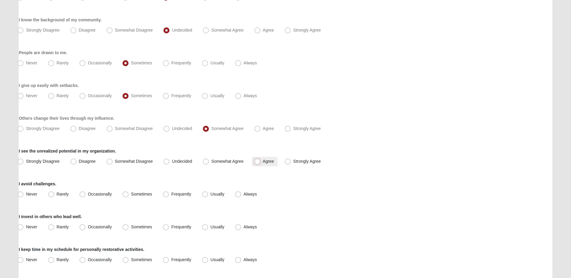
radio input "true"
click at [146, 195] on span "Sometimes" at bounding box center [141, 194] width 21 height 5
click at [129, 195] on input "Sometimes" at bounding box center [127, 194] width 4 height 4
radio input "true"
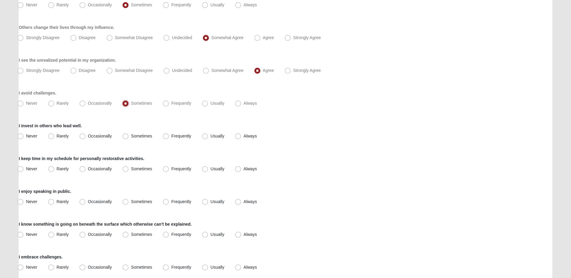
scroll to position [481, 0]
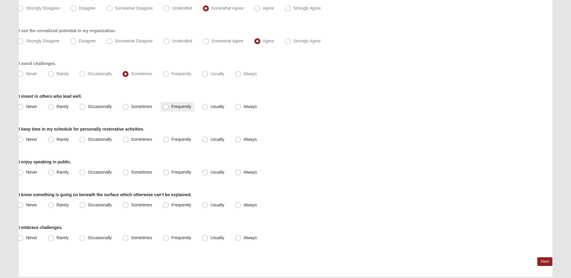
click at [184, 108] on span "Frequently" at bounding box center [181, 106] width 20 height 5
click at [169, 108] on input "Frequently" at bounding box center [167, 107] width 4 height 4
radio input "true"
click at [139, 141] on span "Sometimes" at bounding box center [141, 139] width 21 height 5
click at [129, 141] on input "Sometimes" at bounding box center [127, 140] width 4 height 4
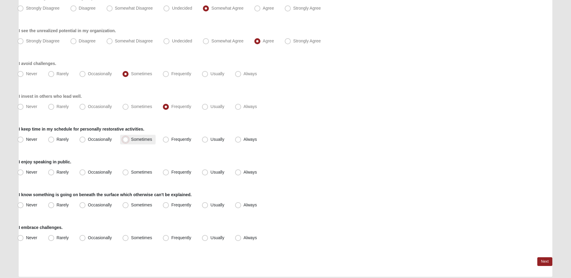
radio input "true"
click at [142, 171] on span "Sometimes" at bounding box center [141, 172] width 21 height 5
click at [129, 171] on input "Sometimes" at bounding box center [127, 172] width 4 height 4
radio input "true"
click at [212, 205] on span "Usually" at bounding box center [217, 205] width 14 height 5
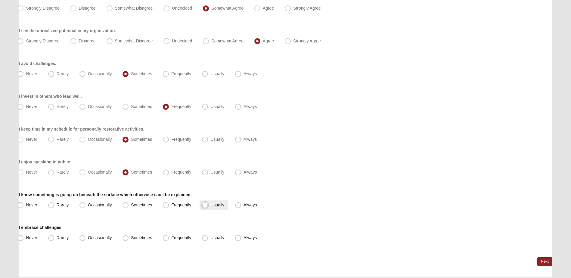
click at [208, 205] on input "Usually" at bounding box center [206, 205] width 4 height 4
radio input "true"
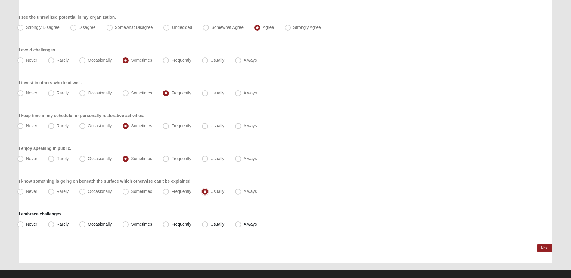
scroll to position [502, 0]
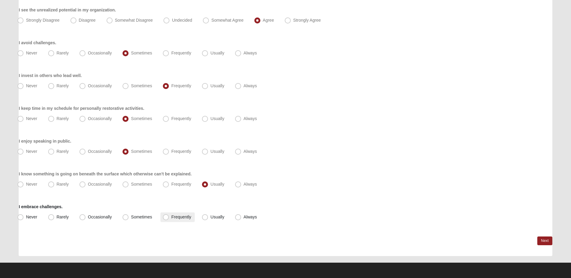
click at [171, 217] on span "Frequently" at bounding box center [181, 217] width 20 height 5
click at [166, 217] on input "Frequently" at bounding box center [167, 217] width 4 height 4
radio input "true"
click at [541, 241] on link "Next" at bounding box center [544, 241] width 15 height 9
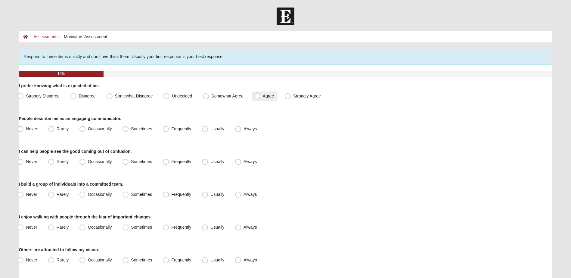
click at [260, 95] on label "Agree" at bounding box center [265, 96] width 26 height 10
click at [260, 95] on input "Agree" at bounding box center [259, 96] width 4 height 4
radio input "true"
click at [131, 130] on span "Sometimes" at bounding box center [141, 128] width 21 height 5
click at [125, 130] on input "Sometimes" at bounding box center [127, 129] width 4 height 4
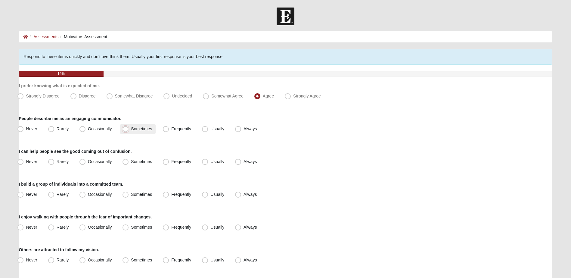
radio input "true"
click at [171, 162] on span "Frequently" at bounding box center [181, 161] width 20 height 5
click at [168, 162] on input "Frequently" at bounding box center [167, 162] width 4 height 4
radio input "true"
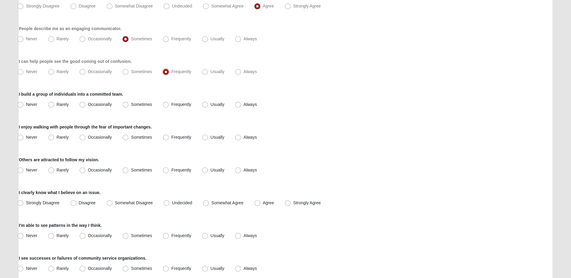
scroll to position [90, 0]
click at [147, 107] on label "Sometimes" at bounding box center [138, 105] width 36 height 10
click at [129, 106] on input "Sometimes" at bounding box center [127, 104] width 4 height 4
radio input "true"
click at [130, 139] on label "Sometimes" at bounding box center [138, 137] width 36 height 10
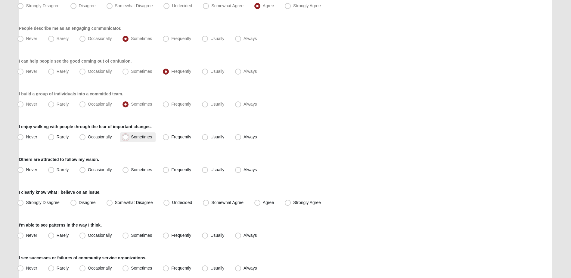
click at [129, 139] on input "Sometimes" at bounding box center [127, 137] width 4 height 4
radio input "true"
click at [151, 171] on span "Sometimes" at bounding box center [141, 169] width 21 height 5
click at [129, 171] on input "Sometimes" at bounding box center [127, 170] width 4 height 4
radio input "true"
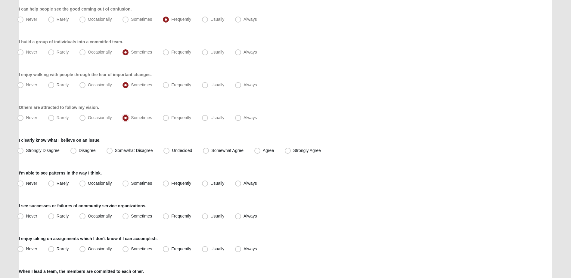
scroll to position [150, 0]
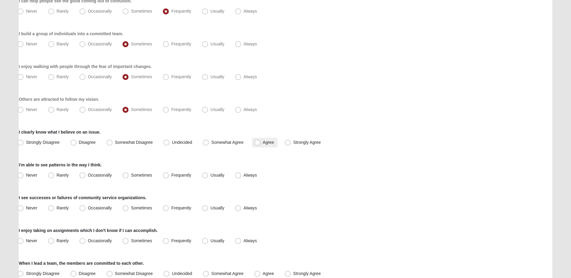
click at [263, 142] on span "Agree" at bounding box center [268, 142] width 11 height 5
click at [259, 142] on input "Agree" at bounding box center [259, 143] width 4 height 4
radio input "true"
click at [211, 175] on span "Usually" at bounding box center [217, 175] width 14 height 5
click at [208, 175] on input "Usually" at bounding box center [206, 175] width 4 height 4
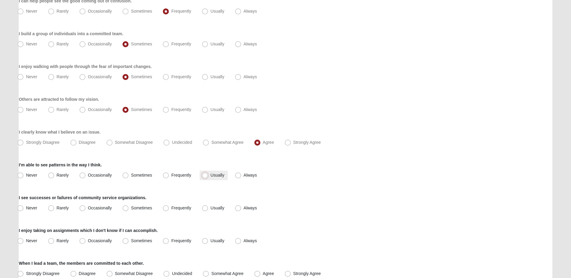
radio input "true"
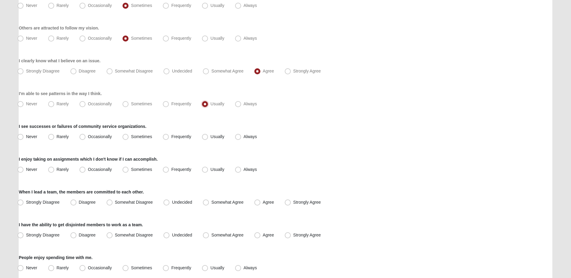
scroll to position [241, 0]
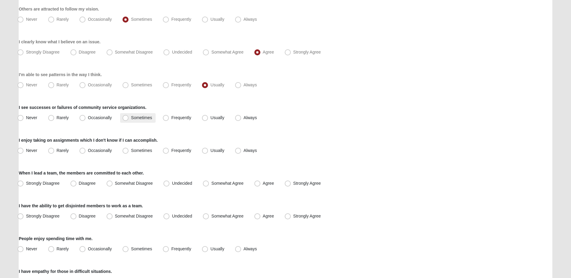
click at [134, 118] on span "Sometimes" at bounding box center [141, 117] width 21 height 5
click at [129, 118] on input "Sometimes" at bounding box center [127, 118] width 4 height 4
radio input "true"
click at [102, 150] on span "Occasionally" at bounding box center [100, 150] width 24 height 5
click at [86, 150] on input "Occasionally" at bounding box center [84, 151] width 4 height 4
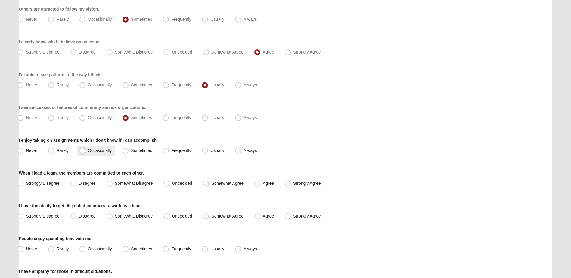
radio input "true"
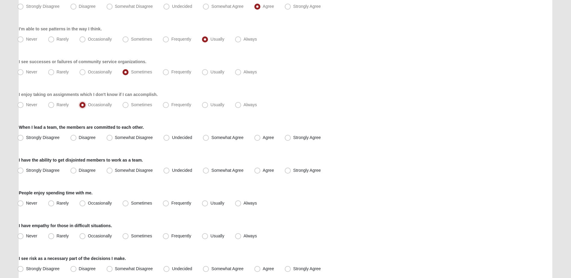
scroll to position [301, 0]
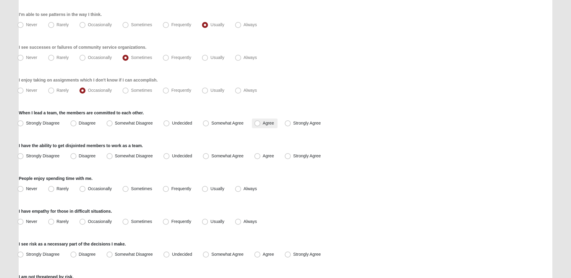
click at [263, 125] on span "Agree" at bounding box center [268, 123] width 11 height 5
click at [257, 125] on input "Agree" at bounding box center [259, 123] width 4 height 4
radio input "true"
click at [172, 155] on span "Undecided" at bounding box center [182, 155] width 20 height 5
click at [169, 155] on input "Undecided" at bounding box center [168, 156] width 4 height 4
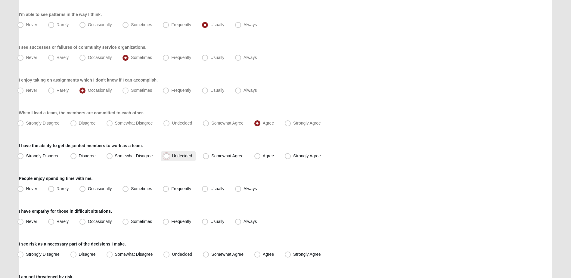
radio input "true"
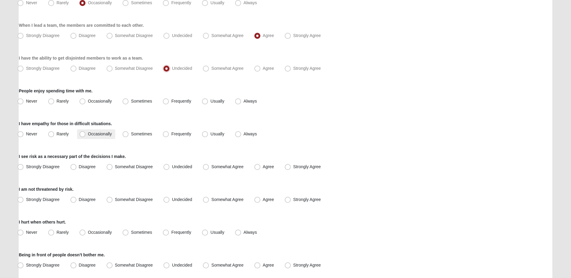
scroll to position [391, 0]
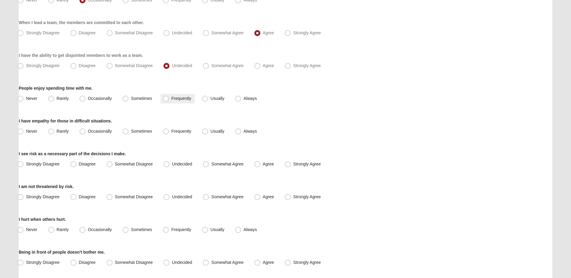
click at [178, 101] on span "Frequently" at bounding box center [181, 98] width 20 height 5
click at [169, 101] on input "Frequently" at bounding box center [167, 99] width 4 height 4
radio input "true"
click at [178, 132] on span "Frequently" at bounding box center [181, 131] width 20 height 5
click at [169, 132] on input "Frequently" at bounding box center [167, 131] width 4 height 4
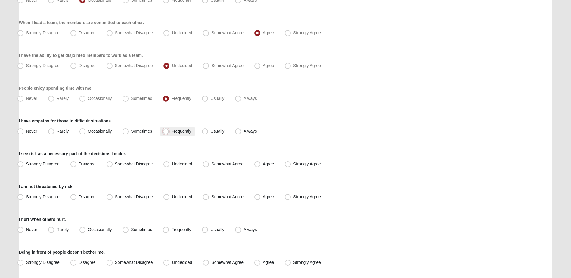
radio input "true"
click at [222, 167] on label "Somewhat Agree" at bounding box center [223, 164] width 47 height 10
click at [209, 166] on input "Somewhat Agree" at bounding box center [207, 164] width 4 height 4
radio input "true"
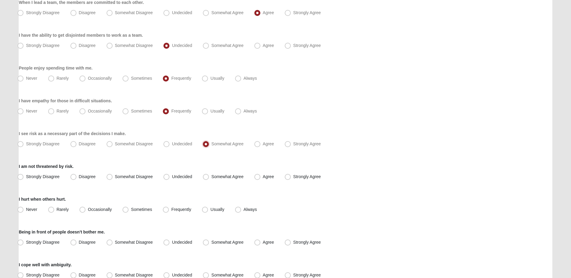
scroll to position [421, 0]
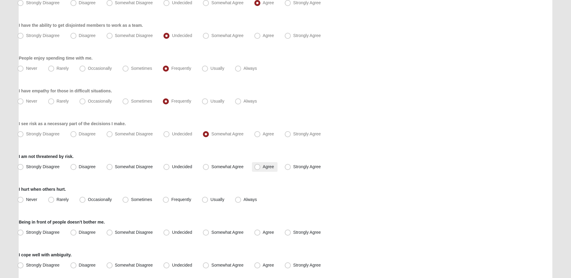
click at [263, 168] on span "Agree" at bounding box center [268, 166] width 11 height 5
click at [257, 168] on input "Agree" at bounding box center [259, 167] width 4 height 4
radio input "true"
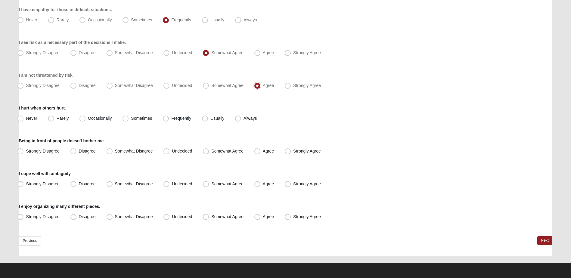
scroll to position [503, 0]
click at [209, 119] on label "Usually" at bounding box center [214, 118] width 28 height 10
click at [208, 119] on input "Usually" at bounding box center [206, 118] width 4 height 4
radio input "true"
click at [263, 152] on span "Agree" at bounding box center [268, 150] width 11 height 5
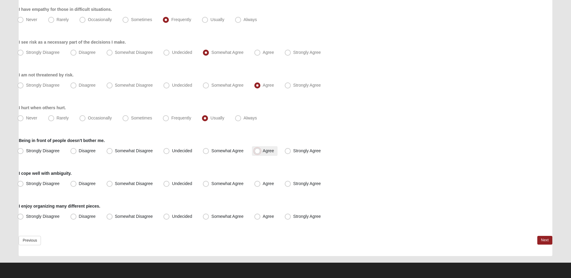
click at [257, 152] on input "Agree" at bounding box center [259, 151] width 4 height 4
radio input "true"
click at [230, 184] on span "Somewhat Agree" at bounding box center [227, 183] width 32 height 5
click at [209, 184] on input "Somewhat Agree" at bounding box center [207, 184] width 4 height 4
radio input "true"
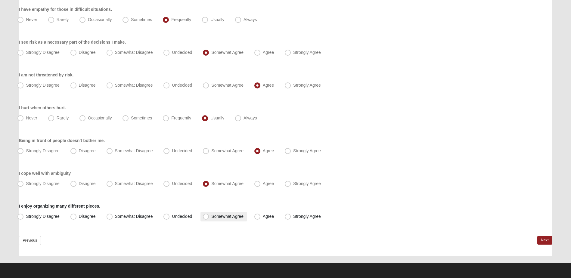
click at [220, 221] on label "Somewhat Agree" at bounding box center [223, 217] width 47 height 10
click at [209, 218] on input "Somewhat Agree" at bounding box center [207, 217] width 4 height 4
radio input "true"
click at [549, 242] on link "Next" at bounding box center [544, 240] width 15 height 9
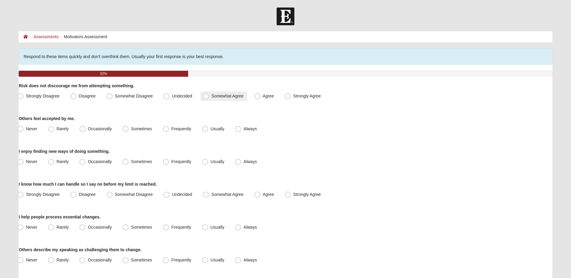
click at [219, 97] on span "Somewhat Agree" at bounding box center [227, 96] width 32 height 5
click at [209, 97] on input "Somewhat Agree" at bounding box center [207, 96] width 4 height 4
radio input "true"
click at [210, 131] on span "Usually" at bounding box center [217, 128] width 14 height 5
click at [204, 131] on input "Usually" at bounding box center [206, 129] width 4 height 4
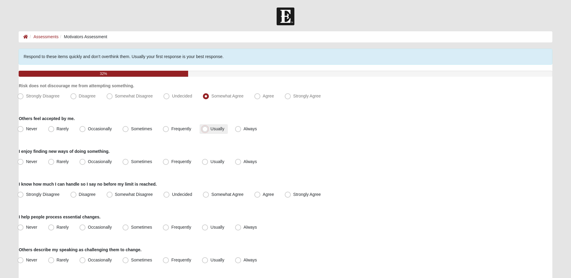
radio input "true"
click at [218, 162] on span "Usually" at bounding box center [217, 161] width 14 height 5
click at [208, 162] on input "Usually" at bounding box center [206, 162] width 4 height 4
radio input "true"
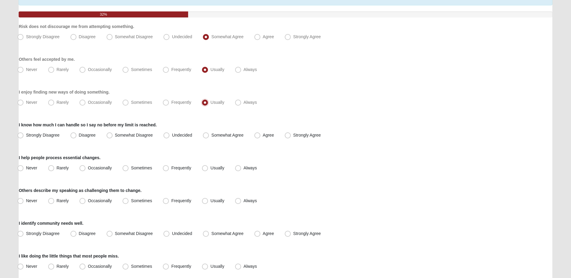
scroll to position [60, 0]
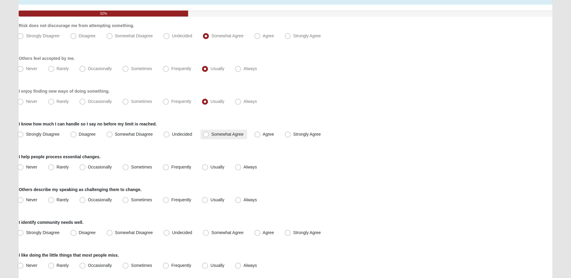
click at [240, 135] on span "Somewhat Agree" at bounding box center [227, 134] width 32 height 5
click at [209, 135] on input "Somewhat Agree" at bounding box center [207, 134] width 4 height 4
radio input "true"
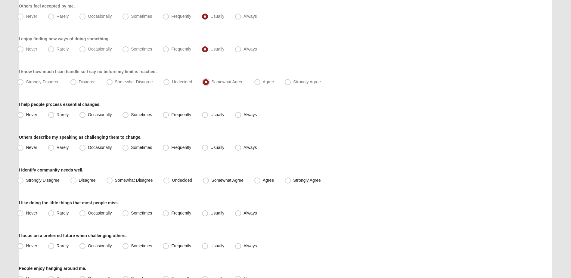
scroll to position [120, 0]
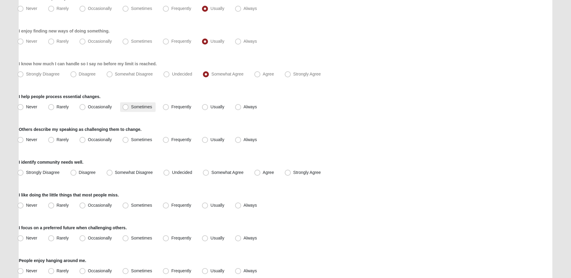
click at [142, 108] on span "Sometimes" at bounding box center [141, 106] width 21 height 5
click at [129, 108] on input "Sometimes" at bounding box center [127, 107] width 4 height 4
radio input "true"
click at [146, 139] on span "Sometimes" at bounding box center [141, 139] width 21 height 5
click at [129, 139] on input "Sometimes" at bounding box center [127, 140] width 4 height 4
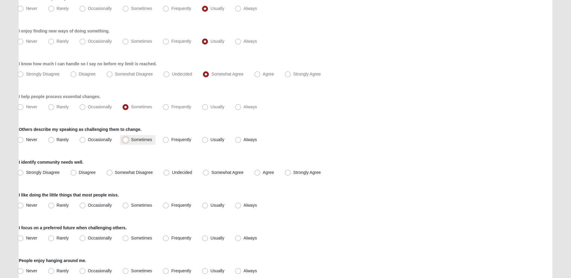
radio input "true"
click at [184, 171] on span "Undecided" at bounding box center [182, 172] width 20 height 5
click at [170, 171] on input "Undecided" at bounding box center [168, 173] width 4 height 4
radio input "true"
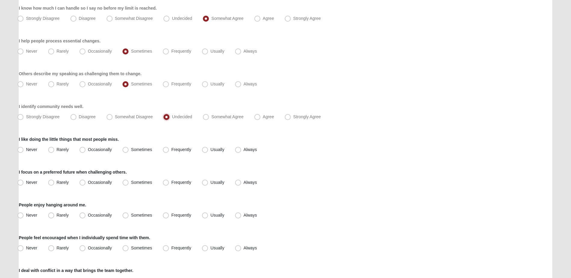
scroll to position [181, 0]
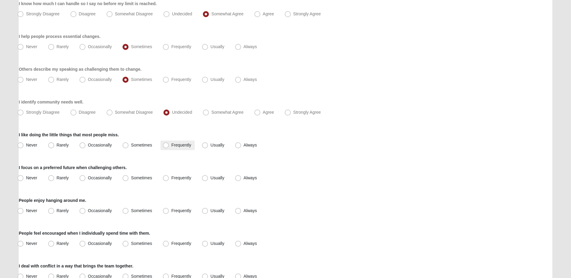
click at [183, 145] on span "Frequently" at bounding box center [181, 145] width 20 height 5
click at [169, 145] on input "Frequently" at bounding box center [167, 145] width 4 height 4
radio input "true"
click at [138, 177] on span "Sometimes" at bounding box center [141, 177] width 21 height 5
click at [129, 177] on input "Sometimes" at bounding box center [127, 178] width 4 height 4
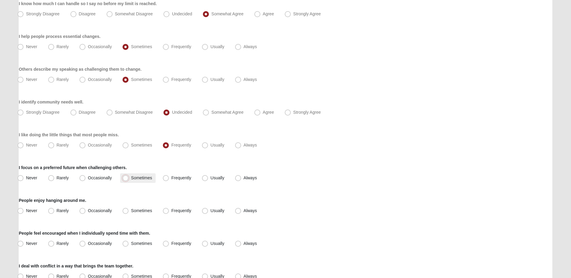
radio input "true"
click at [178, 211] on span "Frequently" at bounding box center [181, 210] width 20 height 5
click at [169, 211] on input "Frequently" at bounding box center [167, 211] width 4 height 4
radio input "true"
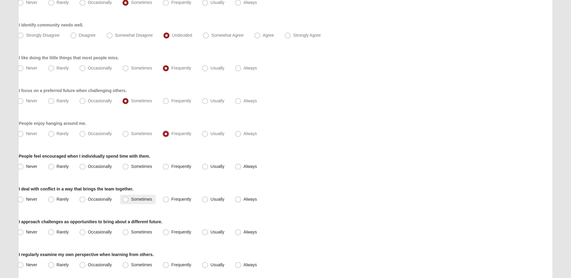
scroll to position [271, 0]
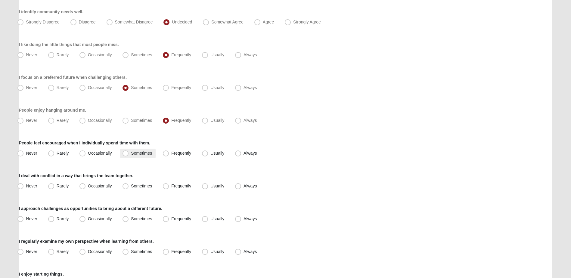
click at [141, 153] on span "Sometimes" at bounding box center [141, 153] width 21 height 5
click at [129, 153] on input "Sometimes" at bounding box center [127, 153] width 4 height 4
radio input "true"
click at [184, 185] on span "Frequently" at bounding box center [181, 186] width 20 height 5
click at [169, 185] on input "Frequently" at bounding box center [167, 186] width 4 height 4
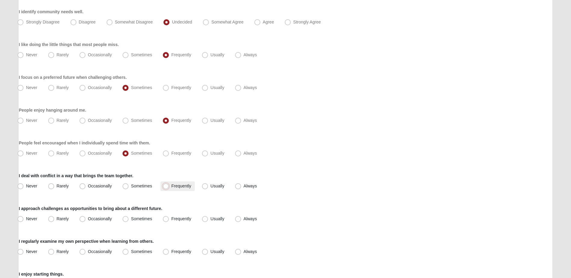
radio input "true"
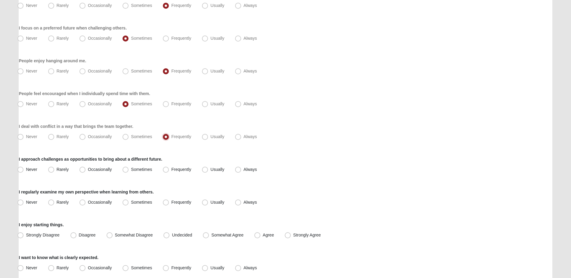
scroll to position [331, 0]
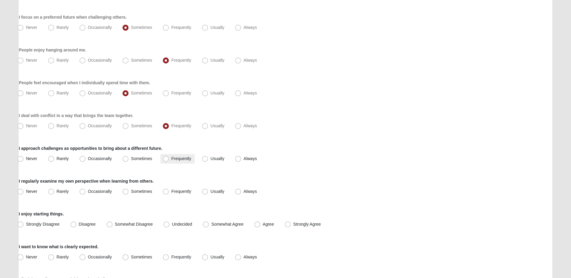
click at [175, 161] on label "Frequently" at bounding box center [177, 159] width 34 height 10
click at [169, 161] on input "Frequently" at bounding box center [167, 159] width 4 height 4
radio input "true"
click at [214, 191] on span "Usually" at bounding box center [217, 191] width 14 height 5
click at [208, 191] on input "Usually" at bounding box center [206, 192] width 4 height 4
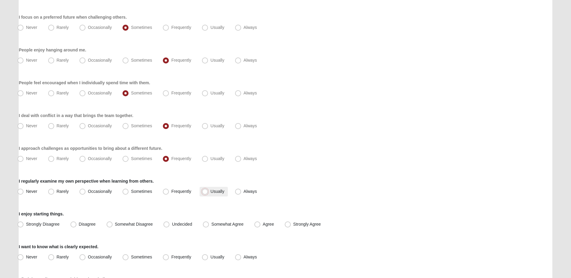
radio input "true"
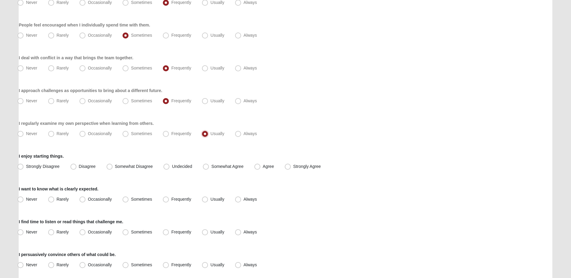
scroll to position [391, 0]
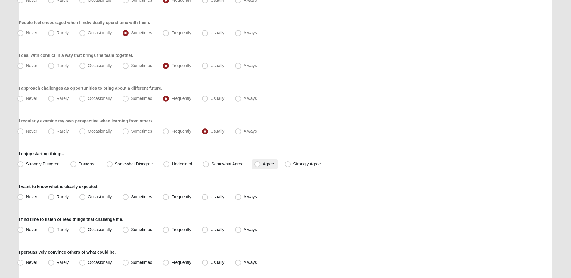
click at [261, 164] on label "Agree" at bounding box center [265, 164] width 26 height 10
click at [261, 164] on input "Agree" at bounding box center [259, 164] width 4 height 4
radio input "true"
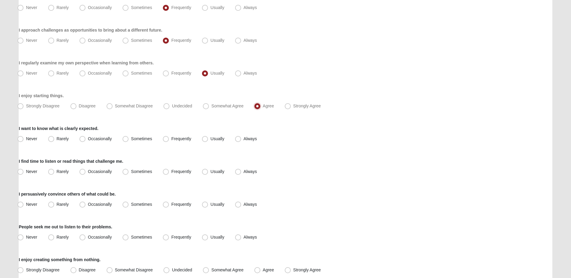
scroll to position [451, 0]
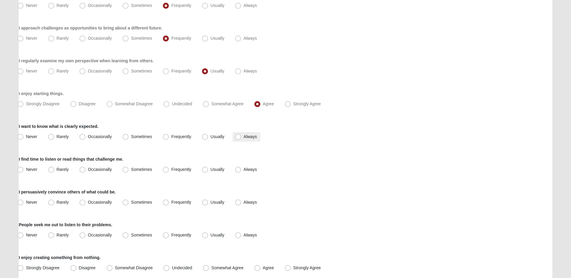
click at [243, 138] on span "Always" at bounding box center [249, 136] width 13 height 5
click at [238, 138] on input "Always" at bounding box center [239, 137] width 4 height 4
radio input "true"
click at [221, 171] on span "Usually" at bounding box center [217, 169] width 14 height 5
click at [208, 171] on input "Usually" at bounding box center [206, 170] width 4 height 4
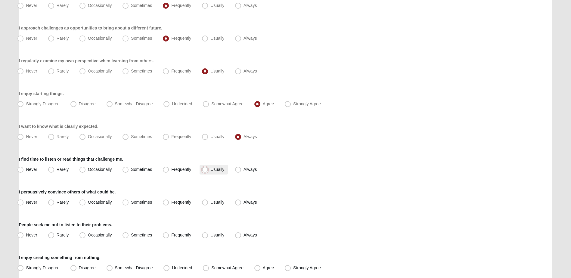
radio input "true"
click at [210, 201] on label "Usually" at bounding box center [214, 203] width 28 height 10
click at [208, 201] on input "Usually" at bounding box center [206, 202] width 4 height 4
radio input "true"
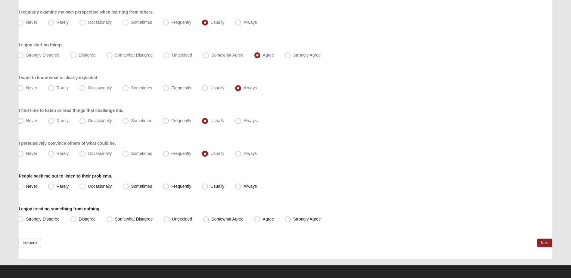
scroll to position [503, 0]
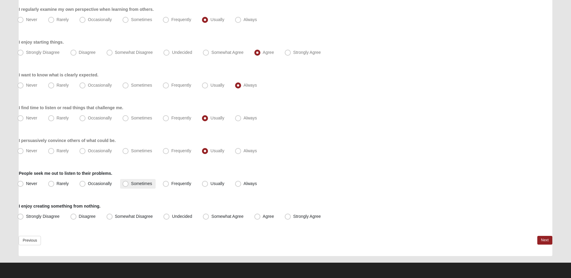
click at [142, 183] on span "Sometimes" at bounding box center [141, 183] width 21 height 5
click at [129, 183] on input "Sometimes" at bounding box center [127, 184] width 4 height 4
radio input "true"
click at [263, 216] on span "Agree" at bounding box center [268, 216] width 11 height 5
click at [260, 216] on input "Agree" at bounding box center [259, 217] width 4 height 4
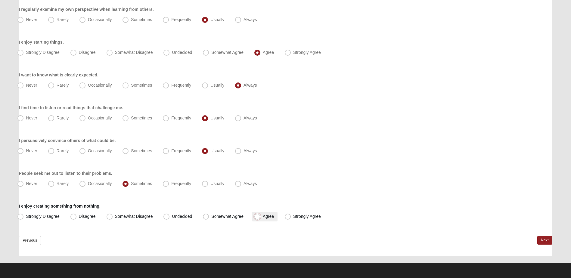
radio input "true"
click at [543, 241] on link "Next" at bounding box center [544, 240] width 15 height 9
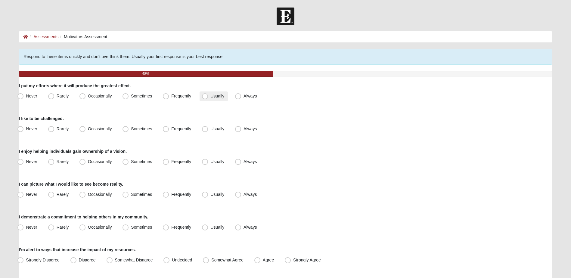
click at [208, 93] on label "Usually" at bounding box center [214, 96] width 28 height 10
click at [208, 94] on input "Usually" at bounding box center [206, 96] width 4 height 4
radio input "true"
click at [173, 129] on span "Frequently" at bounding box center [181, 128] width 20 height 5
click at [169, 129] on input "Frequently" at bounding box center [167, 129] width 4 height 4
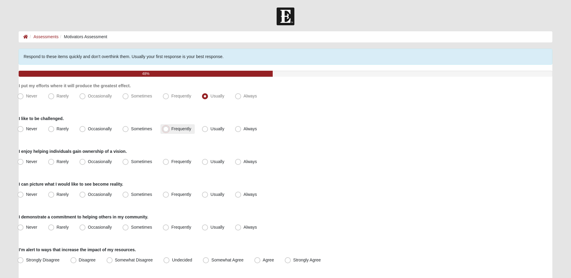
radio input "true"
click at [148, 163] on span "Sometimes" at bounding box center [141, 161] width 21 height 5
click at [129, 163] on input "Sometimes" at bounding box center [127, 162] width 4 height 4
radio input "true"
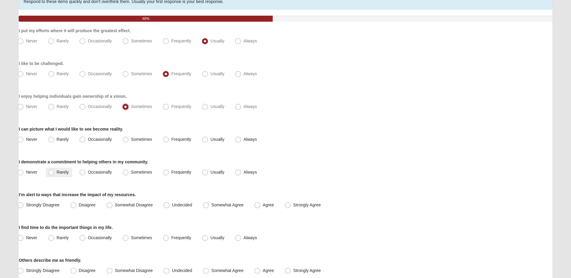
scroll to position [60, 0]
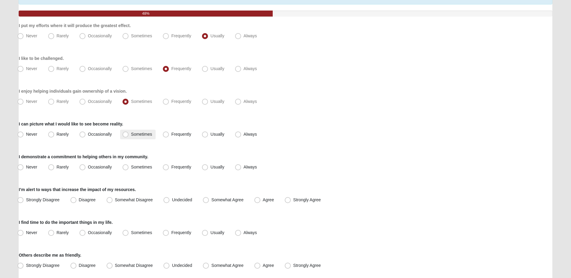
click at [150, 136] on span "Sometimes" at bounding box center [141, 134] width 21 height 5
click at [129, 136] on input "Sometimes" at bounding box center [127, 134] width 4 height 4
radio input "true"
click at [162, 168] on label "Frequently" at bounding box center [177, 167] width 34 height 10
click at [165, 168] on input "Frequently" at bounding box center [167, 167] width 4 height 4
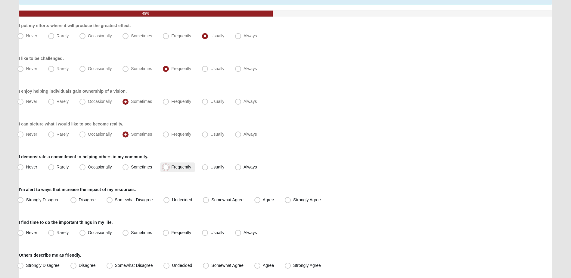
radio input "true"
click at [216, 198] on span "Somewhat Agree" at bounding box center [227, 199] width 32 height 5
click at [209, 198] on input "Somewhat Agree" at bounding box center [207, 200] width 4 height 4
radio input "true"
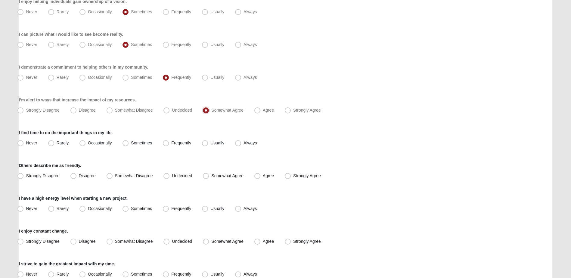
scroll to position [150, 0]
click at [176, 142] on span "Frequently" at bounding box center [181, 142] width 20 height 5
click at [169, 142] on input "Frequently" at bounding box center [167, 143] width 4 height 4
radio input "true"
click at [293, 176] on span "Strongly Agree" at bounding box center [307, 175] width 28 height 5
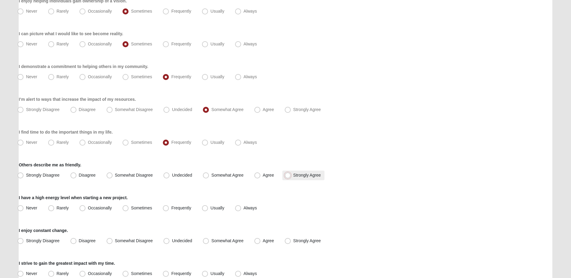
click at [287, 176] on input "Strongly Agree" at bounding box center [289, 175] width 4 height 4
radio input "true"
click at [219, 211] on label "Usually" at bounding box center [214, 208] width 28 height 10
click at [208, 210] on input "Usually" at bounding box center [206, 208] width 4 height 4
radio input "true"
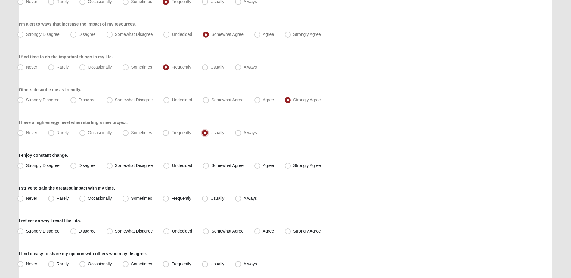
scroll to position [241, 0]
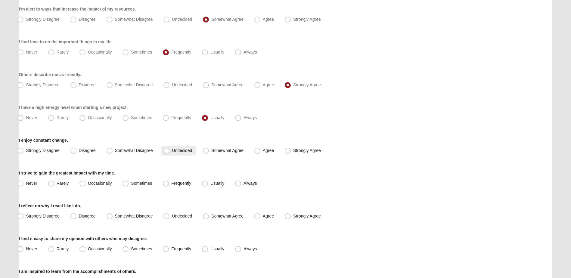
click at [188, 150] on span "Undecided" at bounding box center [182, 150] width 20 height 5
click at [170, 150] on input "Undecided" at bounding box center [168, 151] width 4 height 4
radio input "true"
click at [192, 183] on label "Frequently" at bounding box center [177, 184] width 34 height 10
click at [169, 183] on input "Frequently" at bounding box center [167, 183] width 4 height 4
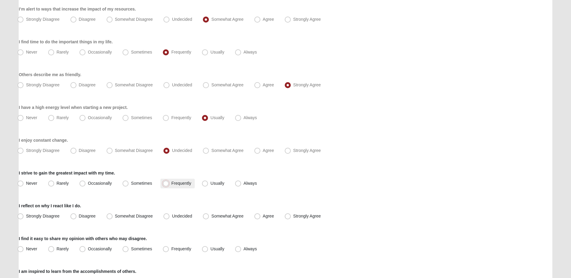
radio input "true"
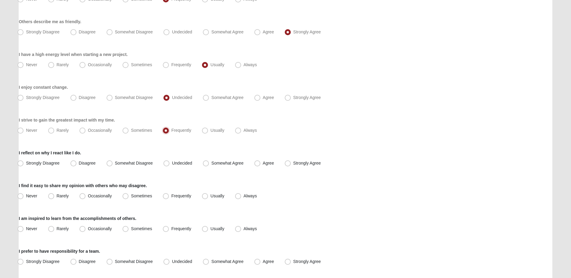
scroll to position [301, 0]
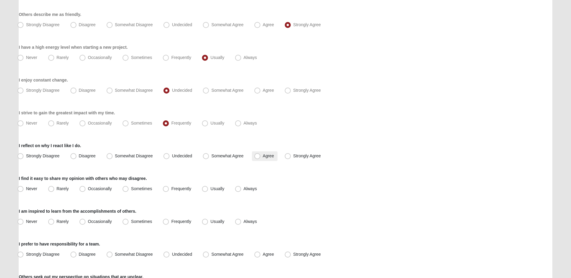
click at [263, 156] on span "Agree" at bounding box center [268, 155] width 11 height 5
click at [257, 156] on input "Agree" at bounding box center [259, 156] width 4 height 4
radio input "true"
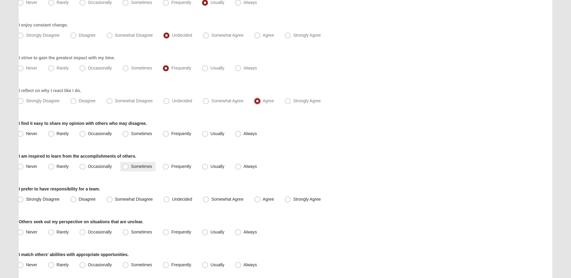
scroll to position [361, 0]
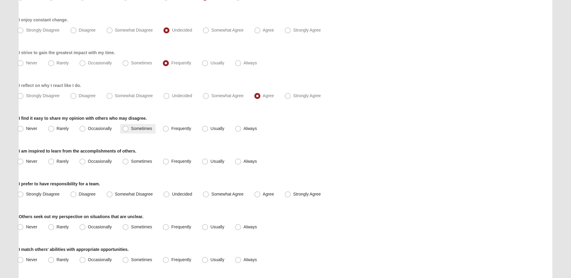
click at [148, 129] on span "Sometimes" at bounding box center [141, 128] width 21 height 5
click at [129, 129] on input "Sometimes" at bounding box center [127, 129] width 4 height 4
radio input "true"
click at [210, 161] on label "Usually" at bounding box center [214, 162] width 28 height 10
click at [208, 161] on input "Usually" at bounding box center [206, 161] width 4 height 4
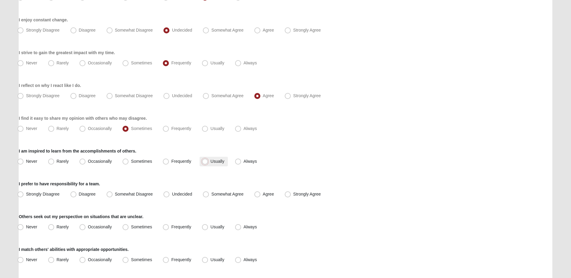
radio input "true"
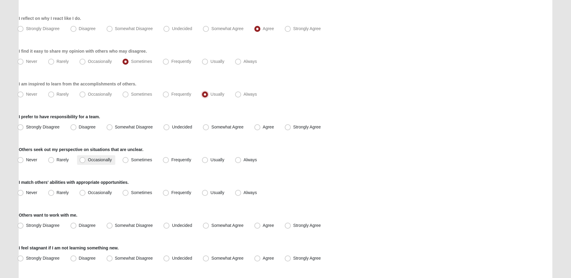
scroll to position [451, 0]
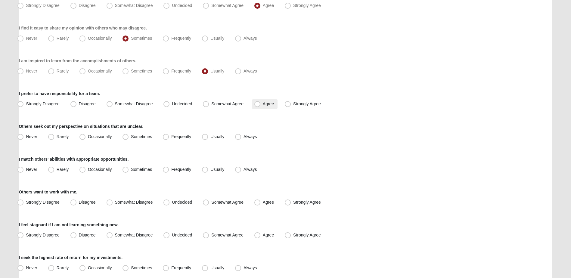
click at [268, 105] on span "Agree" at bounding box center [268, 103] width 11 height 5
click at [261, 105] on input "Agree" at bounding box center [259, 104] width 4 height 4
radio input "true"
click at [174, 138] on span "Frequently" at bounding box center [181, 136] width 20 height 5
click at [169, 138] on input "Frequently" at bounding box center [167, 137] width 4 height 4
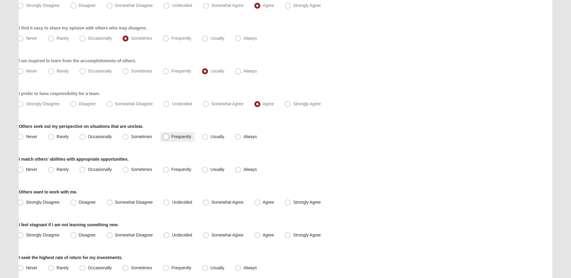
radio input "true"
click at [172, 170] on span "Frequently" at bounding box center [181, 169] width 20 height 5
click at [169, 170] on input "Frequently" at bounding box center [167, 170] width 4 height 4
radio input "true"
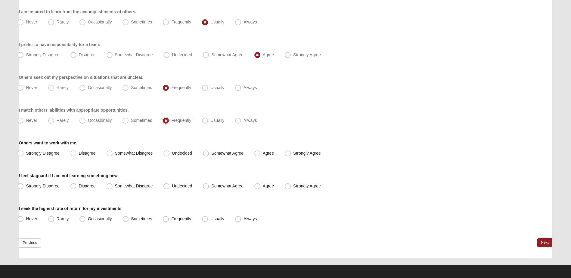
scroll to position [503, 0]
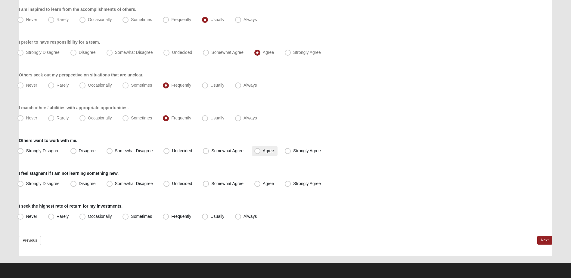
click at [263, 153] on span "Agree" at bounding box center [268, 150] width 11 height 5
click at [259, 153] on input "Agree" at bounding box center [259, 151] width 4 height 4
radio input "true"
click at [293, 184] on span "Strongly Agree" at bounding box center [307, 183] width 28 height 5
click at [289, 184] on input "Strongly Agree" at bounding box center [289, 184] width 4 height 4
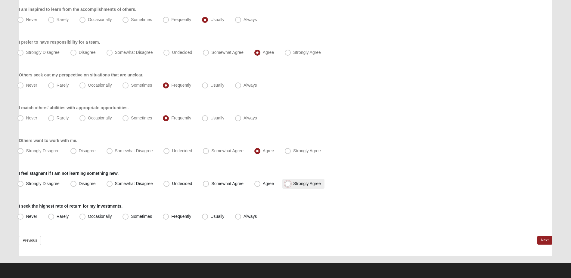
radio input "true"
click at [243, 217] on span "Always" at bounding box center [249, 216] width 13 height 5
click at [238, 217] on input "Always" at bounding box center [239, 217] width 4 height 4
radio input "true"
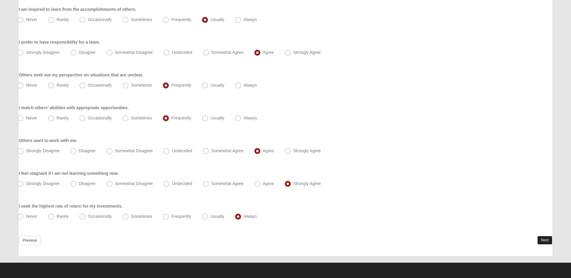
click at [542, 240] on link "Next" at bounding box center [544, 240] width 15 height 9
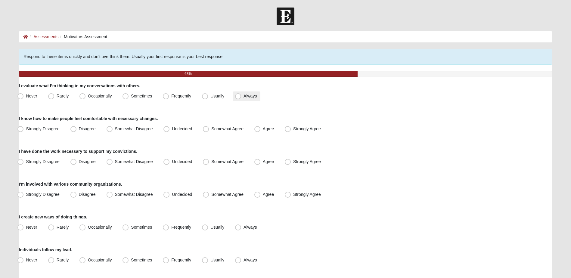
click at [246, 97] on span "Always" at bounding box center [249, 96] width 13 height 5
click at [241, 97] on input "Always" at bounding box center [239, 96] width 4 height 4
radio input "true"
click at [229, 128] on span "Somewhat Agree" at bounding box center [227, 128] width 32 height 5
click at [209, 128] on input "Somewhat Agree" at bounding box center [207, 129] width 4 height 4
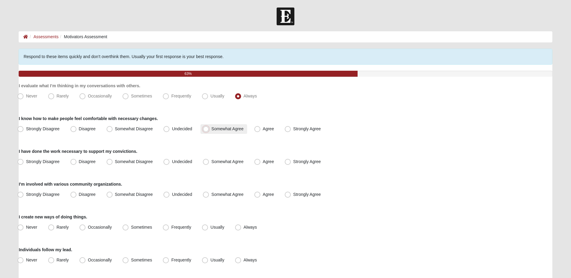
radio input "true"
click at [267, 163] on span "Agree" at bounding box center [268, 161] width 11 height 5
click at [261, 163] on input "Agree" at bounding box center [259, 162] width 4 height 4
radio input "true"
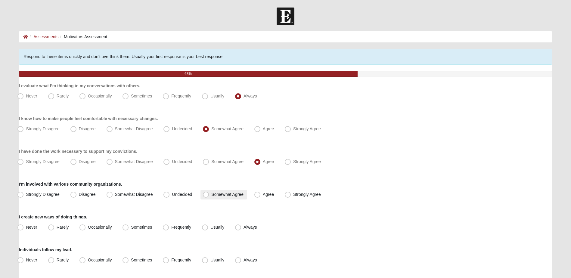
click at [211, 195] on span "Somewhat Agree" at bounding box center [227, 194] width 32 height 5
click at [209, 195] on input "Somewhat Agree" at bounding box center [207, 195] width 4 height 4
radio input "true"
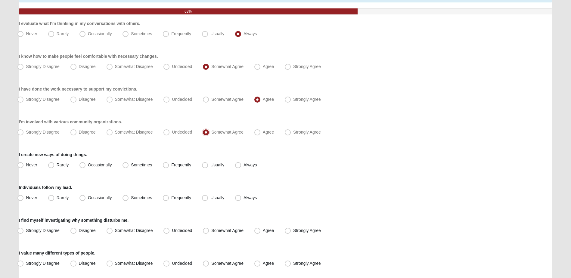
scroll to position [90, 0]
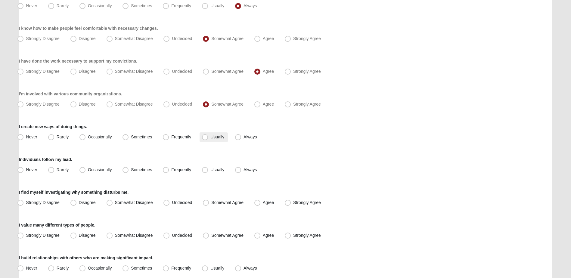
click at [224, 138] on label "Usually" at bounding box center [214, 137] width 28 height 10
click at [208, 138] on input "Usually" at bounding box center [206, 137] width 4 height 4
radio input "true"
click at [213, 171] on span "Usually" at bounding box center [217, 169] width 14 height 5
click at [208, 171] on input "Usually" at bounding box center [206, 170] width 4 height 4
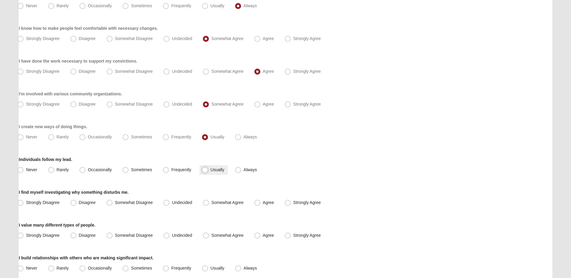
radio input "true"
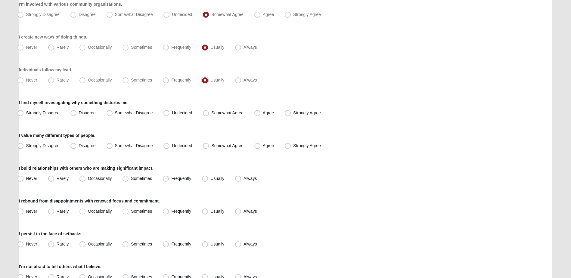
scroll to position [181, 0]
click at [268, 113] on span "Agree" at bounding box center [268, 112] width 11 height 5
click at [261, 113] on input "Agree" at bounding box center [259, 112] width 4 height 4
radio input "true"
click at [293, 146] on span "Strongly Agree" at bounding box center [307, 145] width 28 height 5
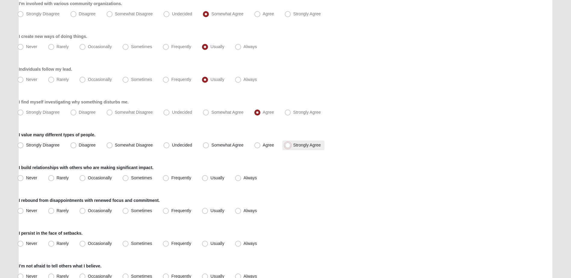
click at [288, 146] on input "Strongly Agree" at bounding box center [289, 145] width 4 height 4
radio input "true"
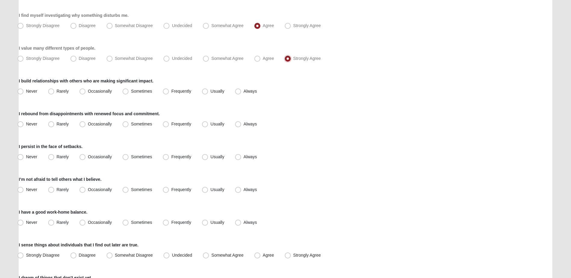
scroll to position [271, 0]
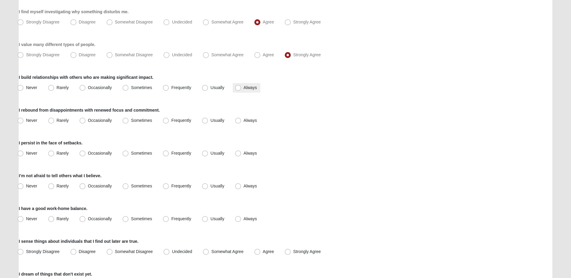
click at [243, 88] on span "Always" at bounding box center [249, 87] width 13 height 5
click at [237, 88] on input "Always" at bounding box center [239, 88] width 4 height 4
radio input "true"
click at [143, 121] on span "Sometimes" at bounding box center [141, 120] width 21 height 5
click at [129, 121] on input "Sometimes" at bounding box center [127, 121] width 4 height 4
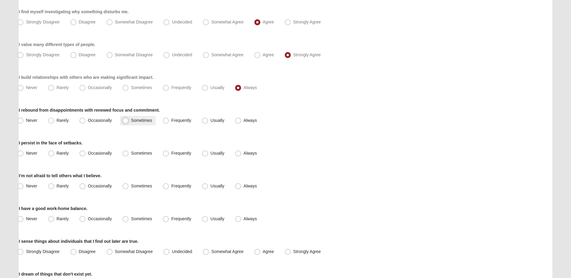
radio input "true"
click at [190, 155] on span "Frequently" at bounding box center [181, 153] width 20 height 5
click at [169, 155] on input "Frequently" at bounding box center [167, 153] width 4 height 4
radio input "true"
click at [213, 155] on span "Usually" at bounding box center [217, 153] width 14 height 5
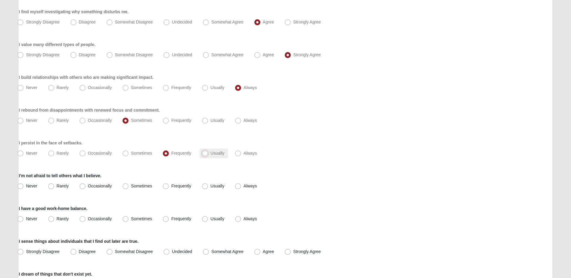
click at [208, 155] on input "Usually" at bounding box center [206, 153] width 4 height 4
radio input "true"
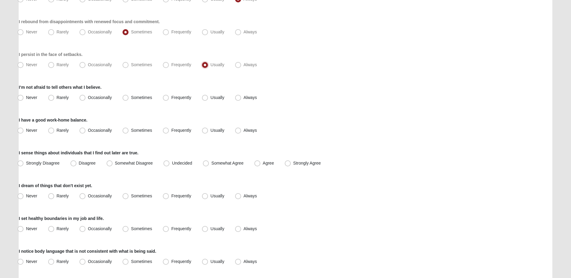
scroll to position [361, 0]
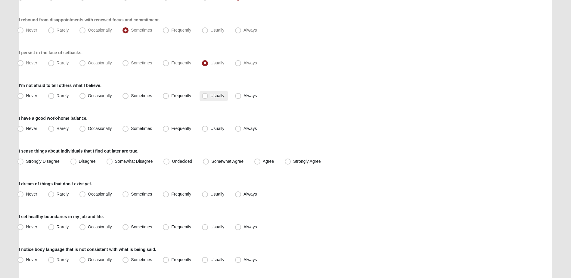
click at [208, 96] on label "Usually" at bounding box center [214, 96] width 28 height 10
click at [208, 96] on input "Usually" at bounding box center [206, 96] width 4 height 4
radio input "true"
click at [215, 128] on span "Usually" at bounding box center [217, 128] width 14 height 5
click at [208, 128] on input "Usually" at bounding box center [206, 129] width 4 height 4
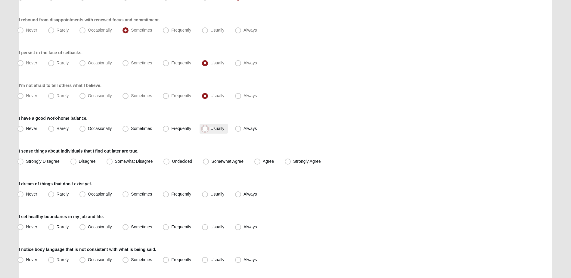
radio input "true"
click at [293, 162] on span "Strongly Agree" at bounding box center [307, 161] width 28 height 5
click at [287, 162] on input "Strongly Agree" at bounding box center [289, 161] width 4 height 4
radio input "true"
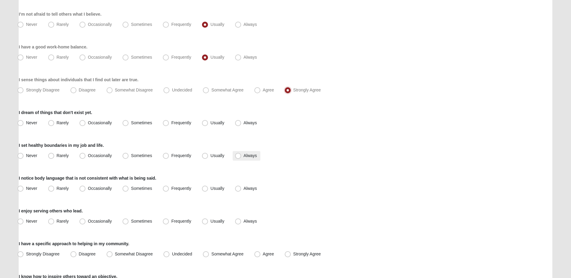
scroll to position [451, 0]
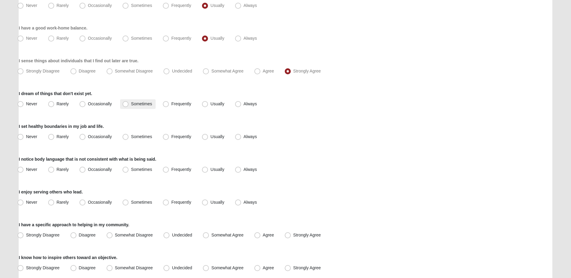
click at [145, 104] on span "Sometimes" at bounding box center [141, 103] width 21 height 5
click at [129, 104] on input "Sometimes" at bounding box center [127, 104] width 4 height 4
radio input "true"
click at [210, 136] on span "Usually" at bounding box center [217, 136] width 14 height 5
click at [206, 136] on input "Usually" at bounding box center [206, 137] width 4 height 4
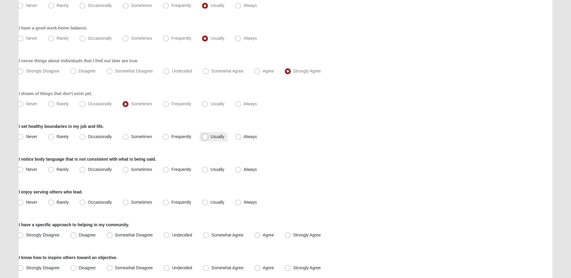
radio input "true"
click at [243, 169] on span "Always" at bounding box center [249, 169] width 13 height 5
click at [237, 169] on input "Always" at bounding box center [239, 170] width 4 height 4
radio input "true"
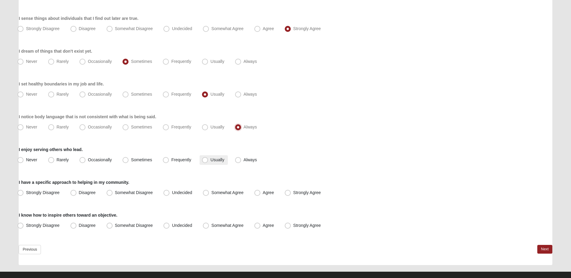
scroll to position [503, 0]
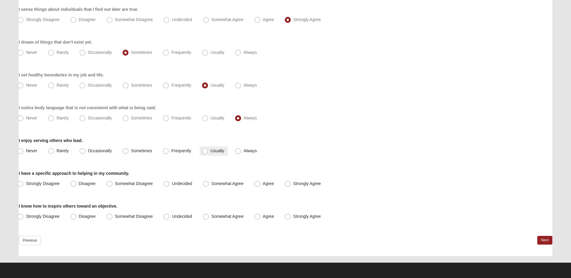
click at [210, 152] on label "Usually" at bounding box center [214, 151] width 28 height 10
click at [208, 152] on input "Usually" at bounding box center [206, 151] width 4 height 4
radio input "true"
click at [183, 182] on span "Undecided" at bounding box center [182, 183] width 20 height 5
click at [170, 182] on input "Undecided" at bounding box center [168, 184] width 4 height 4
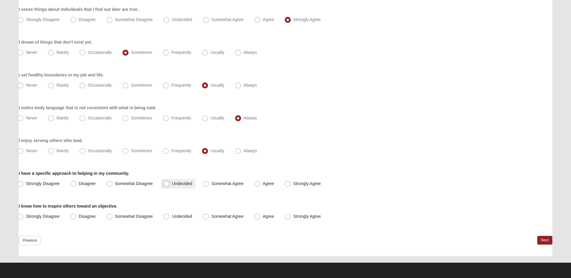
radio input "true"
click at [211, 217] on span "Somewhat Agree" at bounding box center [227, 216] width 32 height 5
click at [205, 217] on input "Somewhat Agree" at bounding box center [207, 217] width 4 height 4
radio input "true"
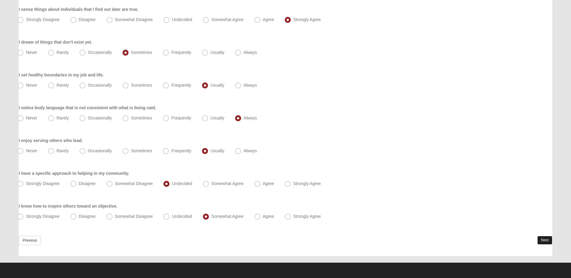
click at [546, 241] on link "Next" at bounding box center [544, 240] width 15 height 9
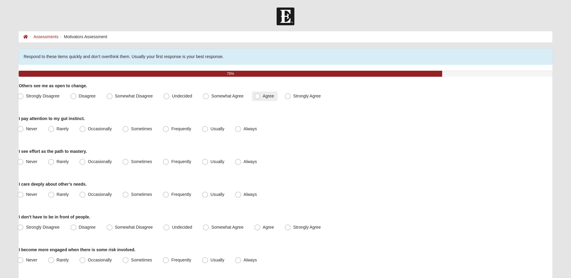
click at [268, 95] on span "Agree" at bounding box center [268, 96] width 11 height 5
click at [261, 95] on input "Agree" at bounding box center [259, 96] width 4 height 4
radio input "true"
click at [243, 129] on span "Always" at bounding box center [249, 128] width 13 height 5
click at [240, 129] on input "Always" at bounding box center [239, 129] width 4 height 4
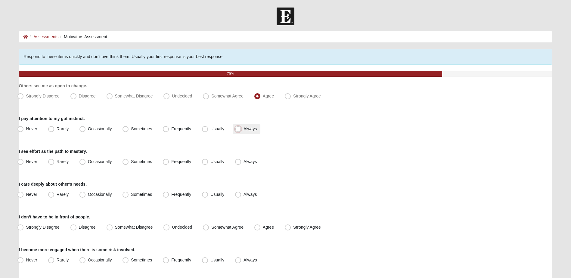
radio input "true"
click at [210, 162] on span "Usually" at bounding box center [217, 161] width 14 height 5
click at [204, 162] on input "Usually" at bounding box center [206, 162] width 4 height 4
radio input "true"
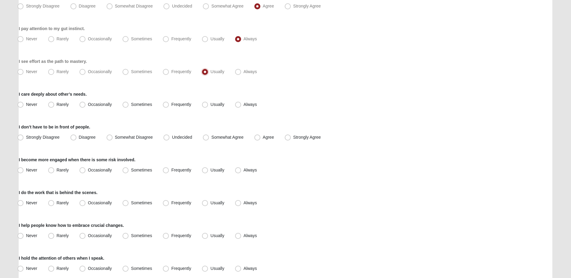
scroll to position [90, 0]
click at [241, 73] on label "Always" at bounding box center [247, 72] width 28 height 10
click at [241, 73] on input "Always" at bounding box center [239, 72] width 4 height 4
radio input "true"
click at [210, 104] on span "Usually" at bounding box center [217, 104] width 14 height 5
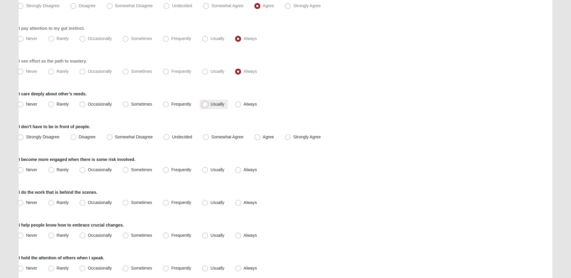
click at [204, 104] on input "Usually" at bounding box center [206, 104] width 4 height 4
radio input "true"
click at [293, 137] on span "Strongly Agree" at bounding box center [307, 137] width 28 height 5
click at [289, 137] on input "Strongly Agree" at bounding box center [289, 137] width 4 height 4
radio input "true"
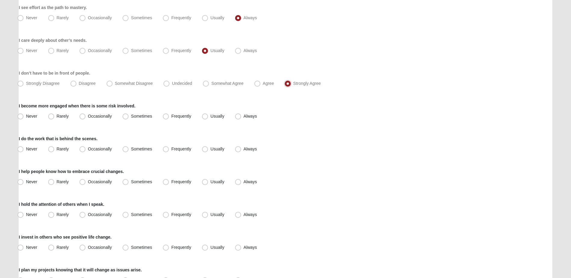
scroll to position [150, 0]
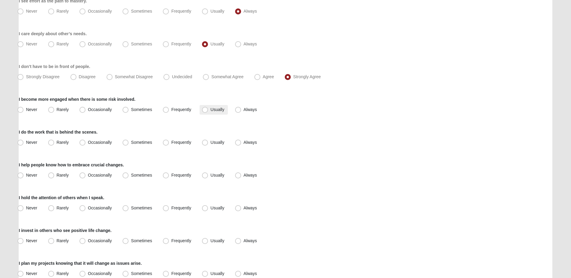
click at [210, 111] on span "Usually" at bounding box center [217, 109] width 14 height 5
click at [207, 111] on input "Usually" at bounding box center [206, 110] width 4 height 4
radio input "true"
click at [171, 143] on span "Frequently" at bounding box center [181, 142] width 20 height 5
click at [165, 143] on input "Frequently" at bounding box center [167, 143] width 4 height 4
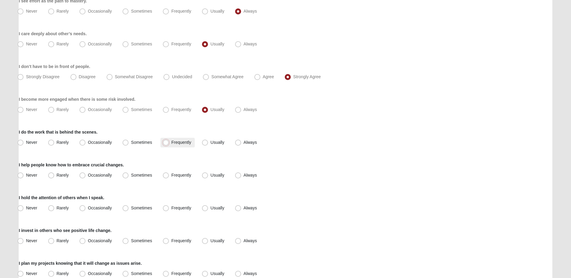
radio input "true"
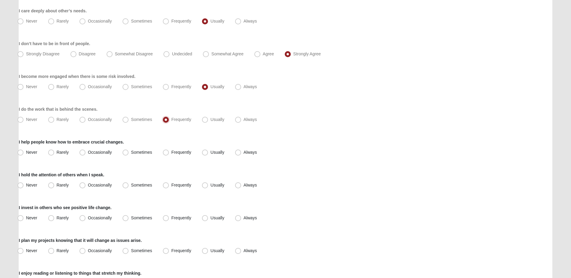
scroll to position [241, 0]
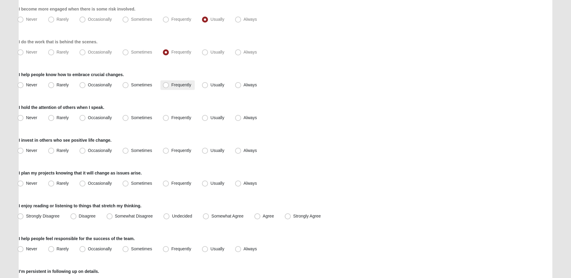
click at [188, 84] on span "Frequently" at bounding box center [181, 84] width 20 height 5
click at [169, 84] on input "Frequently" at bounding box center [167, 85] width 4 height 4
radio input "true"
click at [184, 119] on span "Frequently" at bounding box center [181, 117] width 20 height 5
click at [169, 119] on input "Frequently" at bounding box center [167, 118] width 4 height 4
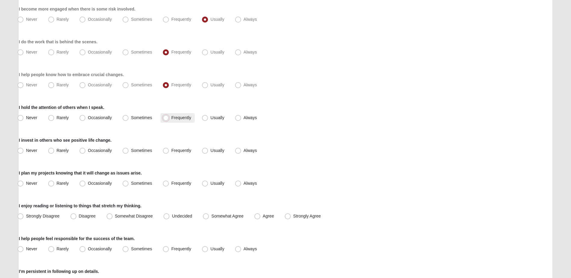
radio input "true"
click at [211, 151] on span "Usually" at bounding box center [217, 150] width 14 height 5
click at [208, 151] on input "Usually" at bounding box center [206, 151] width 4 height 4
radio input "true"
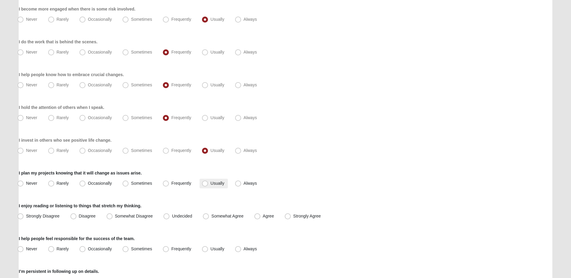
click at [211, 185] on span "Usually" at bounding box center [217, 183] width 14 height 5
click at [208, 185] on input "Usually" at bounding box center [206, 183] width 4 height 4
radio input "true"
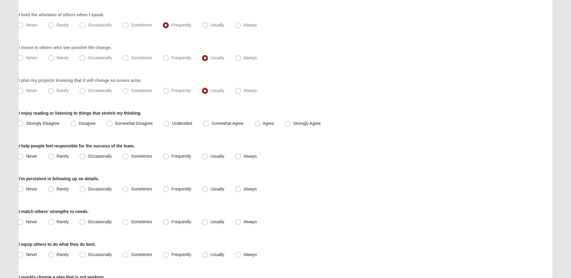
scroll to position [361, 0]
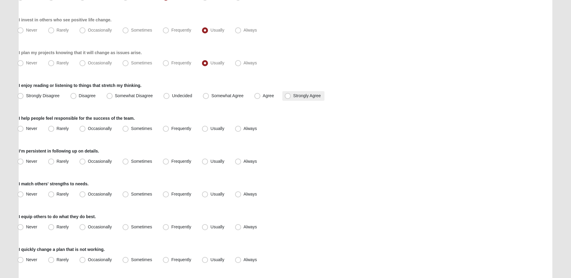
click at [293, 96] on span "Strongly Agree" at bounding box center [307, 95] width 28 height 5
click at [289, 96] on input "Strongly Agree" at bounding box center [289, 96] width 4 height 4
radio input "true"
click at [243, 129] on span "Always" at bounding box center [249, 128] width 13 height 5
click at [237, 129] on input "Always" at bounding box center [239, 129] width 4 height 4
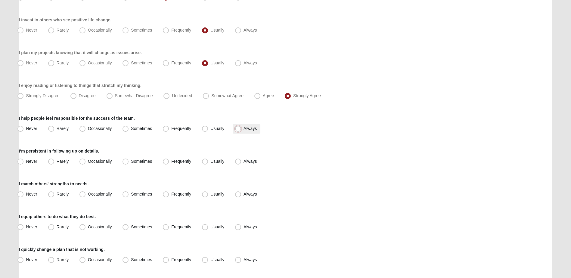
radio input "true"
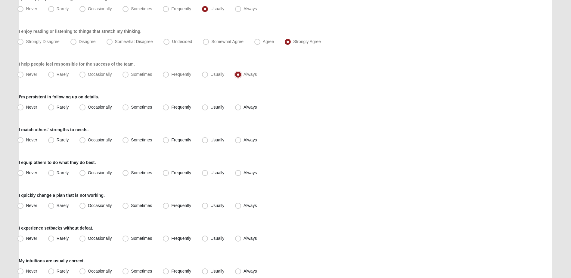
scroll to position [421, 0]
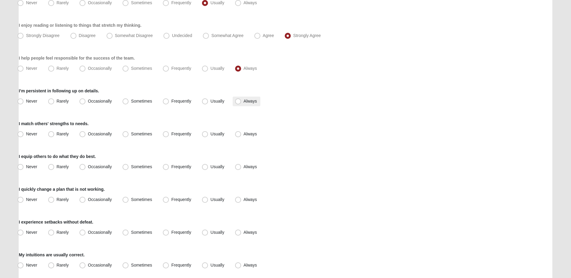
click at [241, 103] on label "Always" at bounding box center [247, 102] width 28 height 10
click at [241, 103] on input "Always" at bounding box center [239, 101] width 4 height 4
radio input "true"
click at [210, 134] on span "Usually" at bounding box center [217, 134] width 14 height 5
click at [204, 134] on input "Usually" at bounding box center [206, 134] width 4 height 4
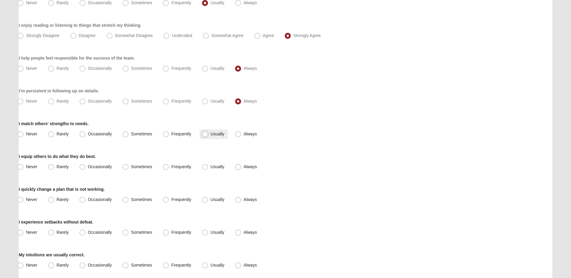
radio input "true"
click at [187, 167] on span "Frequently" at bounding box center [181, 166] width 20 height 5
click at [169, 167] on input "Frequently" at bounding box center [167, 167] width 4 height 4
radio input "true"
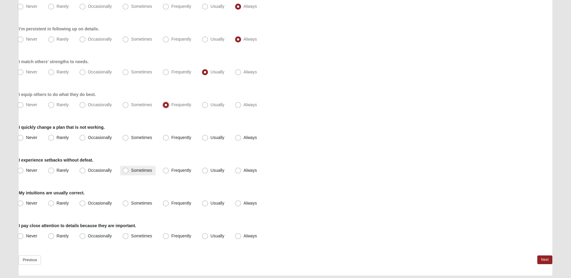
scroll to position [503, 0]
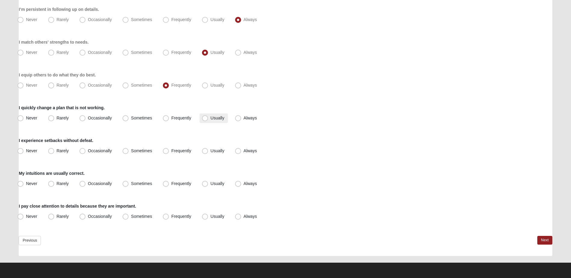
click at [208, 118] on label "Usually" at bounding box center [214, 118] width 28 height 10
click at [208, 118] on input "Usually" at bounding box center [206, 118] width 4 height 4
radio input "true"
click at [176, 152] on span "Frequently" at bounding box center [181, 150] width 20 height 5
click at [169, 152] on input "Frequently" at bounding box center [167, 151] width 4 height 4
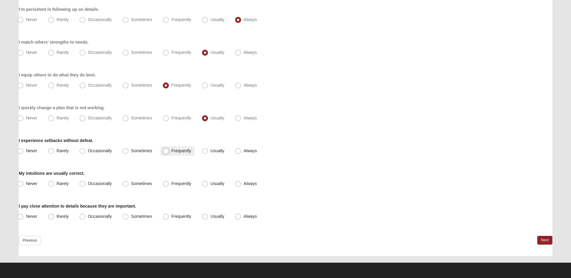
radio input "true"
click at [209, 181] on label "Usually" at bounding box center [214, 184] width 28 height 10
click at [208, 182] on input "Usually" at bounding box center [206, 184] width 4 height 4
radio input "true"
click at [221, 217] on span "Usually" at bounding box center [217, 216] width 14 height 5
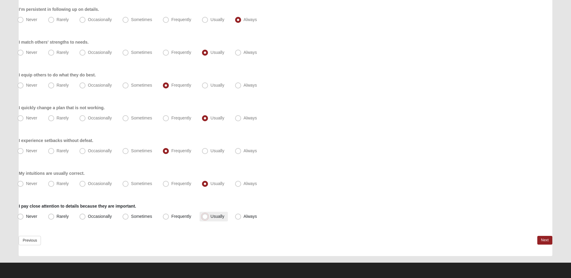
click at [208, 217] on input "Usually" at bounding box center [206, 217] width 4 height 4
radio input "true"
click at [542, 239] on link "Next" at bounding box center [544, 240] width 15 height 9
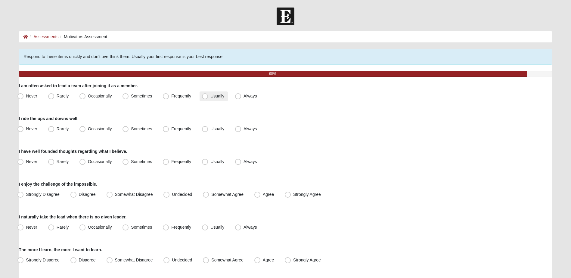
click at [214, 98] on label "Usually" at bounding box center [214, 96] width 28 height 10
click at [208, 98] on input "Usually" at bounding box center [206, 96] width 4 height 4
radio input "true"
click at [249, 97] on span "Always" at bounding box center [249, 96] width 13 height 5
click at [241, 97] on input "Always" at bounding box center [239, 96] width 4 height 4
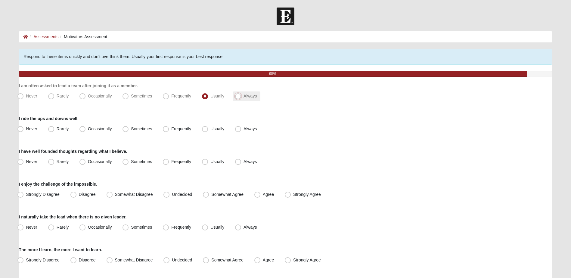
radio input "true"
click at [213, 128] on span "Usually" at bounding box center [217, 128] width 14 height 5
click at [208, 128] on input "Usually" at bounding box center [206, 129] width 4 height 4
radio input "true"
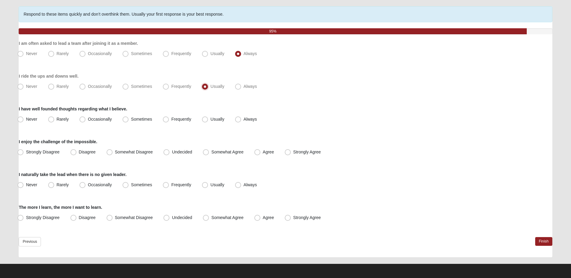
scroll to position [44, 0]
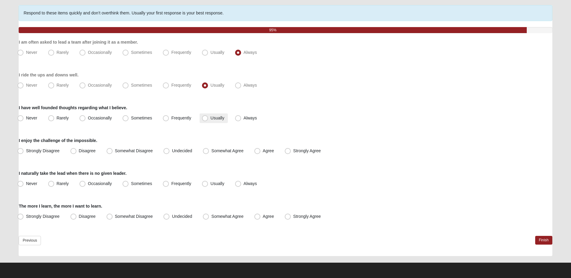
click at [215, 117] on span "Usually" at bounding box center [217, 118] width 14 height 5
click at [208, 117] on input "Usually" at bounding box center [206, 118] width 4 height 4
radio input "true"
click at [229, 150] on span "Somewhat Agree" at bounding box center [227, 150] width 32 height 5
click at [209, 150] on input "Somewhat Agree" at bounding box center [207, 151] width 4 height 4
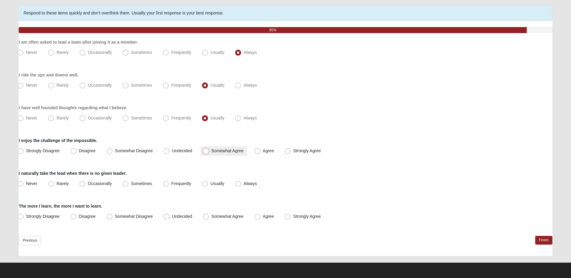
radio input "true"
click at [181, 185] on span "Frequently" at bounding box center [181, 183] width 20 height 5
click at [169, 185] on input "Frequently" at bounding box center [167, 184] width 4 height 4
radio input "true"
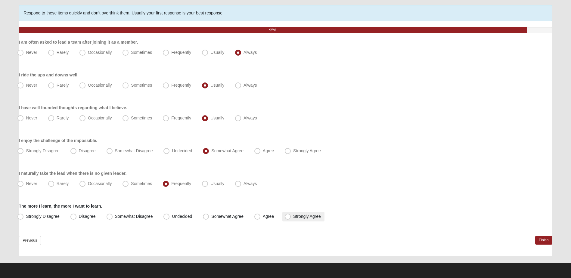
click at [293, 215] on span "Strongly Agree" at bounding box center [307, 216] width 28 height 5
click at [290, 215] on input "Strongly Agree" at bounding box center [289, 217] width 4 height 4
radio input "true"
click at [547, 240] on link "Finish" at bounding box center [543, 240] width 17 height 9
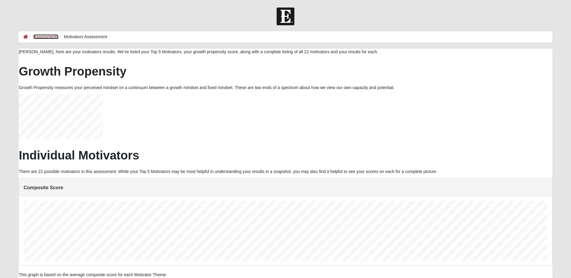
click at [50, 37] on link "Assessments" at bounding box center [45, 36] width 25 height 5
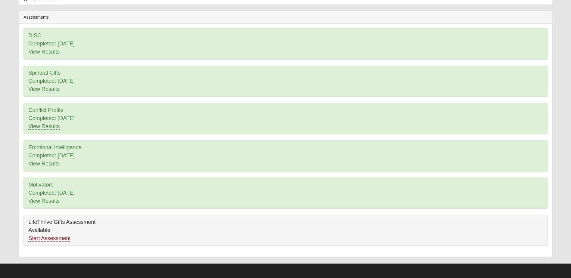
scroll to position [39, 0]
